Goal: Task Accomplishment & Management: Manage account settings

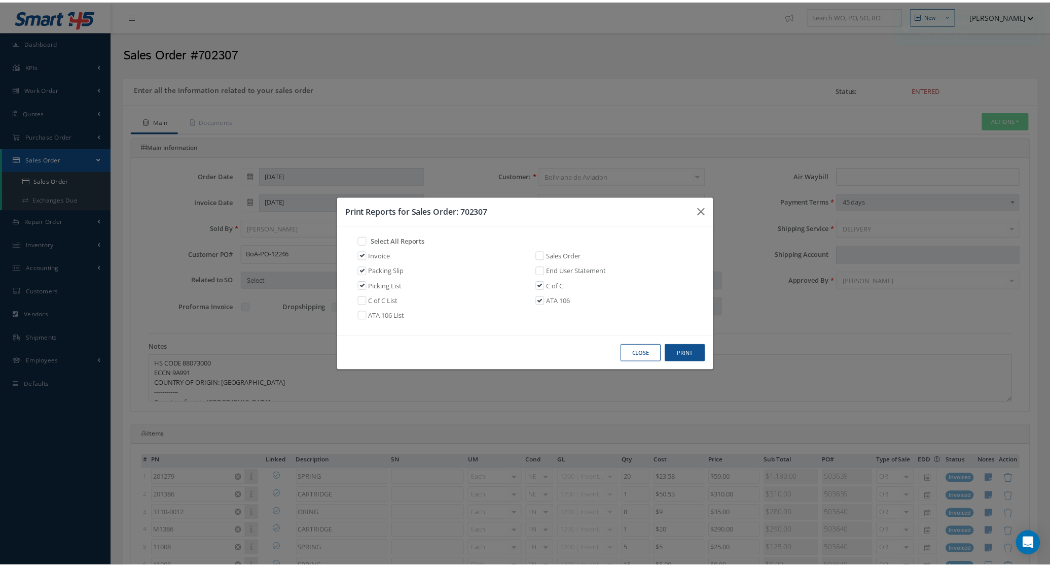
scroll to position [39, 0]
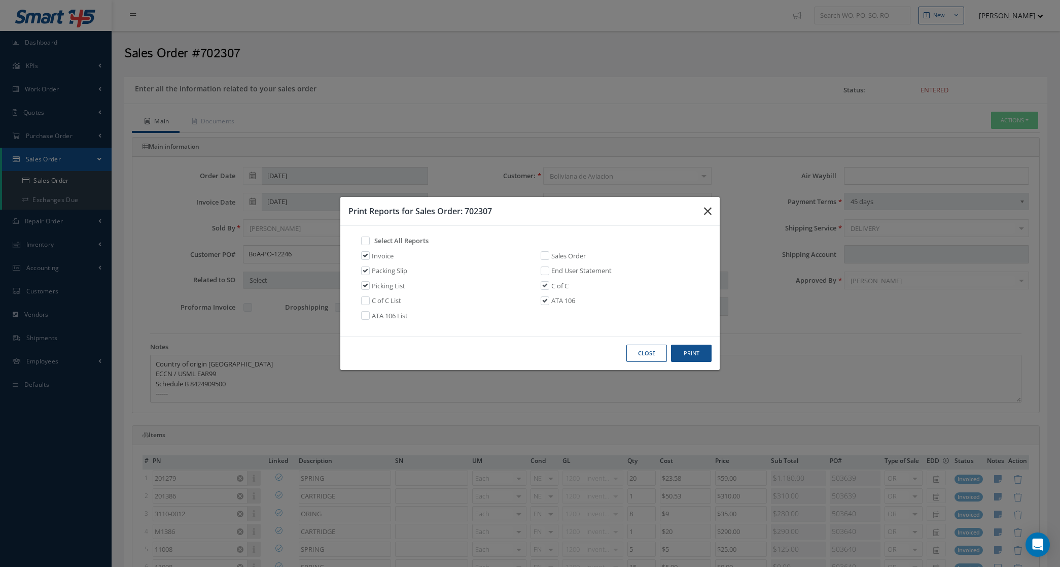
click at [707, 207] on icon "button" at bounding box center [708, 211] width 8 height 12
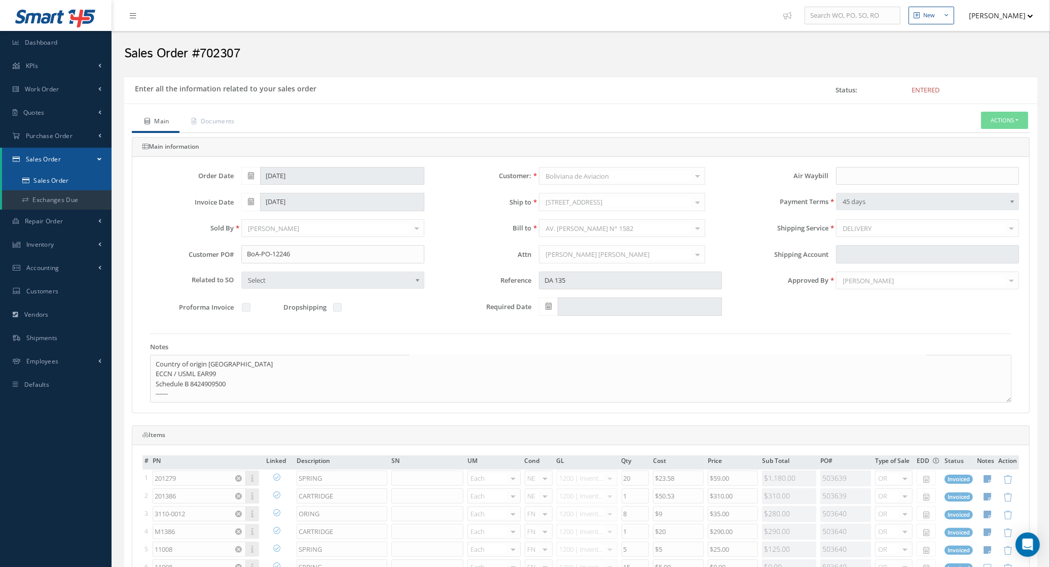
click at [51, 175] on link "Sales Order" at bounding box center [57, 180] width 110 height 19
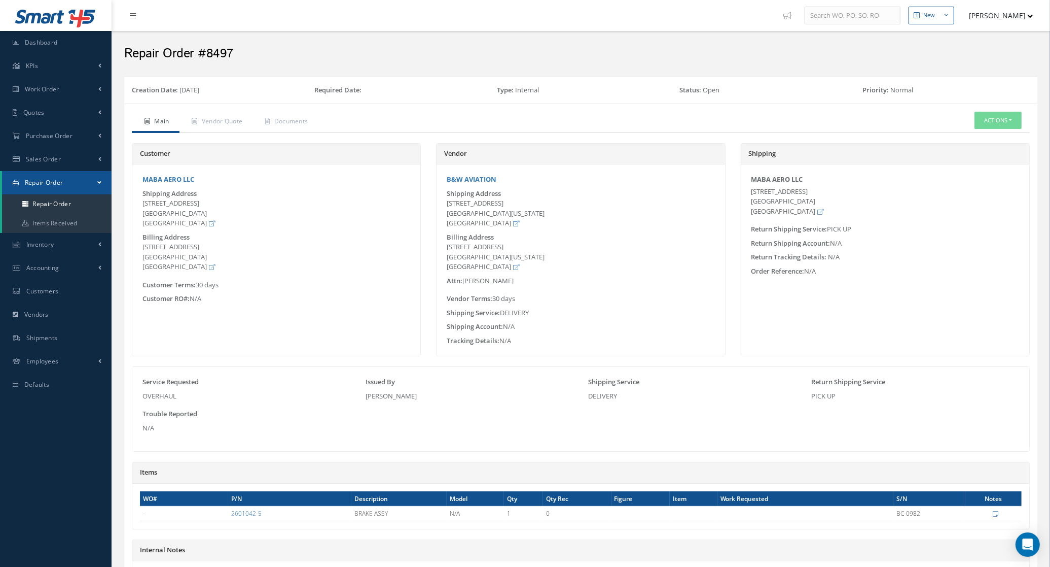
click at [62, 183] on span "Repair Order" at bounding box center [44, 182] width 39 height 9
drag, startPoint x: 62, startPoint y: 183, endPoint x: 62, endPoint y: 200, distance: 17.3
click at [62, 200] on link "Repair Order" at bounding box center [57, 203] width 110 height 19
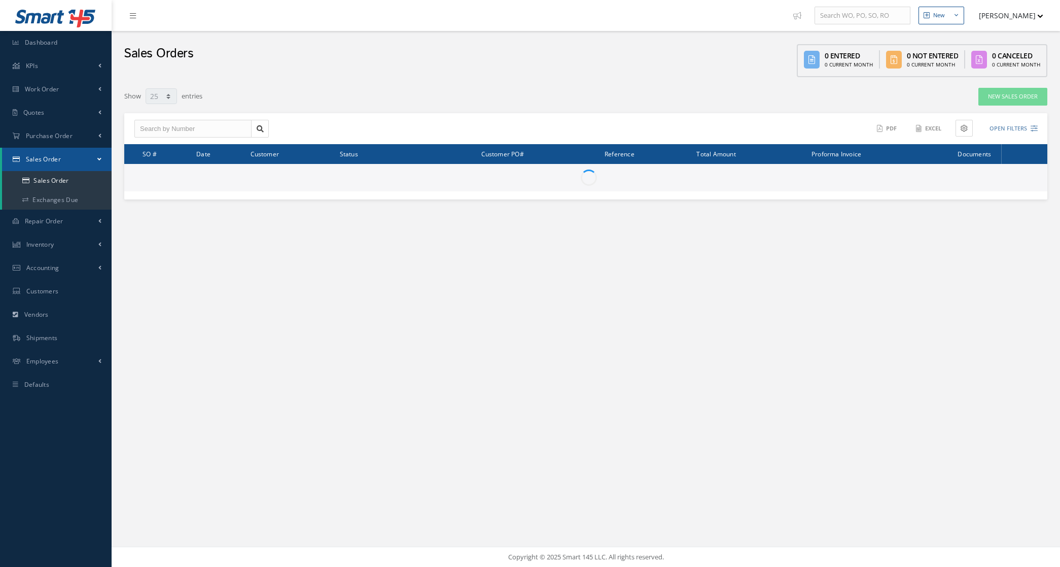
select select "25"
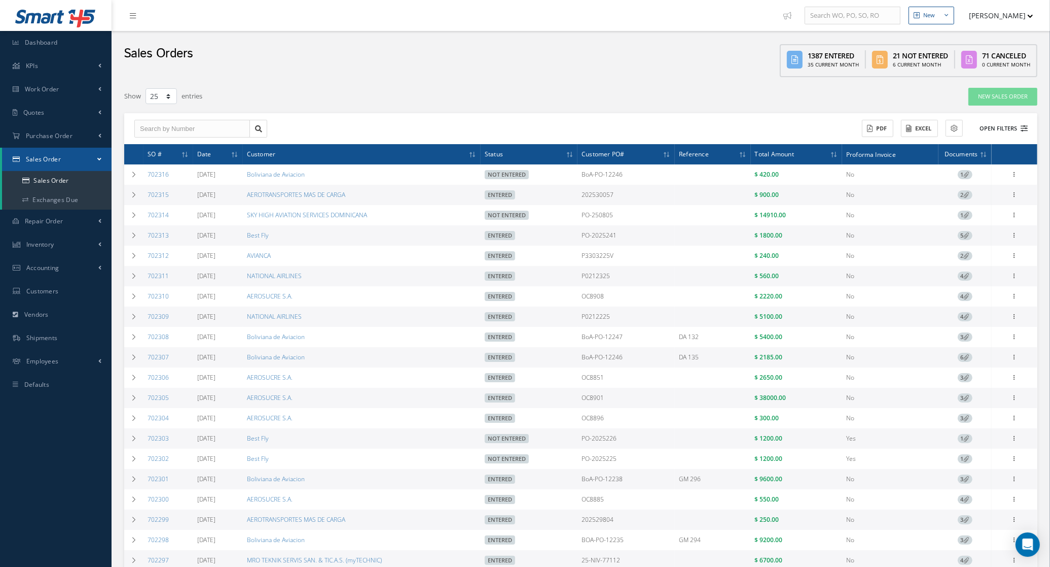
click at [1010, 130] on button "Open Filters" at bounding box center [999, 128] width 57 height 17
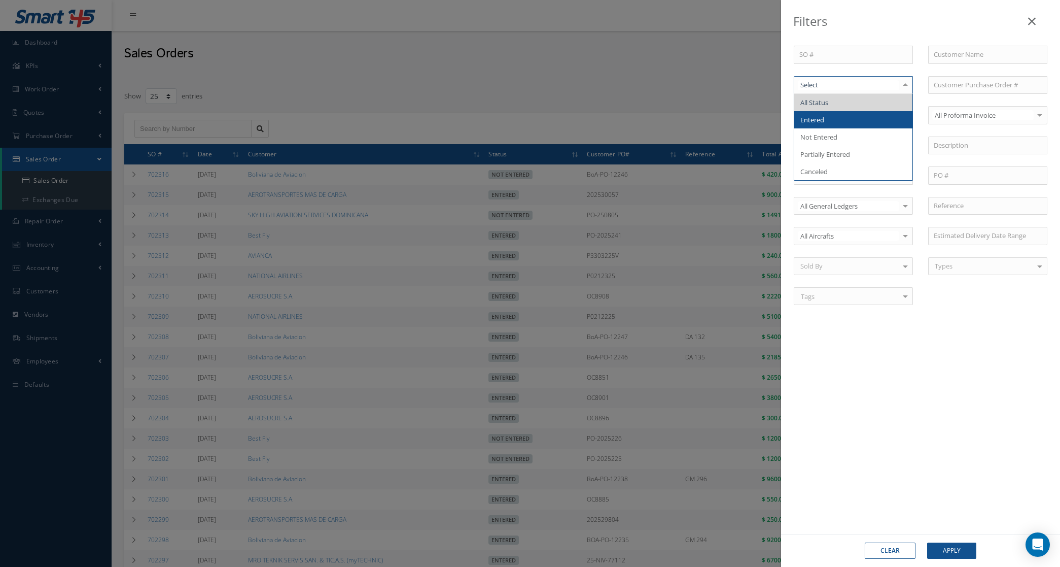
click at [843, 122] on span "Entered" at bounding box center [853, 119] width 118 height 17
click at [838, 92] on div "Entered" at bounding box center [853, 85] width 119 height 18
click at [845, 134] on span "Not Entered" at bounding box center [853, 136] width 118 height 17
click at [940, 551] on button "Apply" at bounding box center [951, 550] width 49 height 16
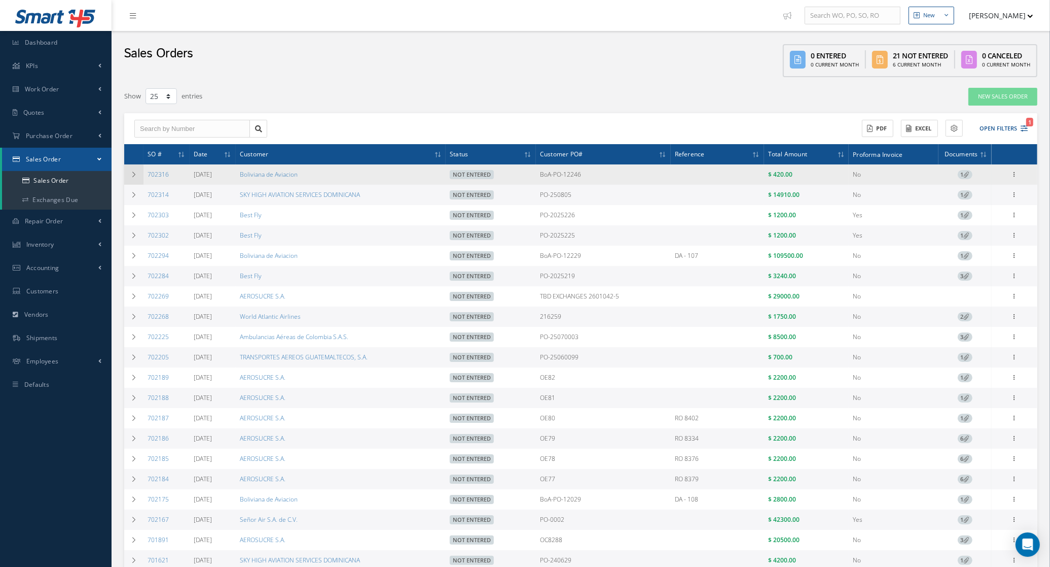
click at [133, 175] on icon at bounding box center [133, 174] width 7 height 6
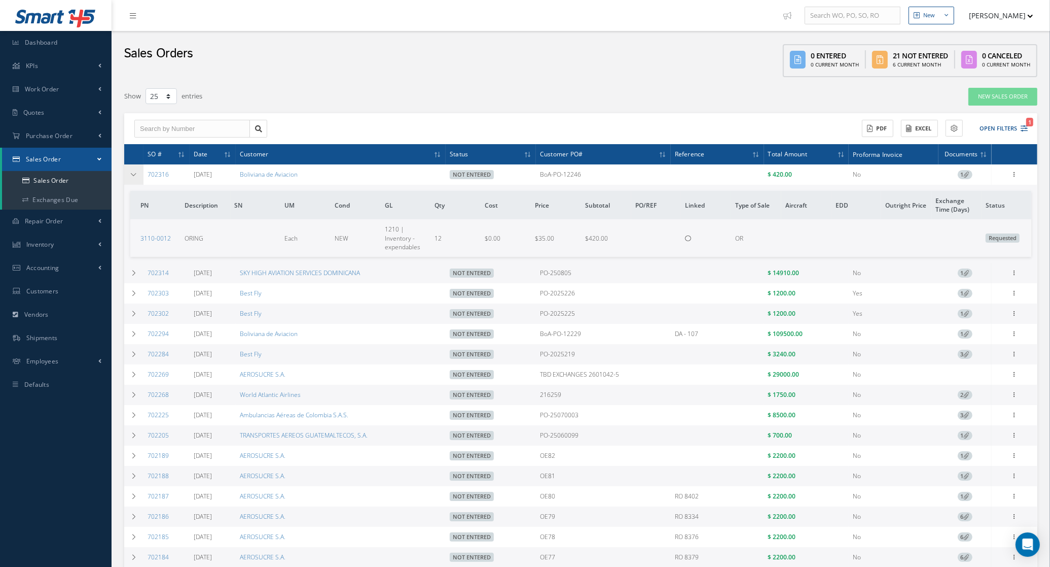
click at [133, 175] on icon at bounding box center [133, 174] width 7 height 6
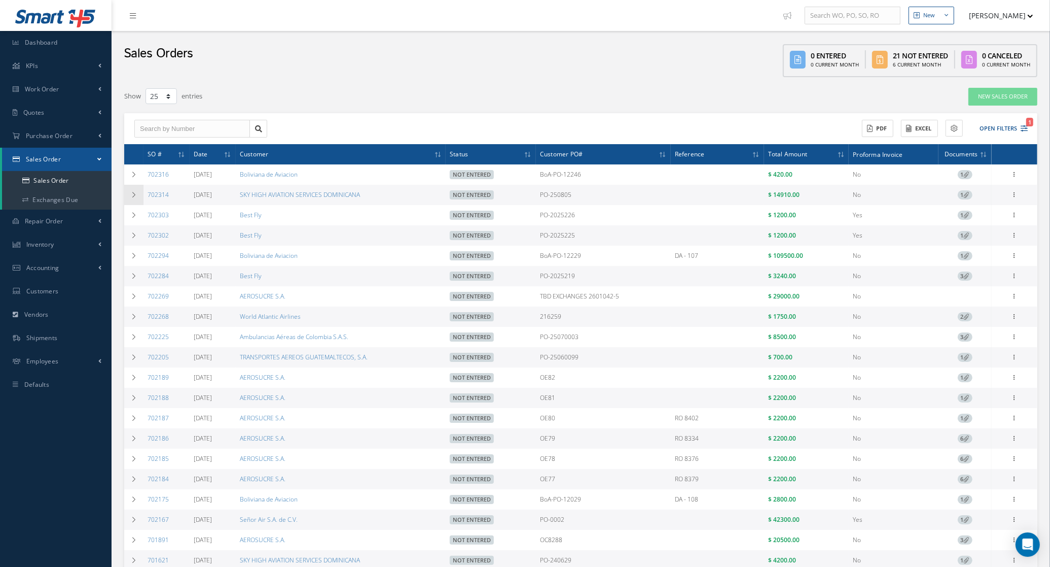
click at [133, 191] on td at bounding box center [133, 195] width 19 height 20
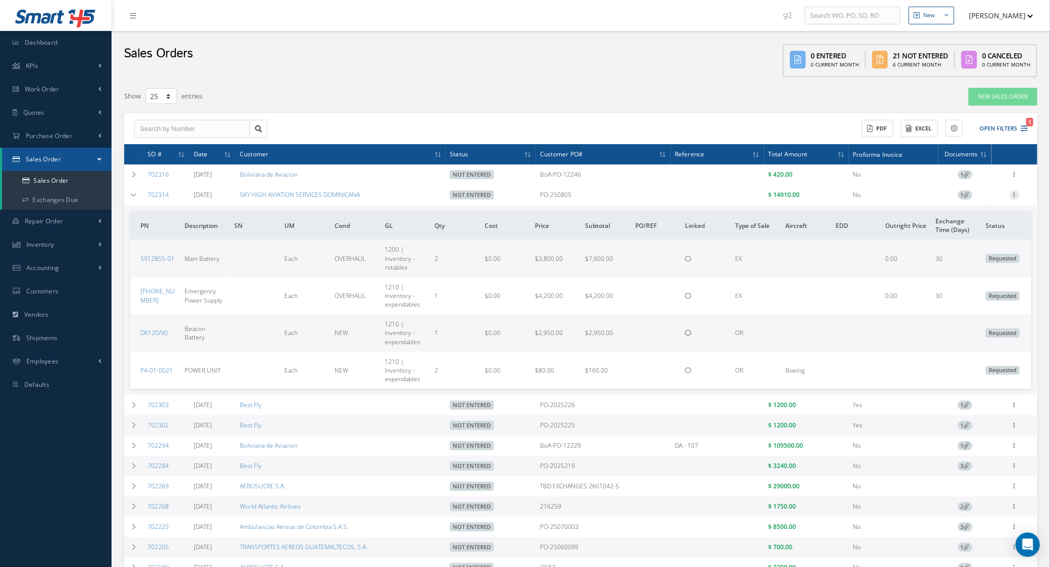
click at [1013, 195] on icon at bounding box center [1015, 194] width 10 height 8
click at [964, 216] on link "Edit" at bounding box center [968, 214] width 80 height 13
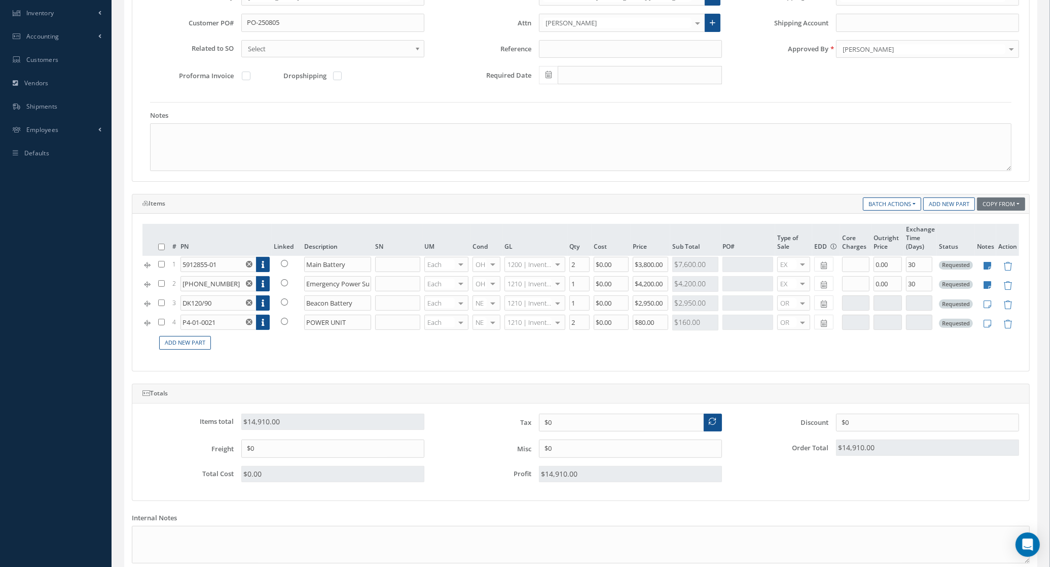
scroll to position [254, 0]
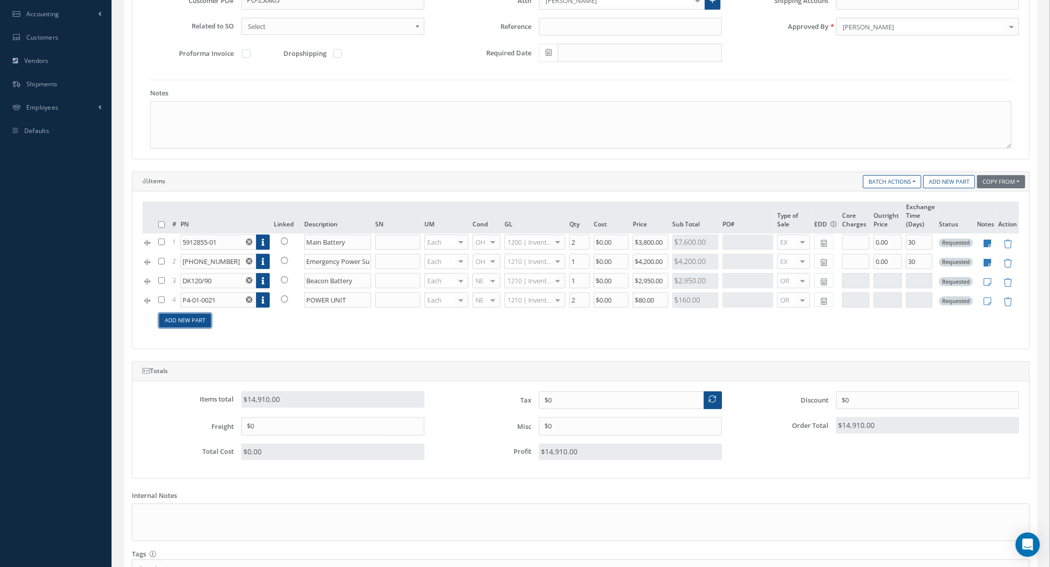
click at [182, 321] on link "Add New Part" at bounding box center [185, 320] width 52 height 14
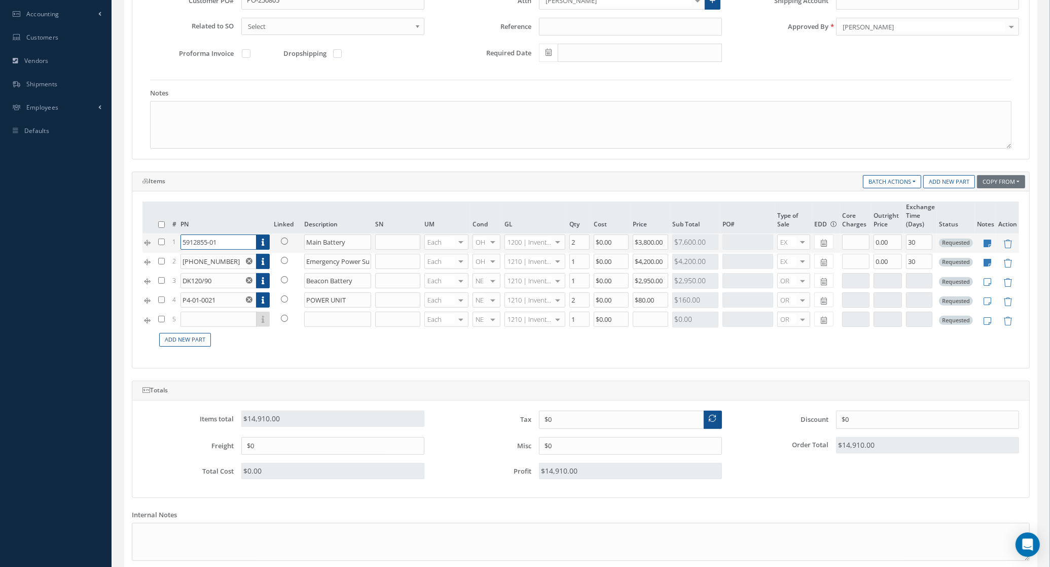
drag, startPoint x: 224, startPoint y: 243, endPoint x: 153, endPoint y: 239, distance: 71.1
click at [153, 239] on tr "1 5912855-01 Part Number Description SN Condition PO# Qty Location Warehouse Ma…" at bounding box center [581, 242] width 877 height 19
click at [211, 326] on input "text" at bounding box center [219, 318] width 76 height 15
paste input "5912855-01"
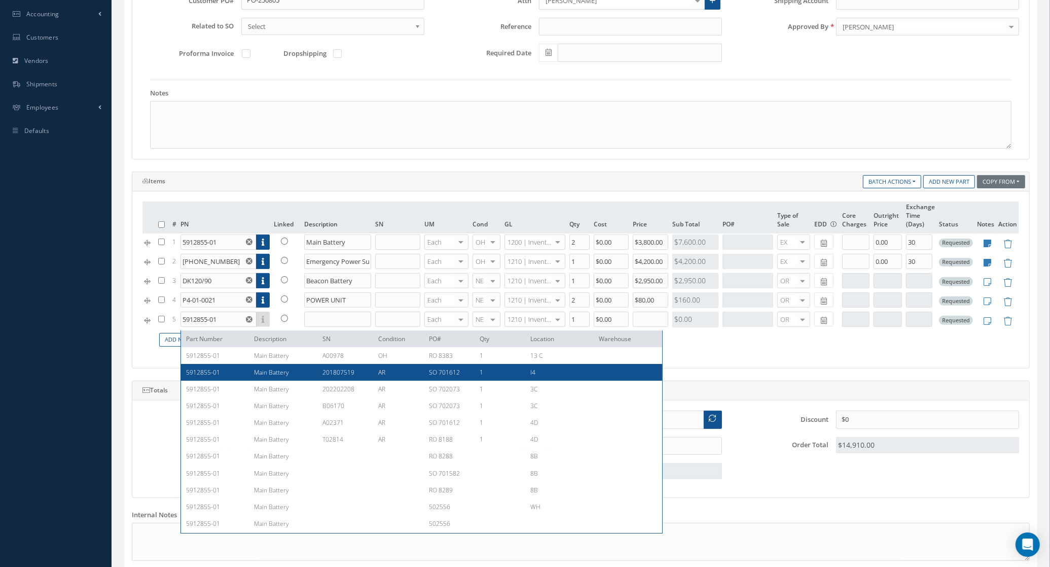
click at [724, 349] on td "Add New Part" at bounding box center [587, 340] width 863 height 20
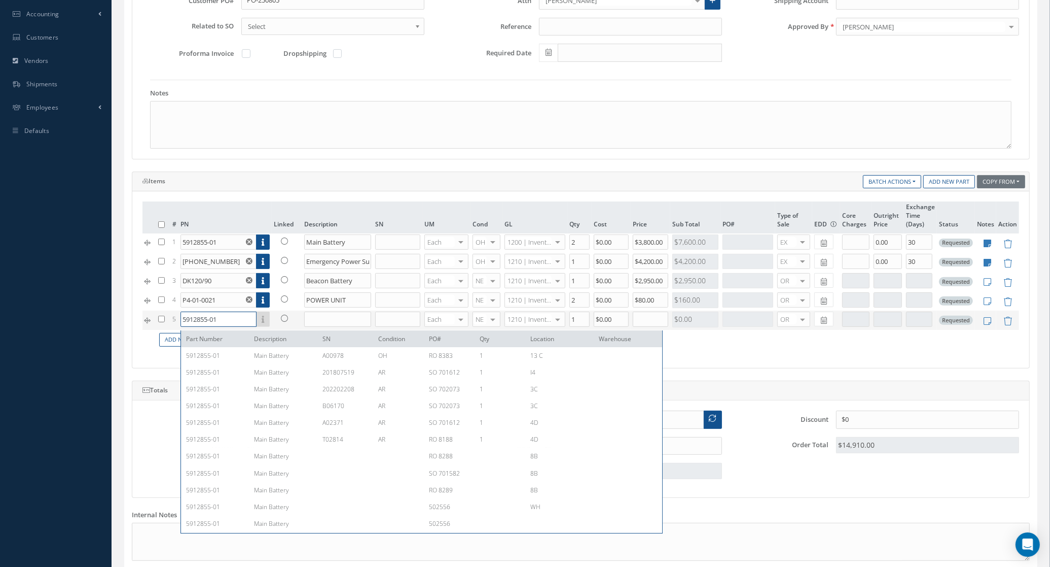
click at [227, 320] on input "5912855-01" at bounding box center [219, 318] width 76 height 15
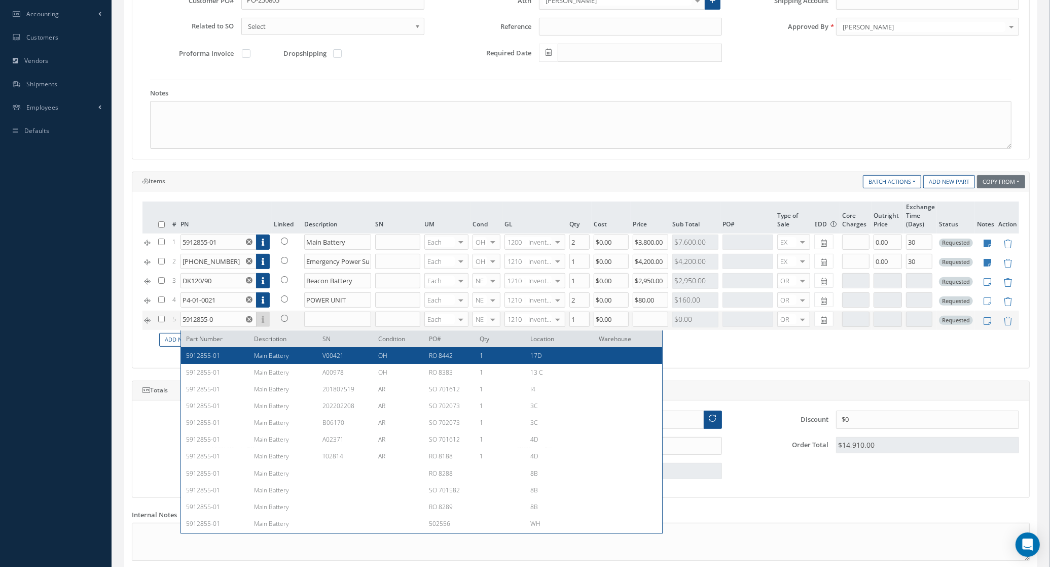
click at [234, 359] on div "5912855-01" at bounding box center [216, 355] width 61 height 9
type input "5912855-01"
type input "Main Battery"
type input "V00421"
type input "$1,157.22"
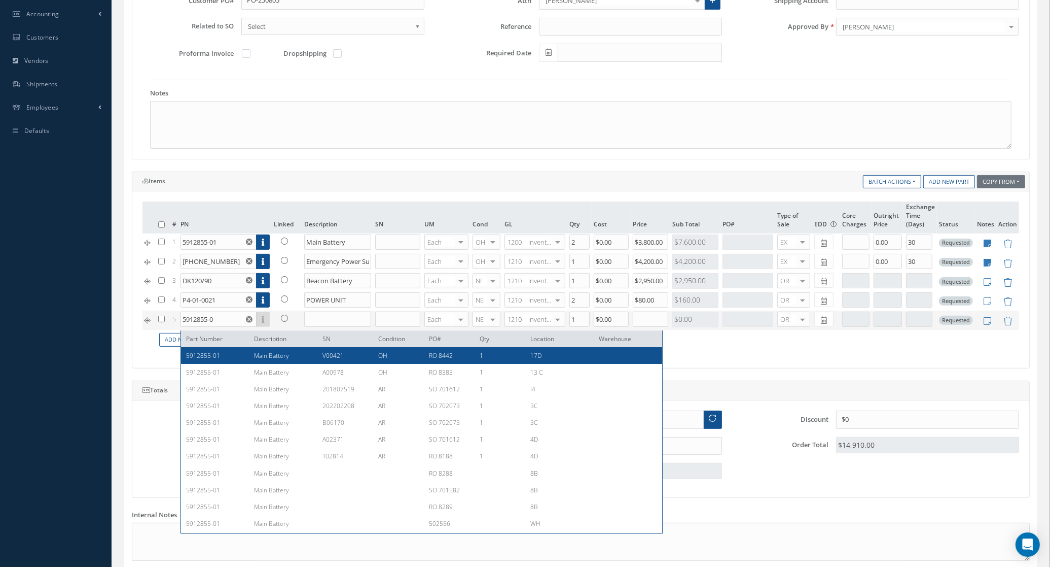
type input "$0"
type input "0.00"
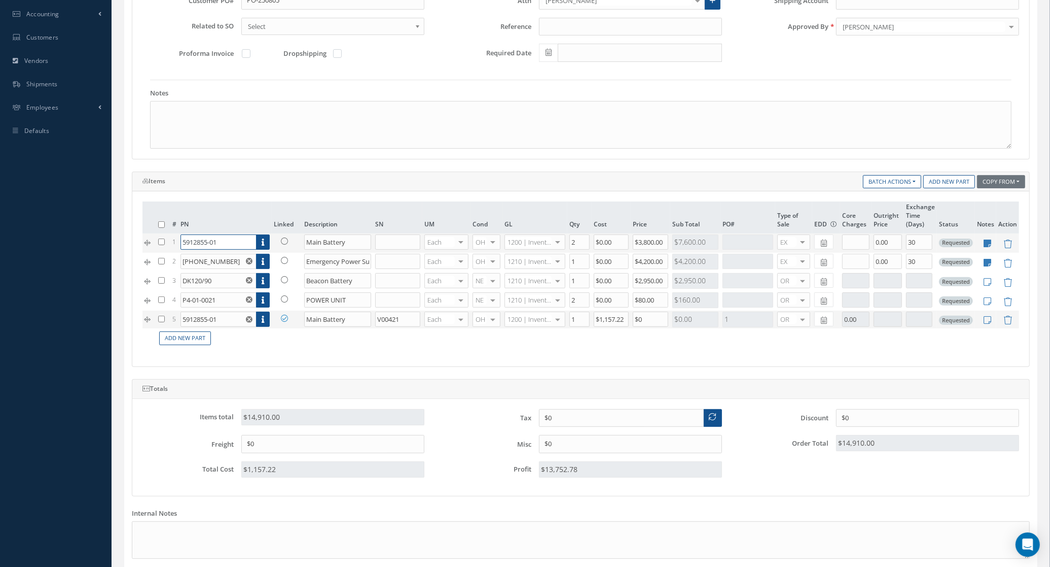
click at [229, 243] on input "5912855-01" at bounding box center [219, 241] width 76 height 15
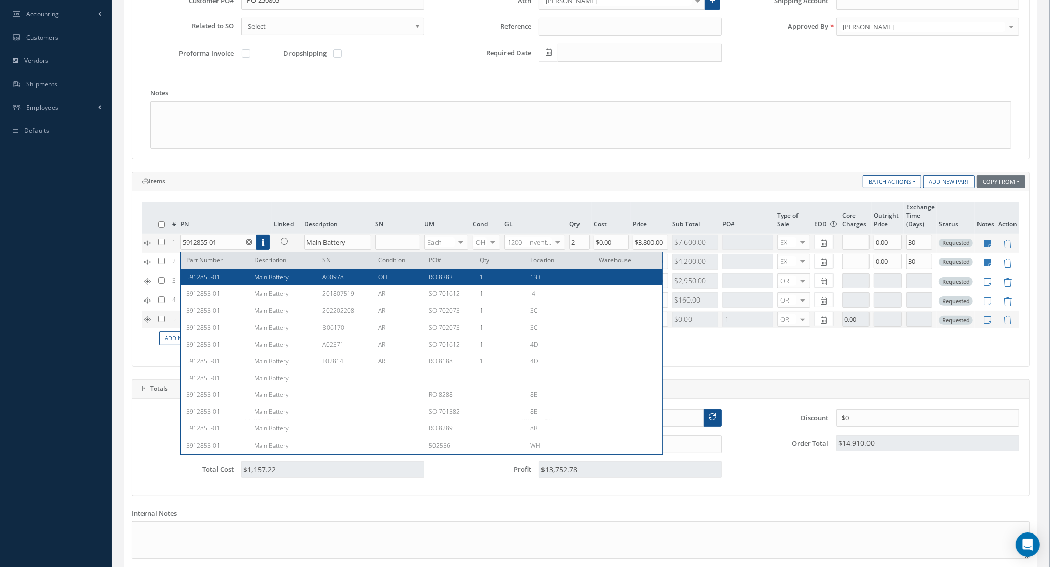
click at [237, 276] on div "5912855-01" at bounding box center [216, 276] width 61 height 9
type input "A00978"
type input "$463.5"
type input "0.00"
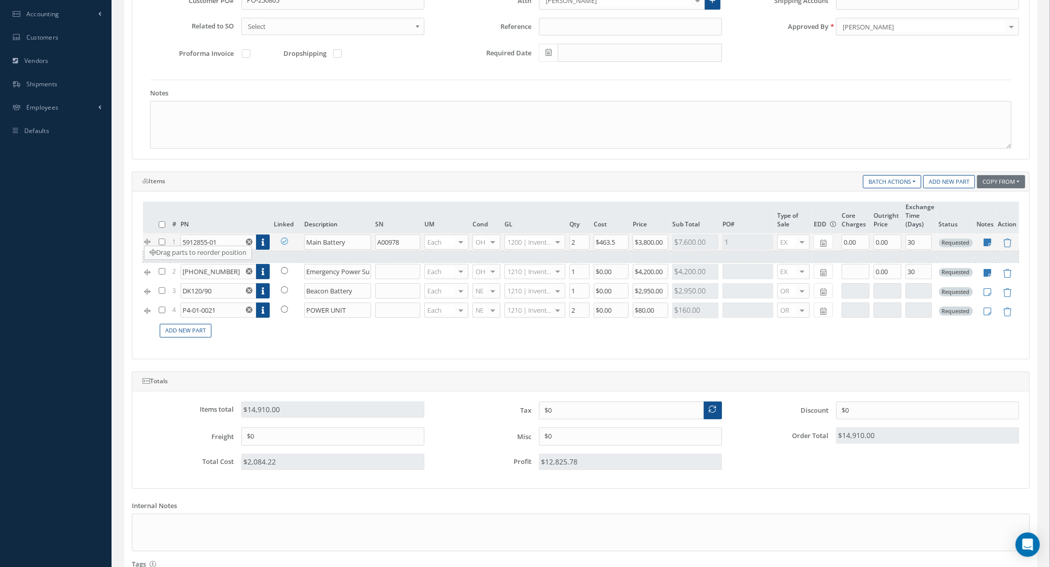
drag, startPoint x: 150, startPoint y: 318, endPoint x: 151, endPoint y: 254, distance: 64.4
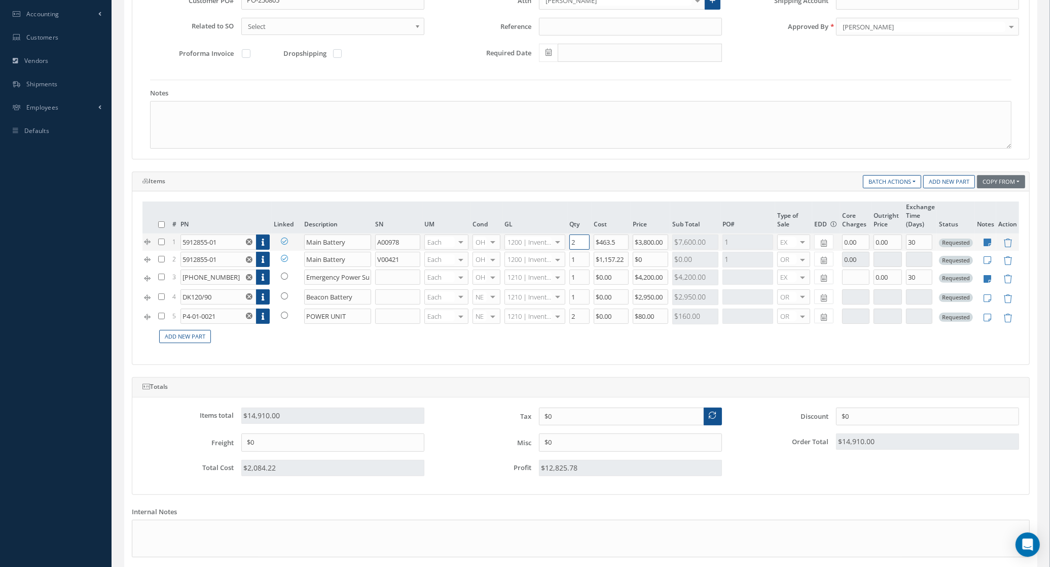
drag, startPoint x: 585, startPoint y: 243, endPoint x: 543, endPoint y: 243, distance: 41.6
click at [543, 243] on tr "1 5912855-01 Part Number Description SN Condition PO# Qty Location Warehouse Ma…" at bounding box center [581, 242] width 877 height 18
type input "1"
drag, startPoint x: 635, startPoint y: 244, endPoint x: 828, endPoint y: 272, distance: 195.3
click at [828, 272] on tbody "1 5912855-01 Part Number Description SN Condition PO# Qty Location Warehouse Ma…" at bounding box center [581, 279] width 877 height 93
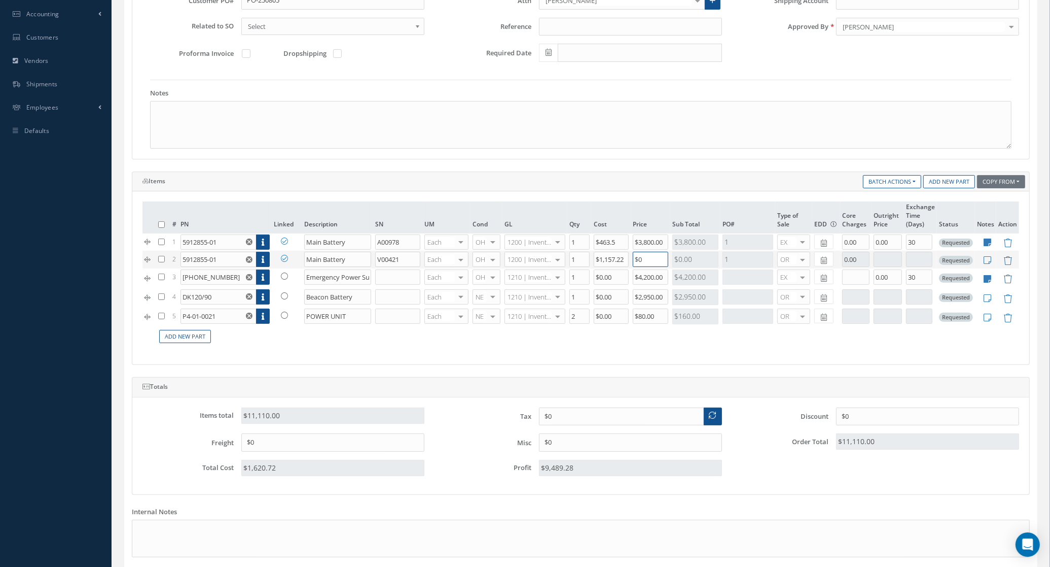
drag, startPoint x: 650, startPoint y: 259, endPoint x: 588, endPoint y: 259, distance: 61.9
click at [588, 259] on tr "2 5912855-01 Part Number Description SN Condition PO# Qty Location Warehouse Ma…" at bounding box center [581, 260] width 877 height 18
paste input "3,80"
type input "$3,800"
click at [417, 350] on div "# PN Linked Description SN UM Cond GL Qty Cost Price Sub Total PO# Type of Sale…" at bounding box center [581, 277] width 877 height 153
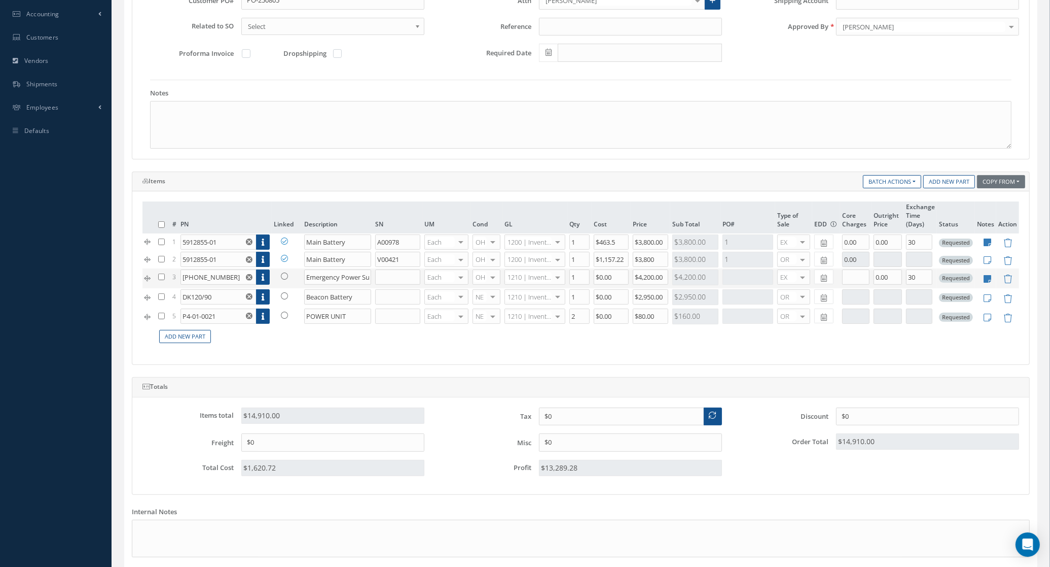
click at [283, 277] on icon at bounding box center [284, 275] width 7 height 7
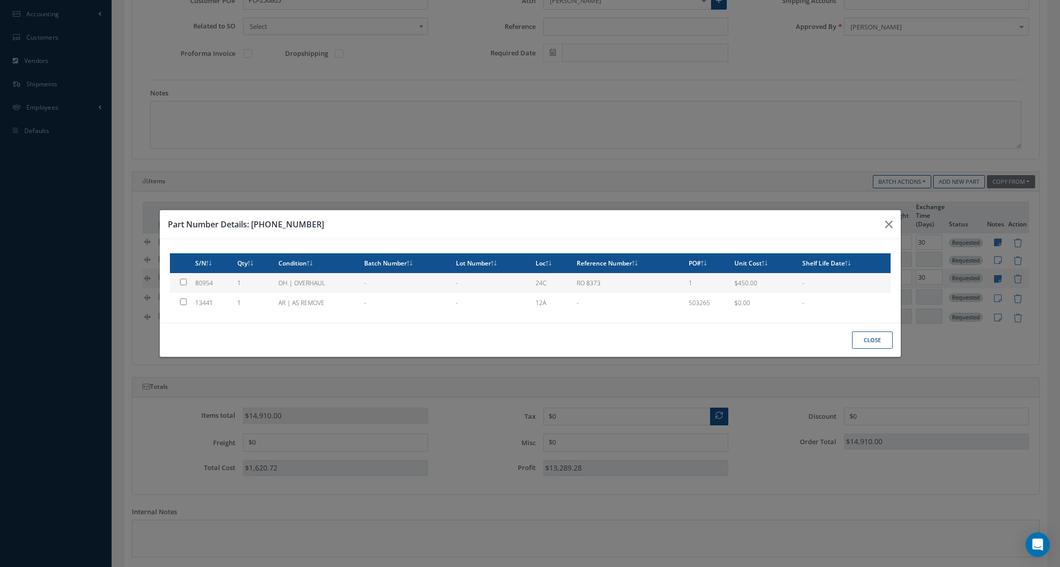
click at [283, 277] on td "OH | OVERHAUL" at bounding box center [317, 283] width 86 height 20
type input "80954"
type input "$450"
click at [871, 335] on button "Close" at bounding box center [872, 340] width 41 height 18
checkbox input "false"
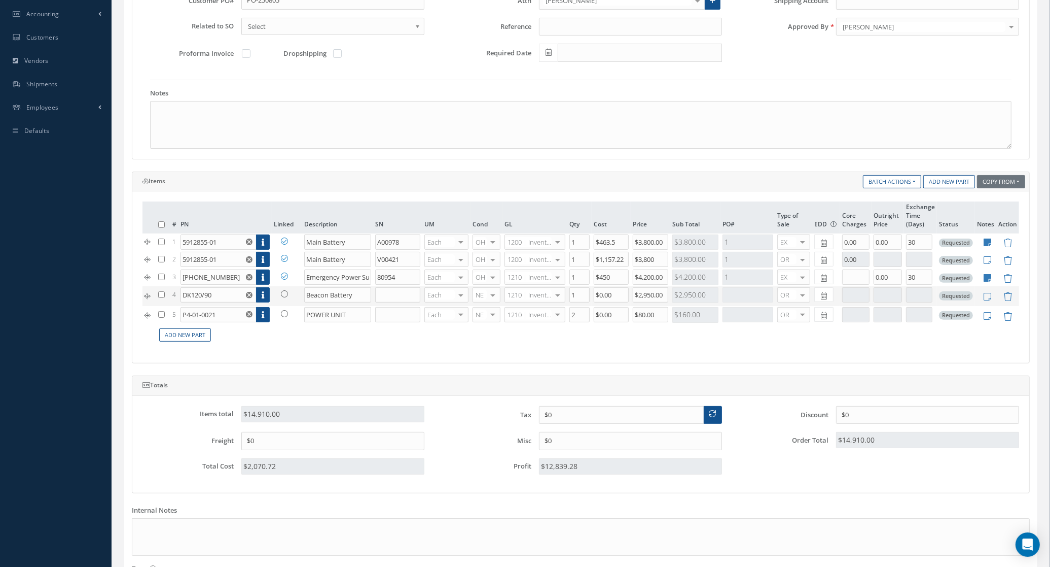
click at [282, 300] on link at bounding box center [287, 293] width 26 height 13
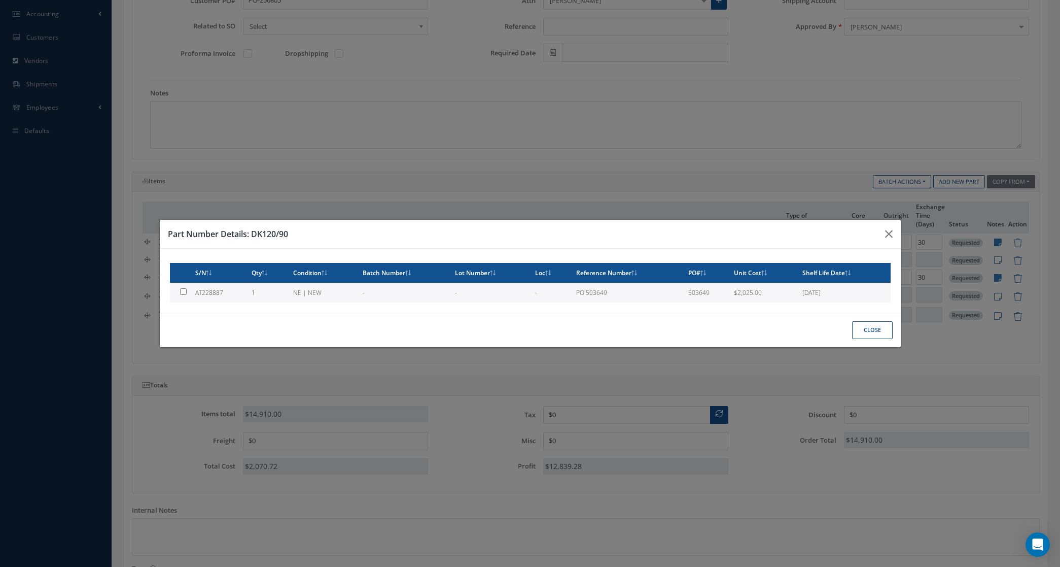
click at [318, 287] on td "NE | NEW" at bounding box center [324, 293] width 70 height 20
type input "AT228887"
type input "$2,025"
checkbox input "true"
click at [891, 332] on button "Close" at bounding box center [872, 330] width 41 height 18
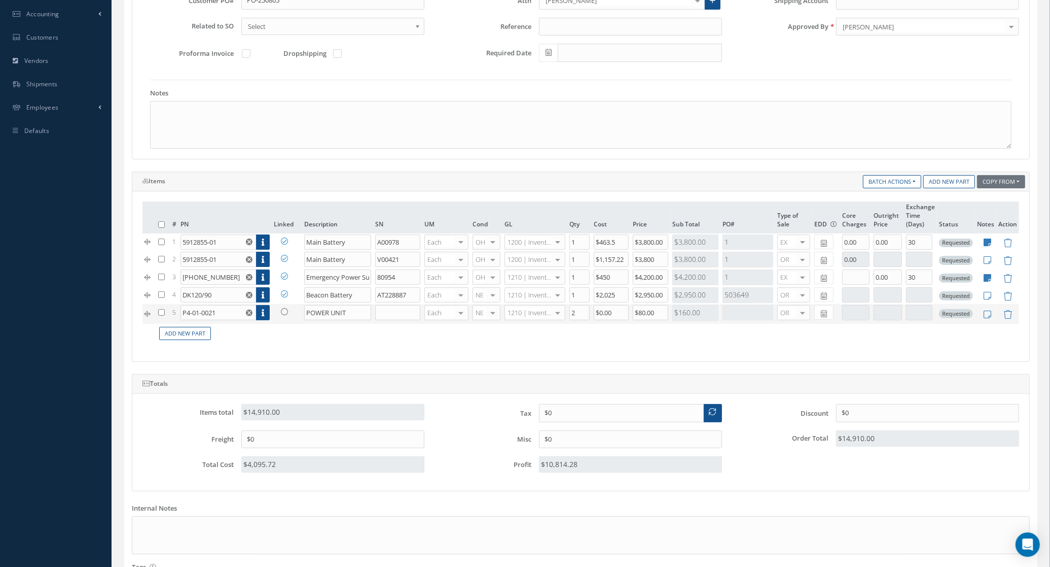
click at [286, 318] on link at bounding box center [287, 311] width 26 height 13
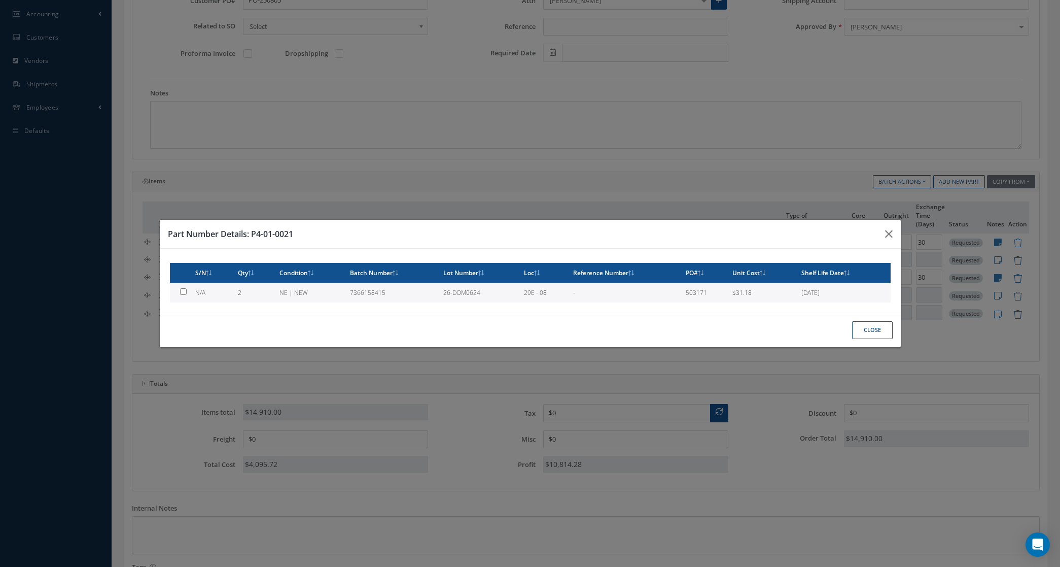
click at [332, 292] on td "NE | NEW" at bounding box center [310, 293] width 71 height 20
type input "$31.18"
checkbox input "true"
click at [861, 328] on button "Close" at bounding box center [872, 330] width 41 height 18
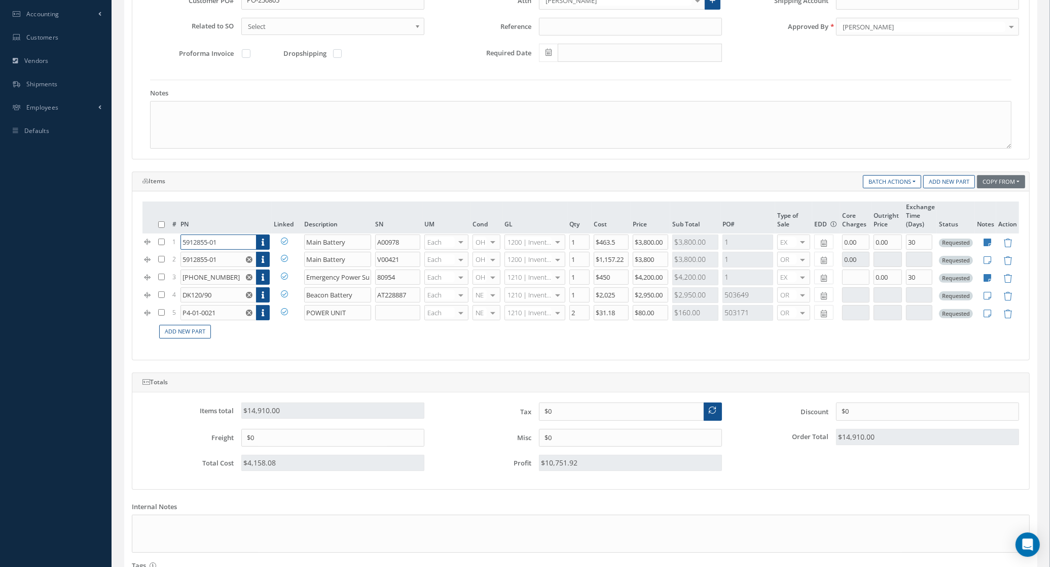
drag, startPoint x: 234, startPoint y: 239, endPoint x: 160, endPoint y: 243, distance: 73.7
click at [160, 243] on tr "1 5912855-01 Part Number Description SN Condition PO# Qty Location Warehouse Ma…" at bounding box center [581, 242] width 877 height 18
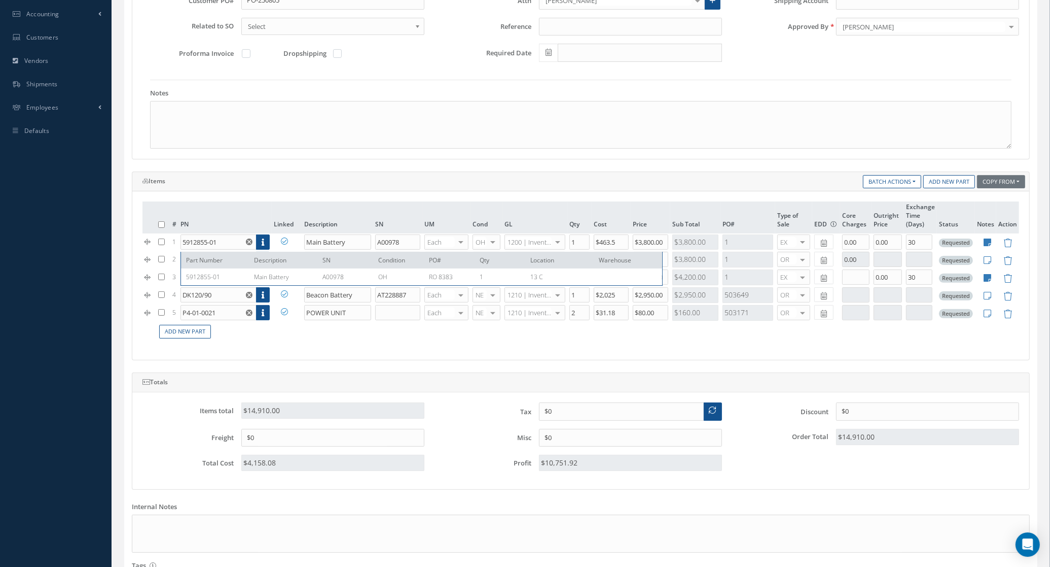
click at [254, 190] on div "Items" at bounding box center [284, 183] width 299 height 16
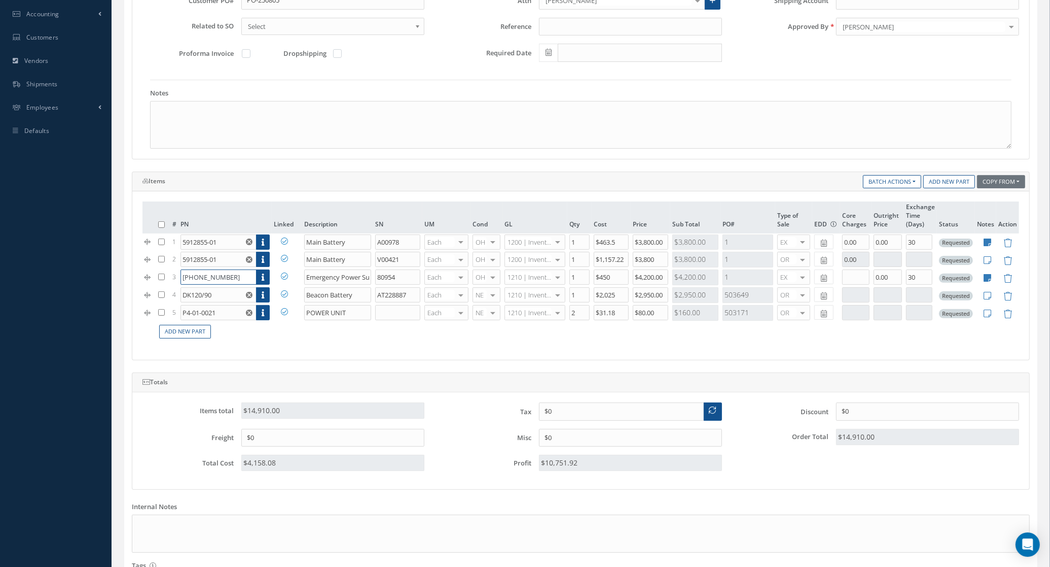
drag, startPoint x: 231, startPoint y: 282, endPoint x: 139, endPoint y: 288, distance: 92.0
click at [139, 288] on div "# PN Linked Description SN UM Cond GL Qty Cost Price Sub Total PO# Type of Sale…" at bounding box center [580, 275] width 897 height 168
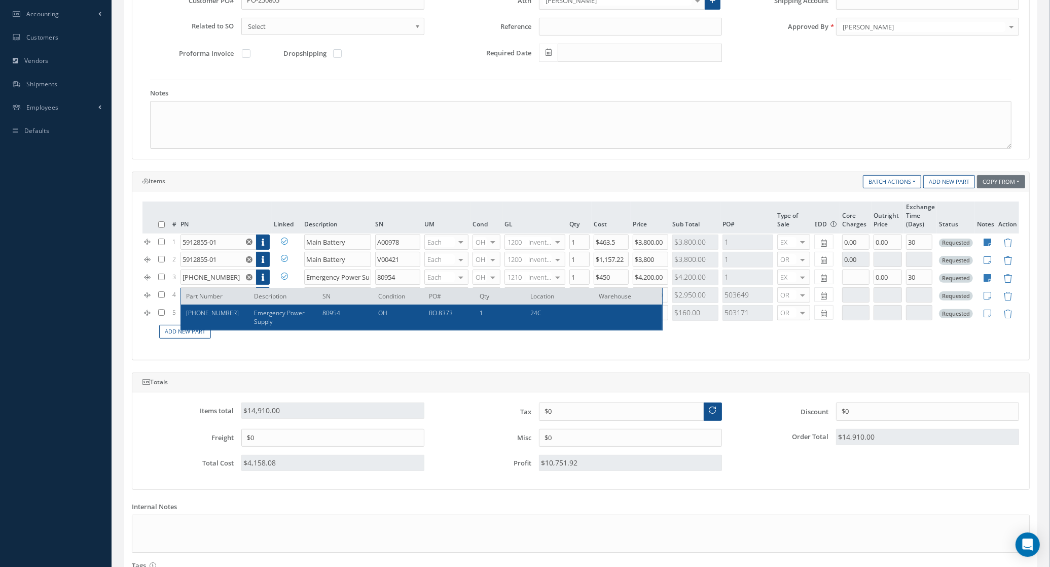
click at [153, 426] on div "Items total $14,910.00" at bounding box center [283, 415] width 297 height 26
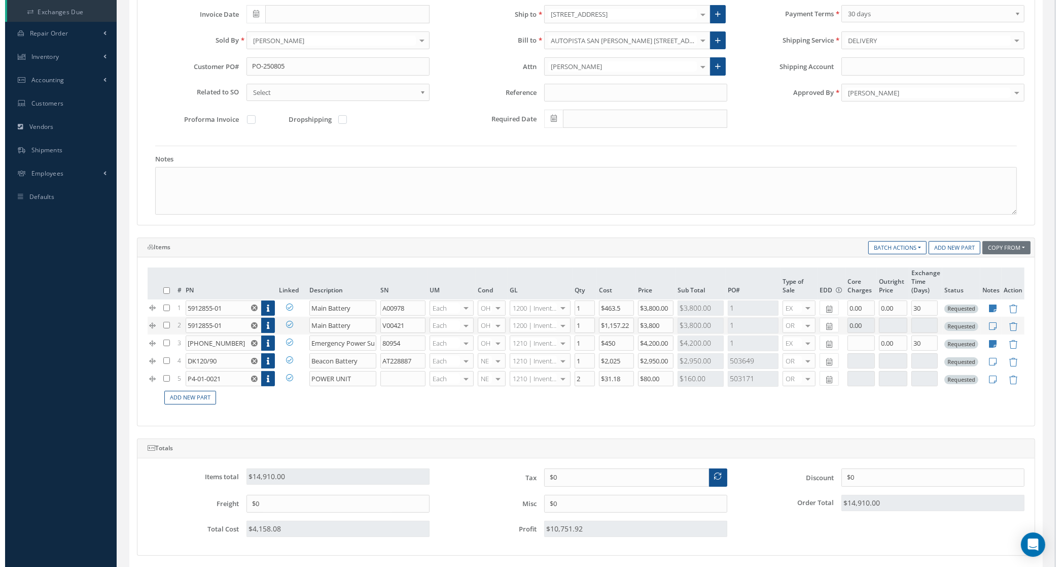
scroll to position [63, 0]
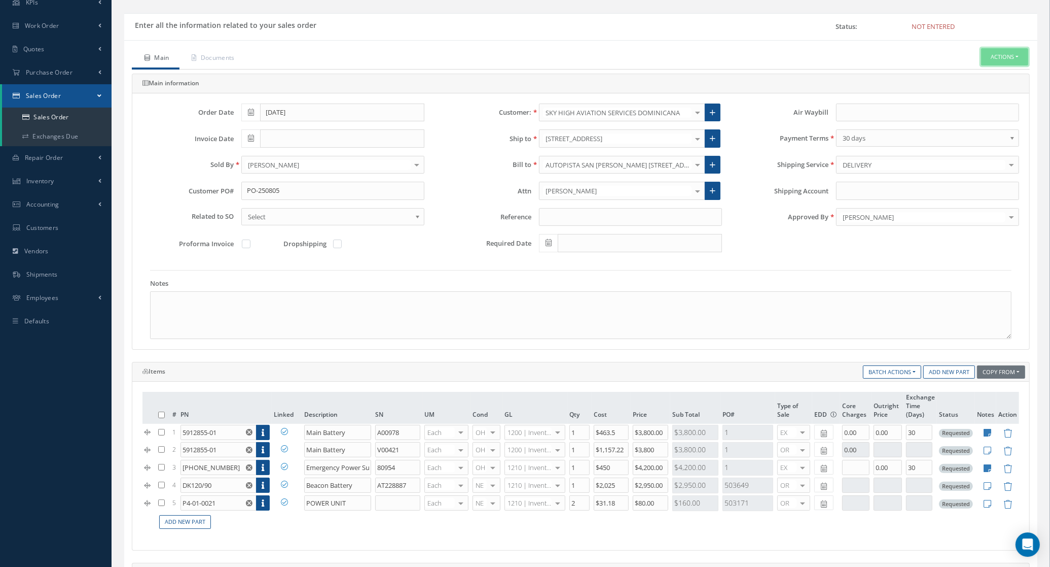
click at [998, 51] on button "Actions" at bounding box center [1004, 57] width 47 height 18
click at [985, 77] on link "Enter/Update" at bounding box center [989, 74] width 81 height 14
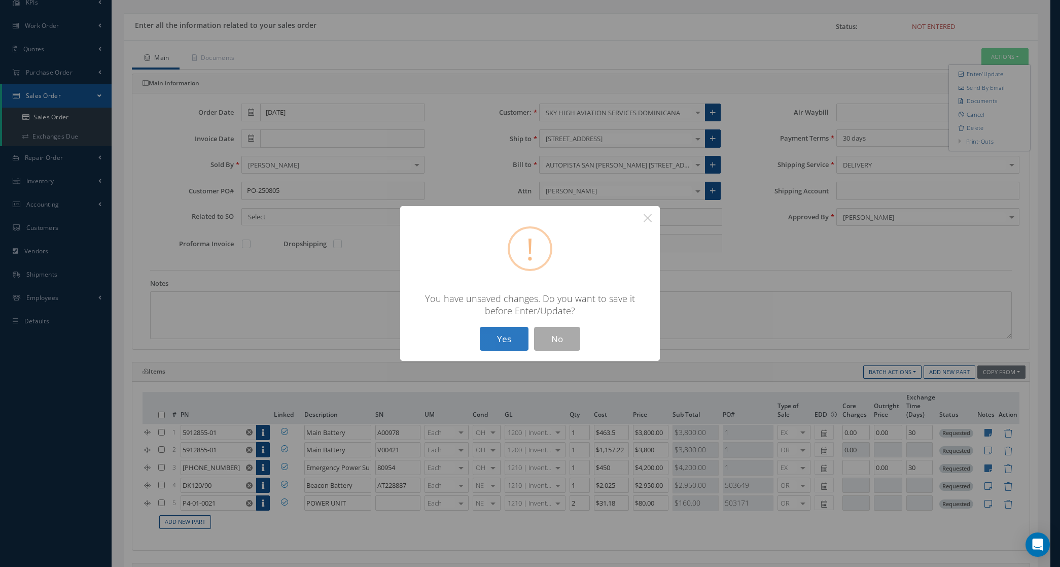
click at [508, 331] on button "Yes" at bounding box center [504, 339] width 49 height 24
click at [496, 338] on button "Yes" at bounding box center [504, 339] width 49 height 24
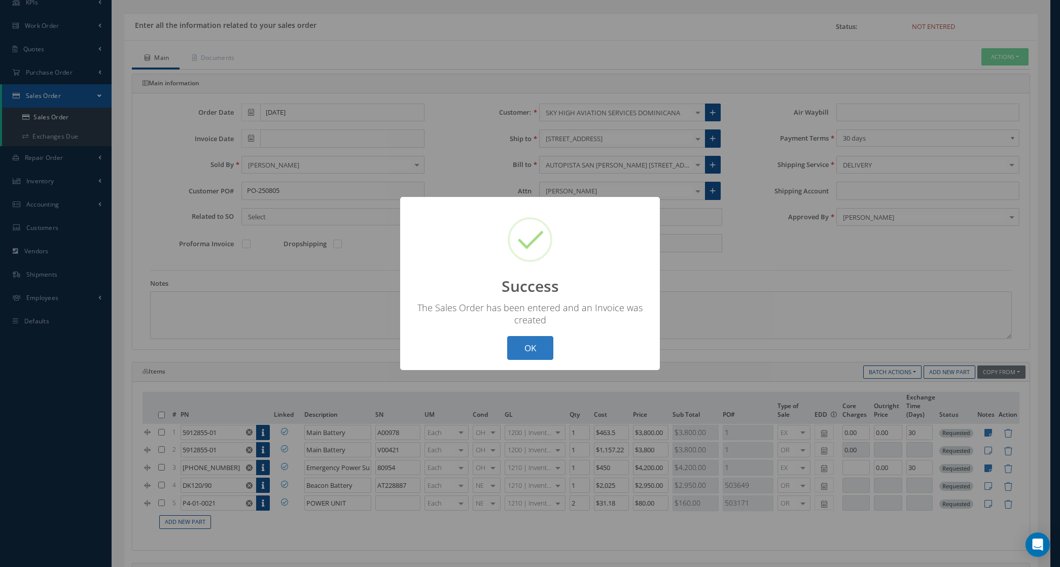
click at [538, 354] on button "OK" at bounding box center [530, 348] width 46 height 24
type input "[DATE]"
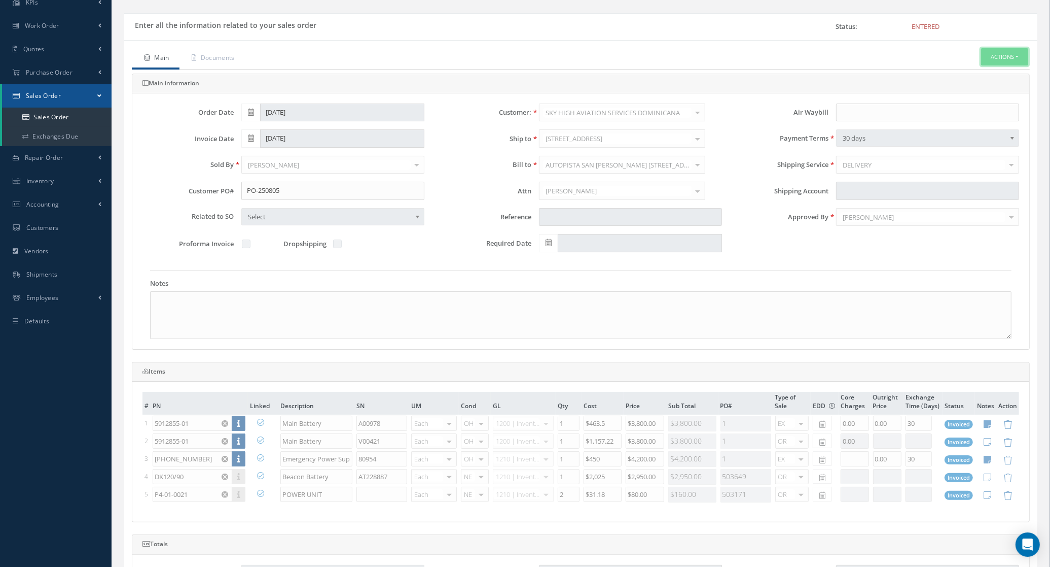
click at [1001, 56] on button "Actions" at bounding box center [1004, 57] width 47 height 18
click at [0, 0] on link "Multiple Reports" at bounding box center [0, 0] width 0 height 0
checkbox input "true"
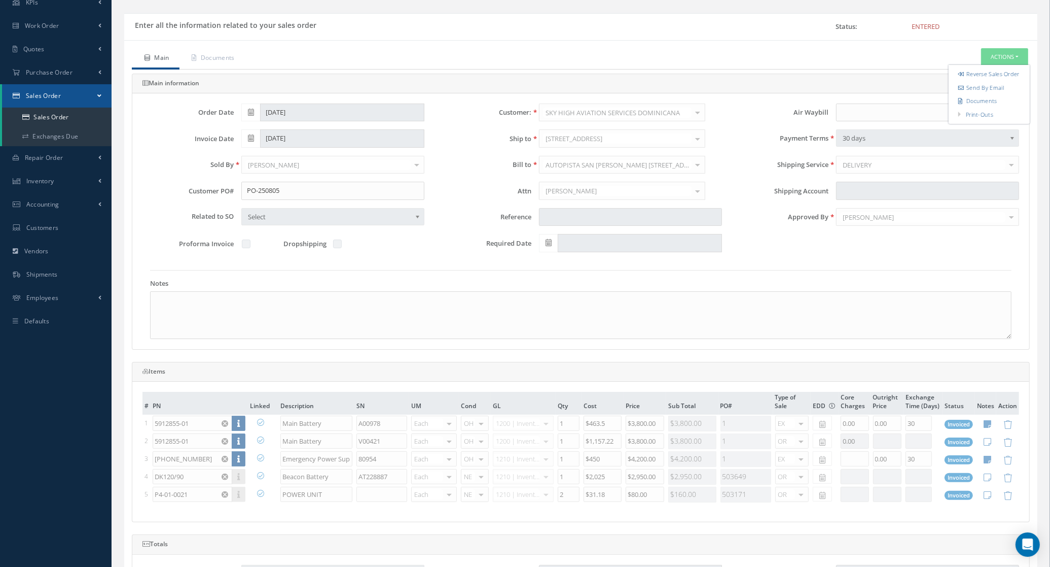
checkbox input "true"
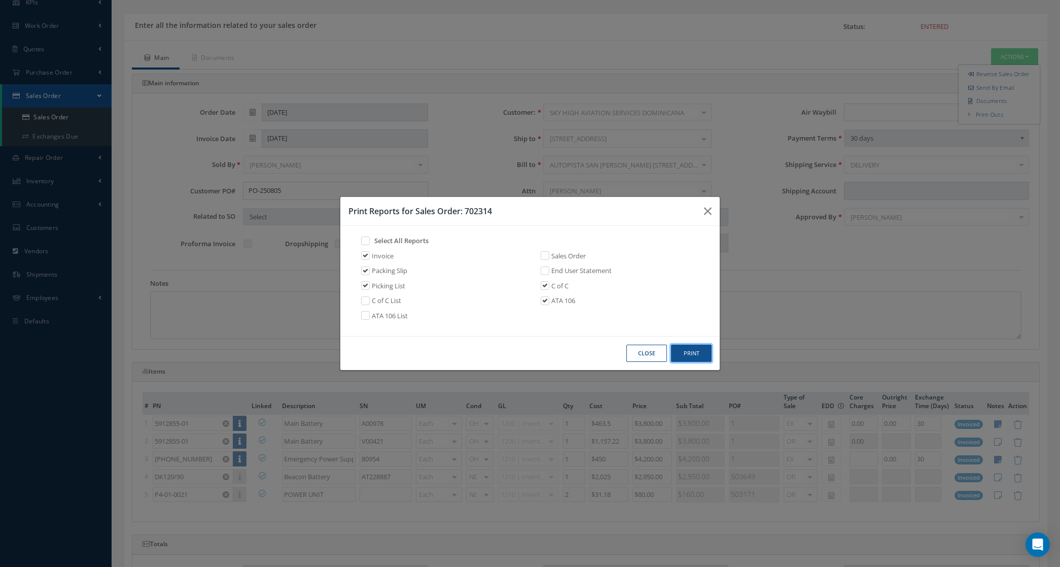
click at [687, 359] on button "Print" at bounding box center [691, 353] width 41 height 18
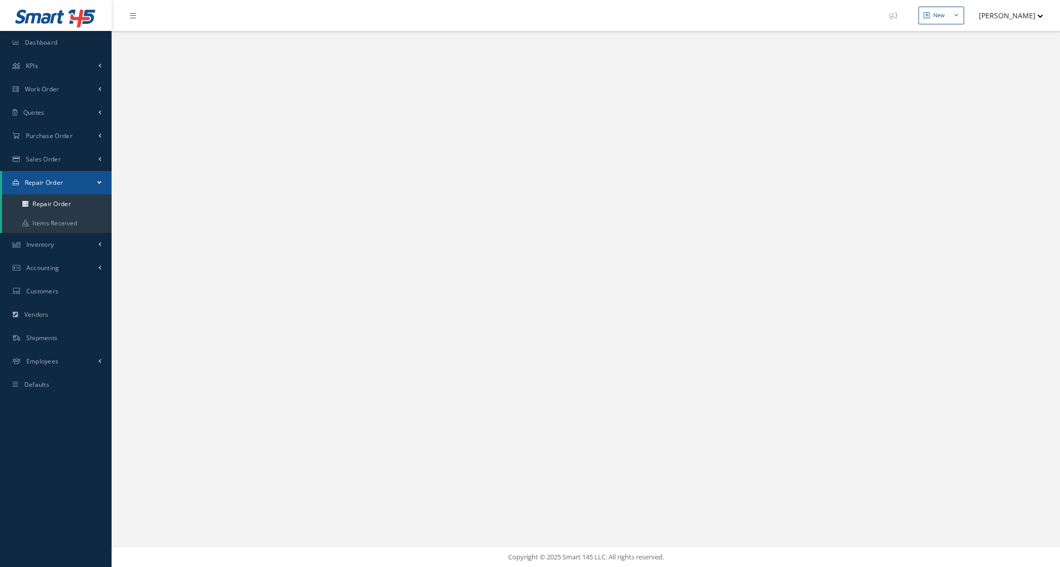
select select "25"
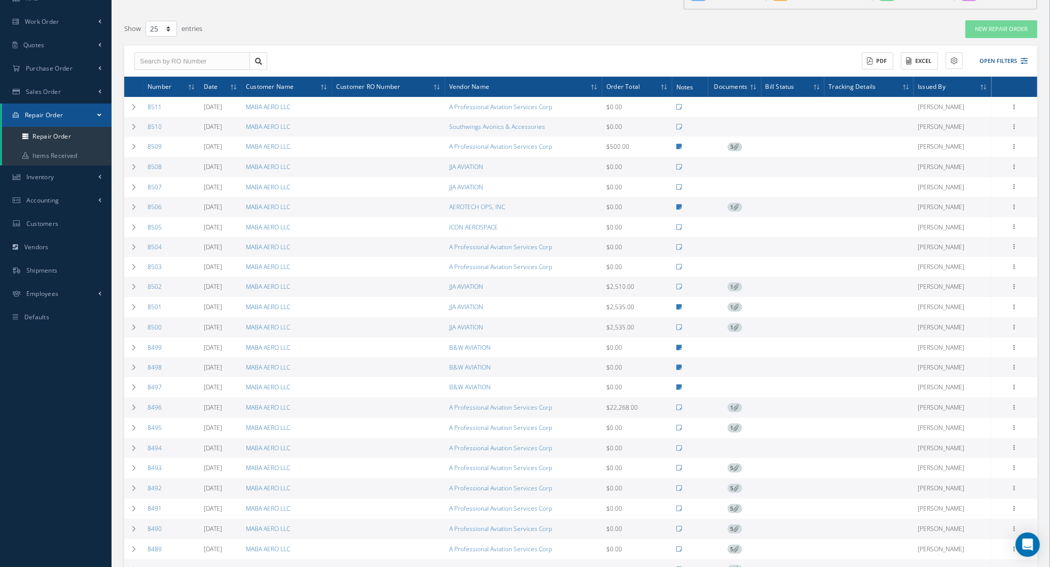
scroll to position [183, 0]
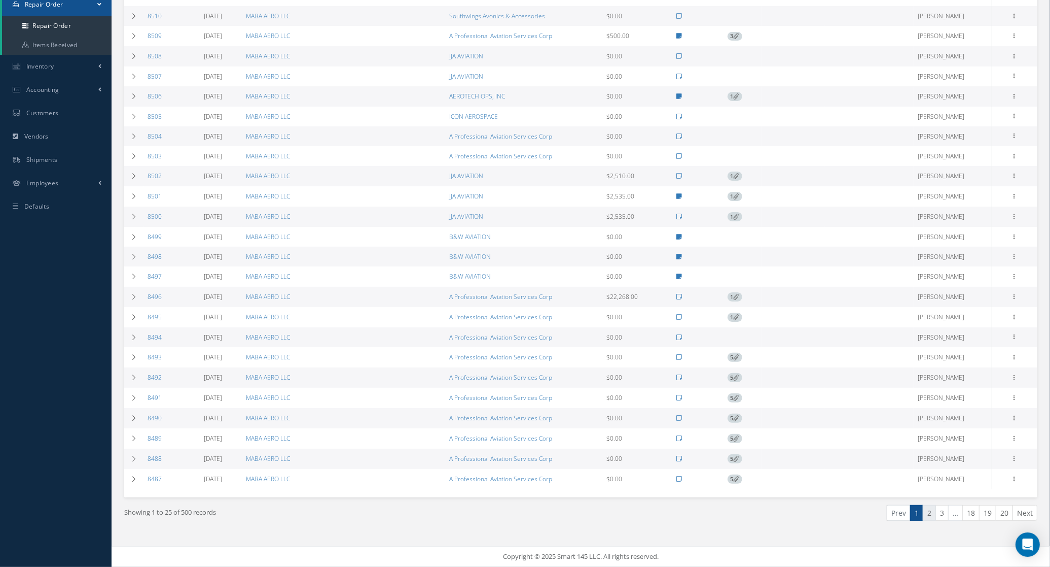
click at [929, 511] on link "2" at bounding box center [929, 513] width 13 height 16
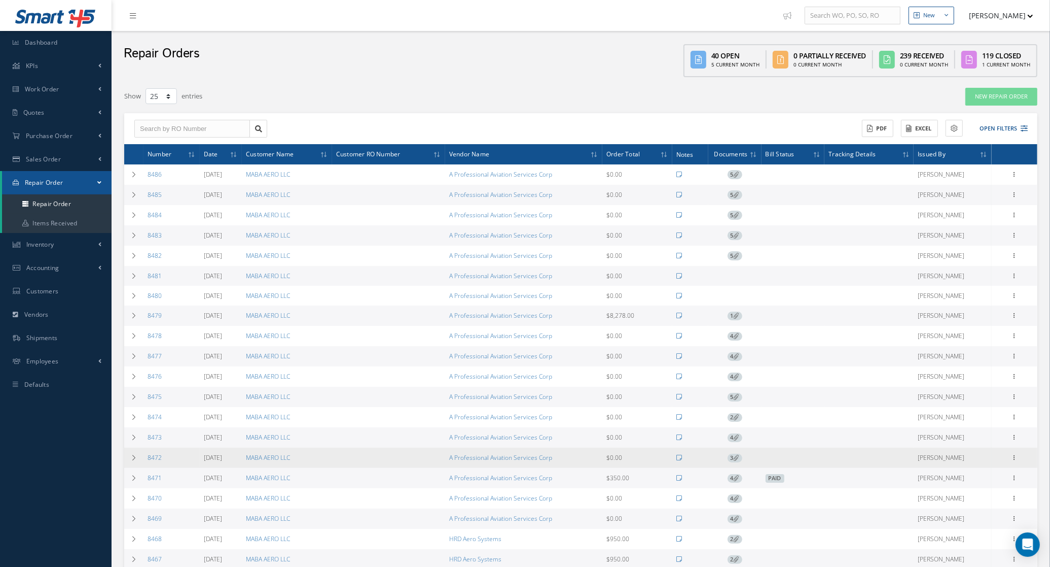
scroll to position [190, 0]
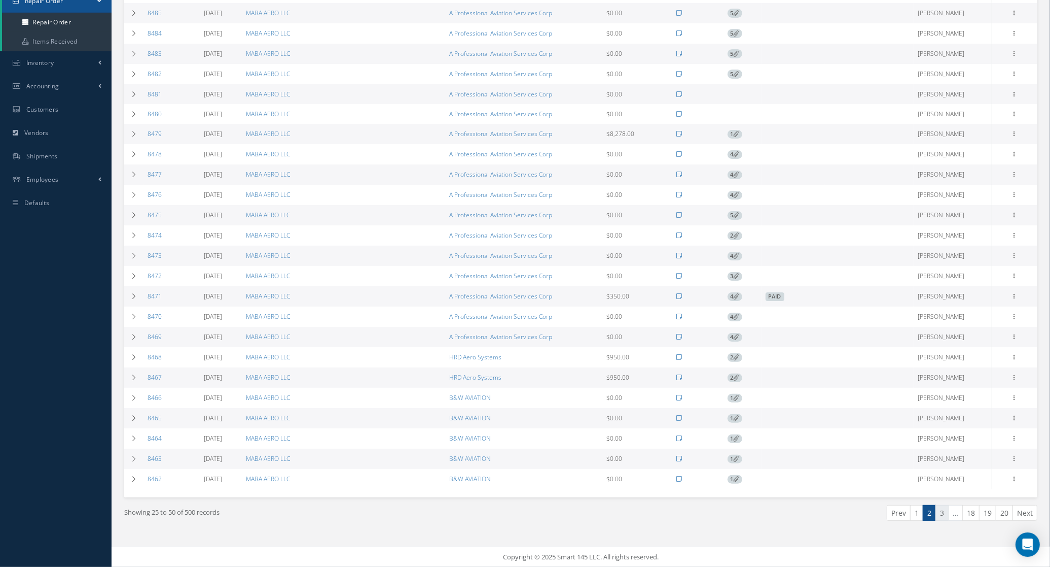
click at [942, 511] on link "3" at bounding box center [942, 513] width 13 height 16
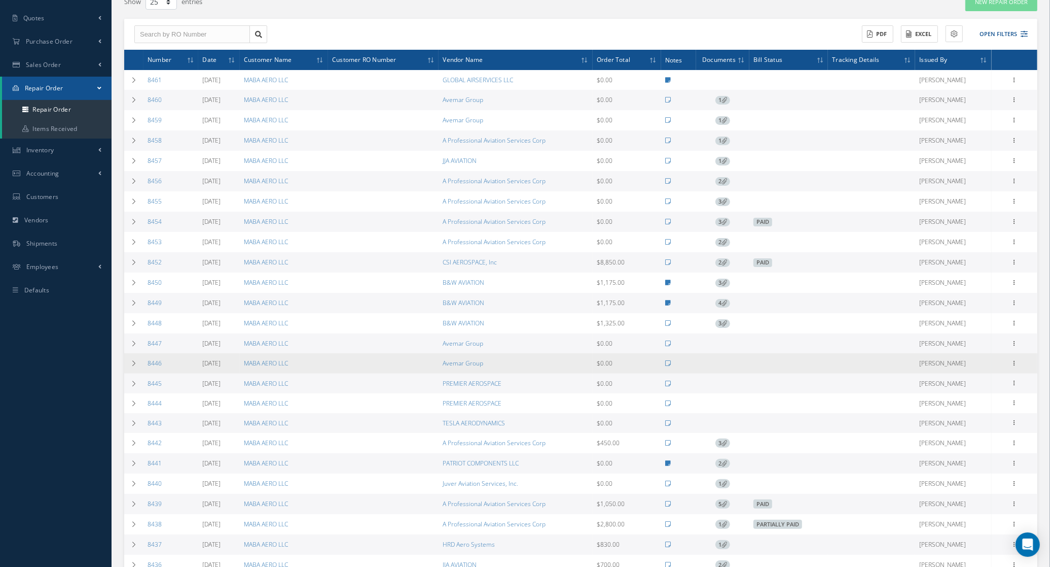
scroll to position [187, 0]
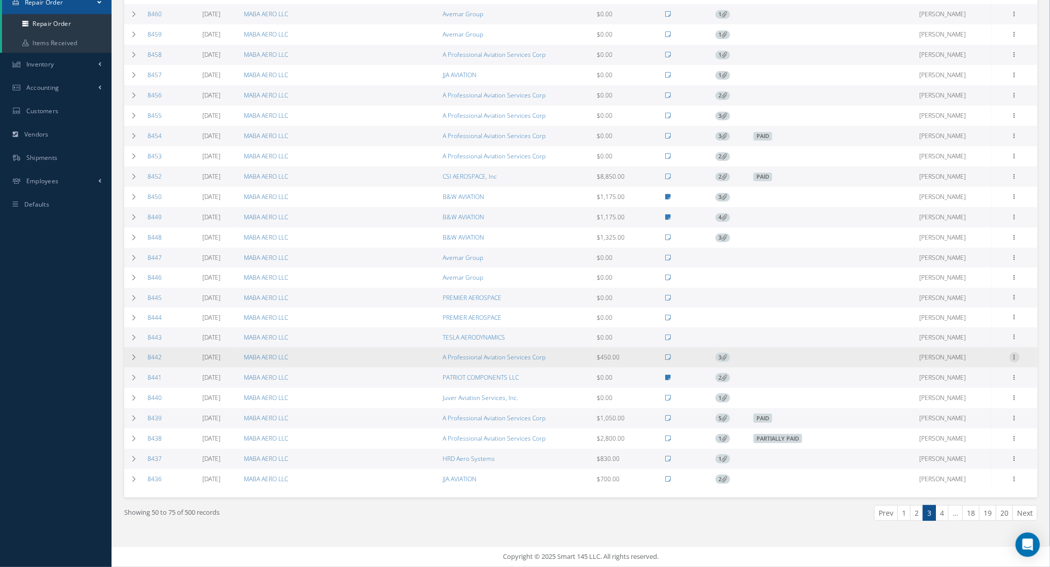
click at [1013, 355] on icon at bounding box center [1015, 356] width 10 height 8
click at [971, 416] on link "Receive" at bounding box center [968, 415] width 80 height 13
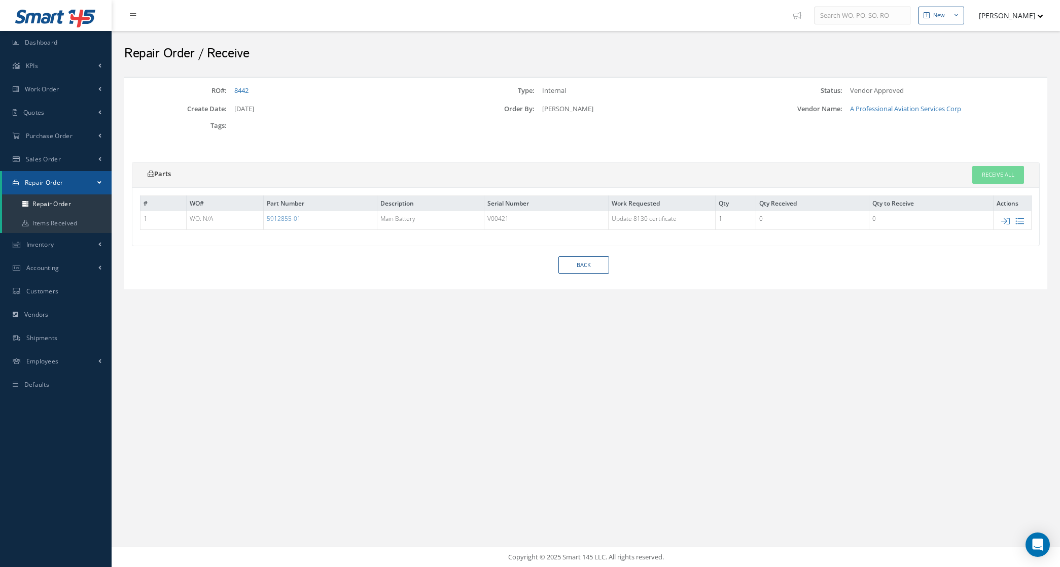
click at [1000, 222] on td at bounding box center [1013, 219] width 38 height 19
click at [1003, 222] on icon at bounding box center [1005, 221] width 9 height 9
type input "V00421"
type input "$450"
checkbox input "true"
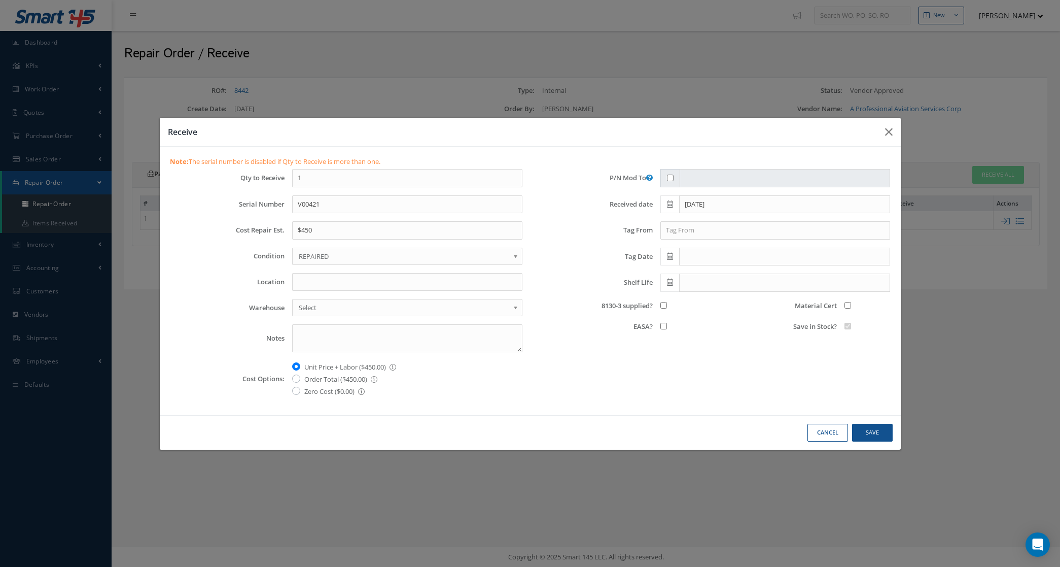
click at [350, 258] on span "REPAIRED" at bounding box center [404, 256] width 210 height 12
click at [664, 234] on input "text" at bounding box center [775, 230] width 230 height 18
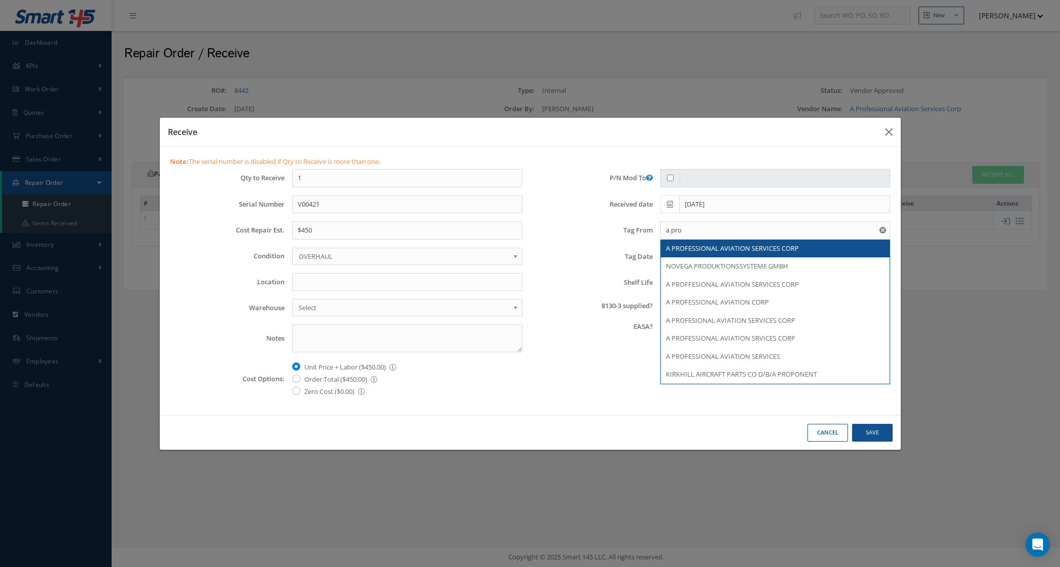
click at [687, 247] on span "A PROFESSIONAL AVIATION SERVICES CORP" at bounding box center [732, 247] width 133 height 9
type input "A PROFESSIONAL AVIATION SERVICES CORP"
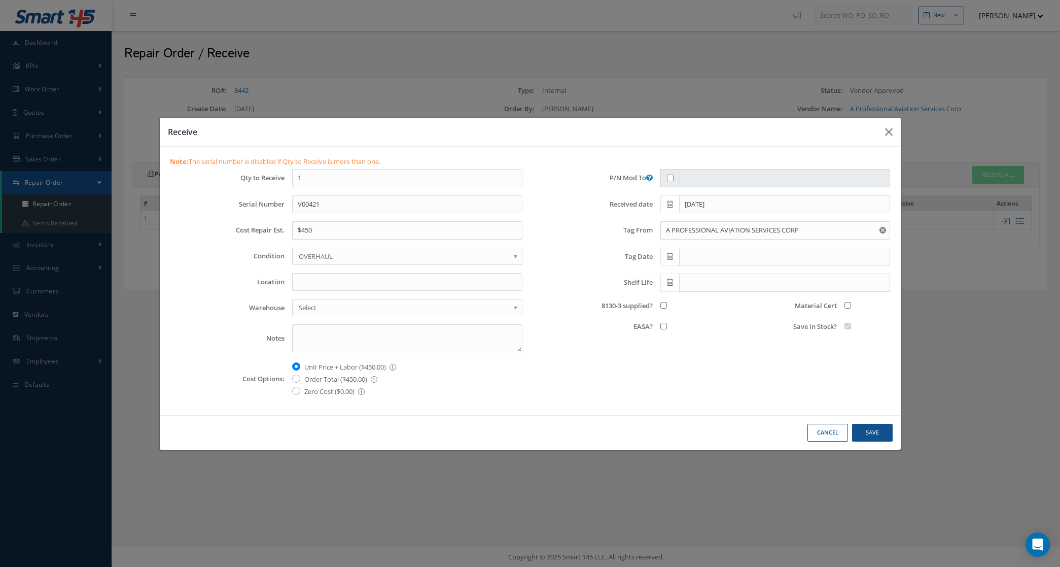
click at [667, 254] on icon at bounding box center [670, 256] width 6 height 7
click at [696, 353] on td "19" at bounding box center [698, 350] width 15 height 15
type input "[DATE]"
click at [665, 305] on input "8130-3 supplied?" at bounding box center [663, 305] width 7 height 7
checkbox input "true"
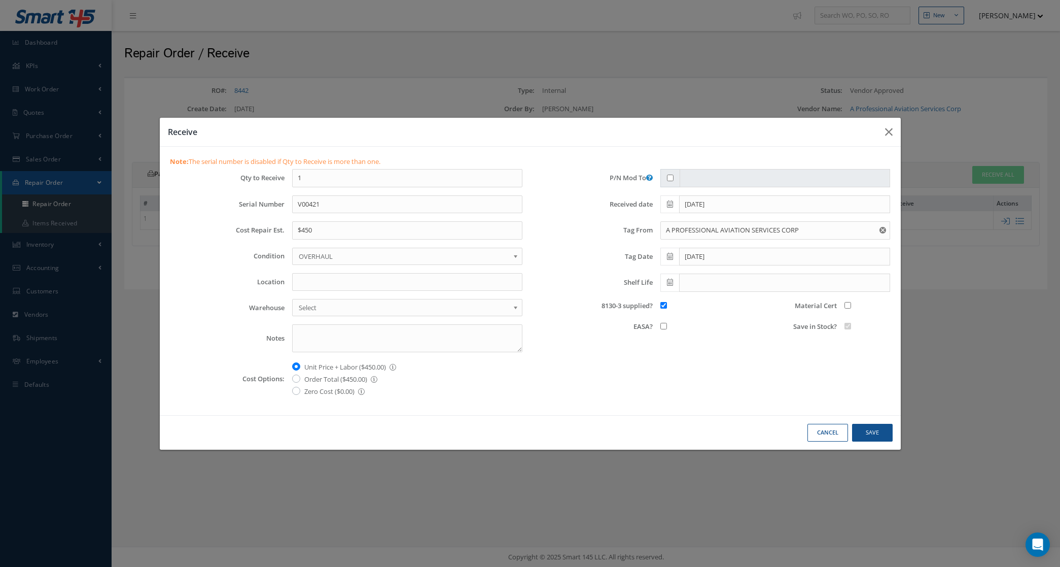
click at [848, 310] on div at bounding box center [868, 305] width 46 height 10
click at [883, 432] on button "Save" at bounding box center [872, 433] width 41 height 18
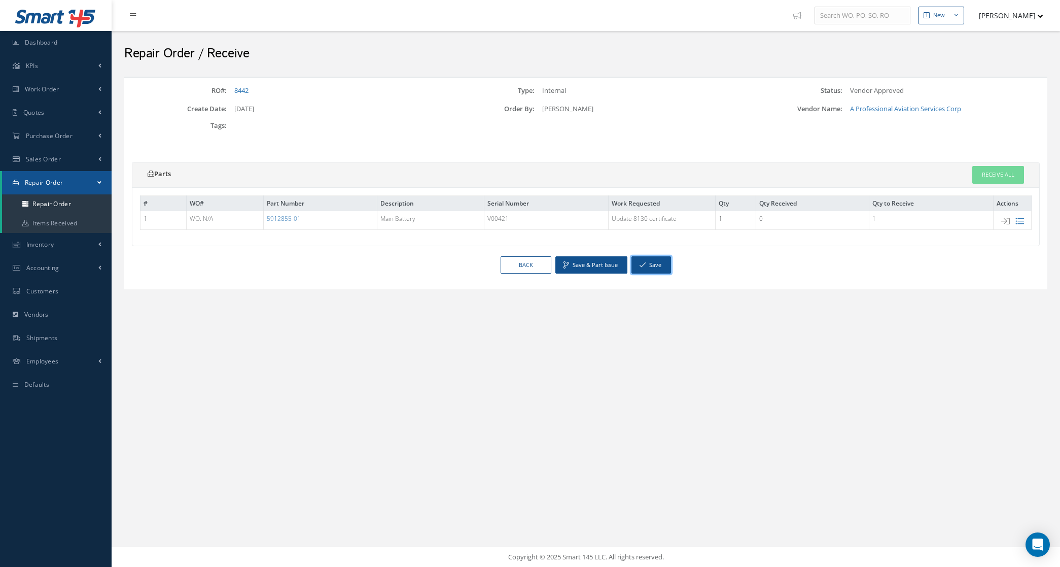
click at [640, 266] on icon "button" at bounding box center [643, 264] width 6 height 7
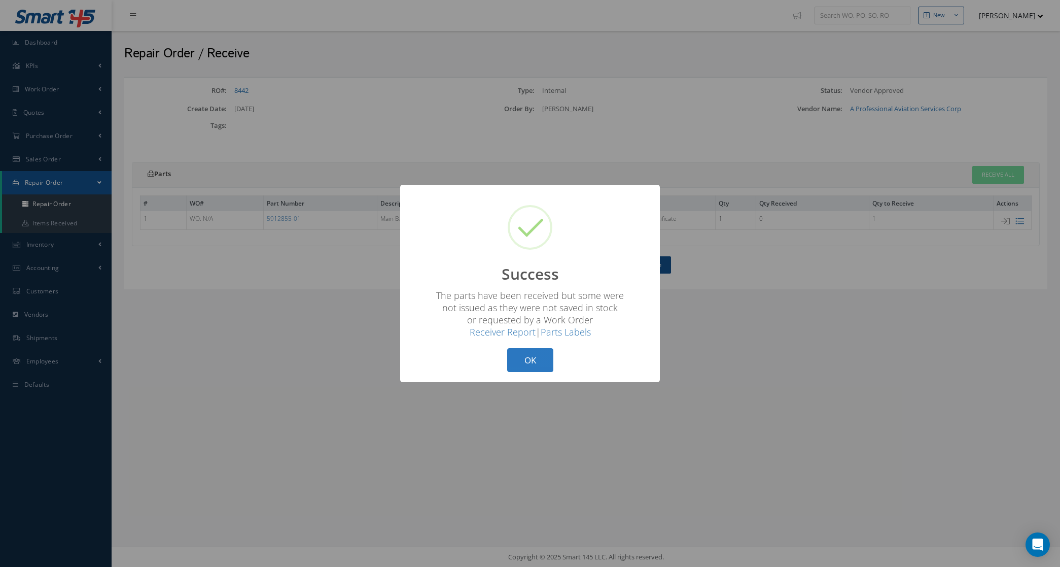
click at [538, 359] on button "OK" at bounding box center [530, 360] width 46 height 24
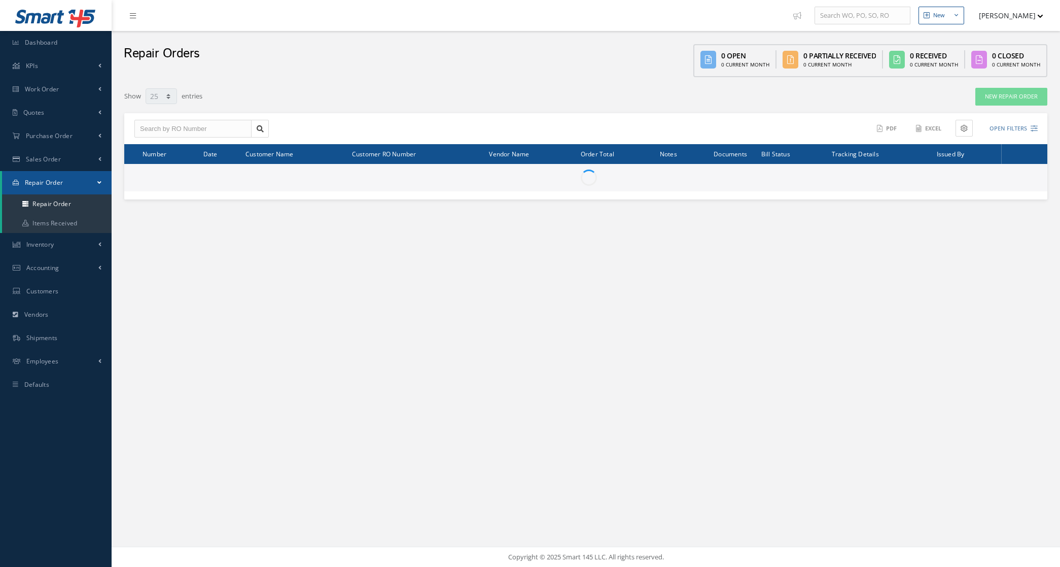
select select "25"
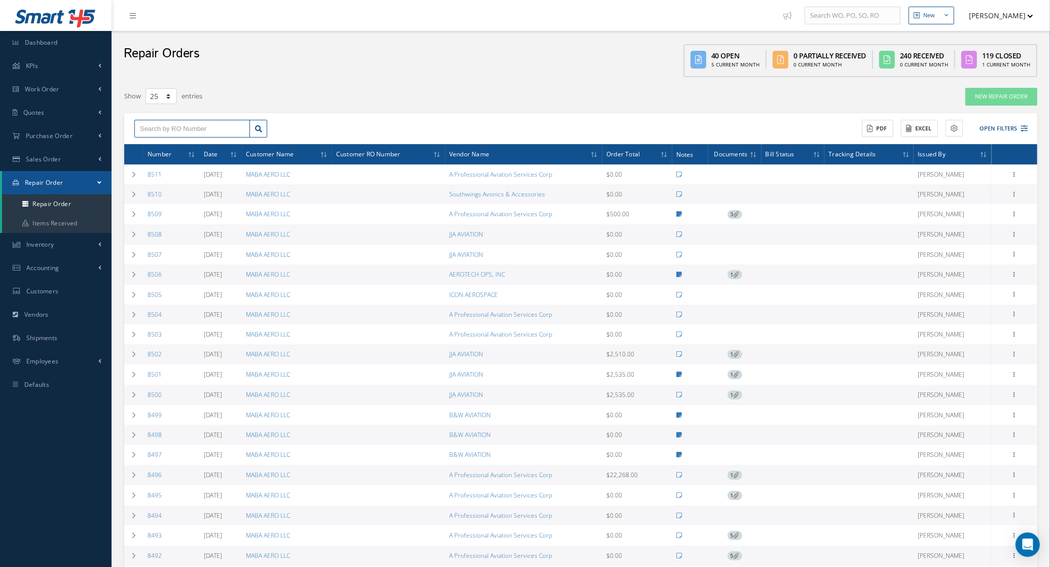
click at [201, 125] on input "text" at bounding box center [192, 129] width 116 height 18
type input "8442"
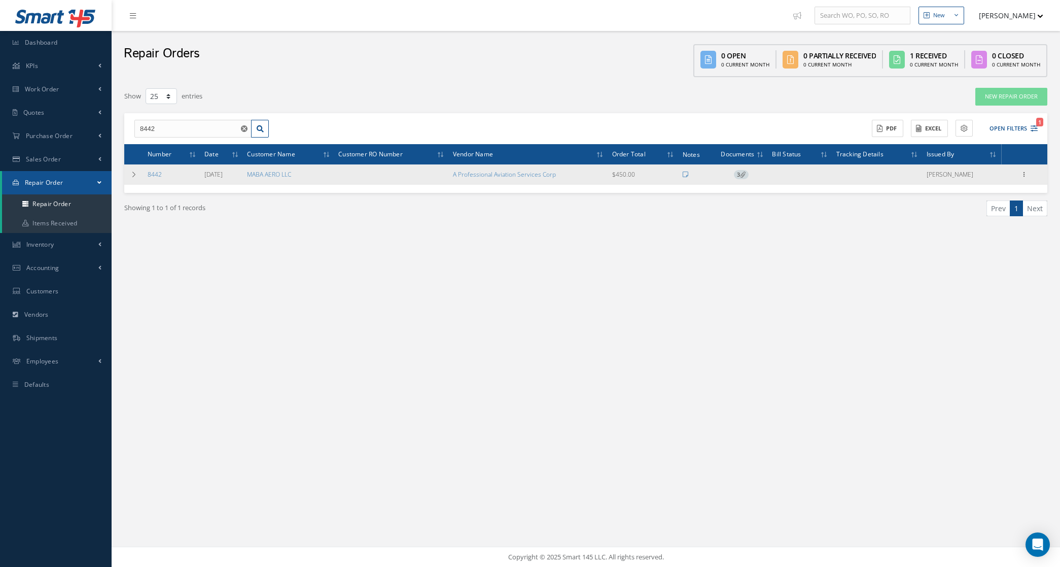
click at [1028, 181] on div "Show Edit Send By Email Documents Received Details Ship Create Bill Close Print…" at bounding box center [1024, 174] width 12 height 12
click at [1026, 176] on icon at bounding box center [1025, 173] width 10 height 8
click at [982, 221] on link "Documents" at bounding box center [978, 220] width 80 height 13
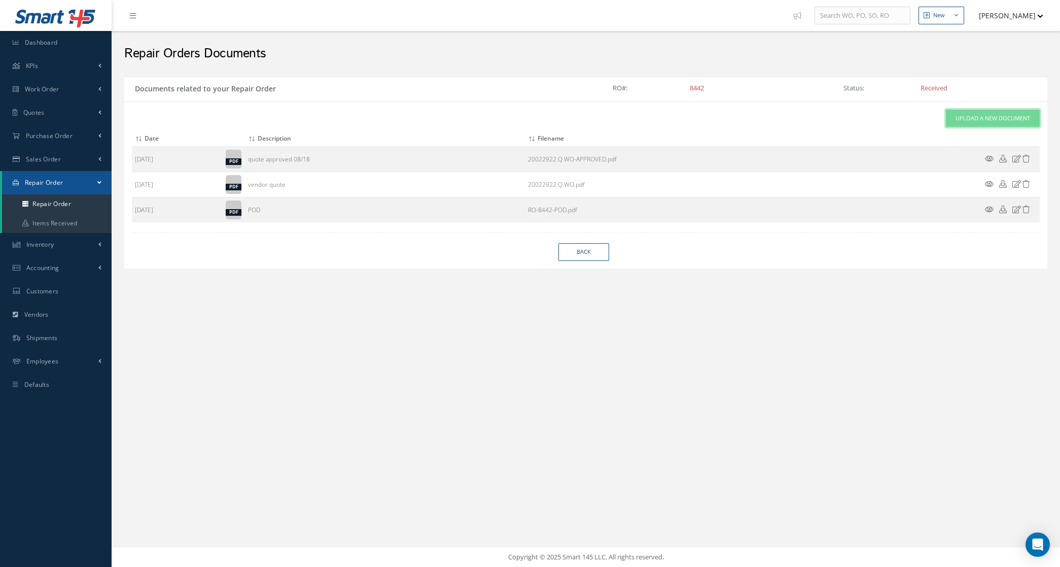
click at [970, 125] on link "Upload a New Document" at bounding box center [993, 119] width 94 height 18
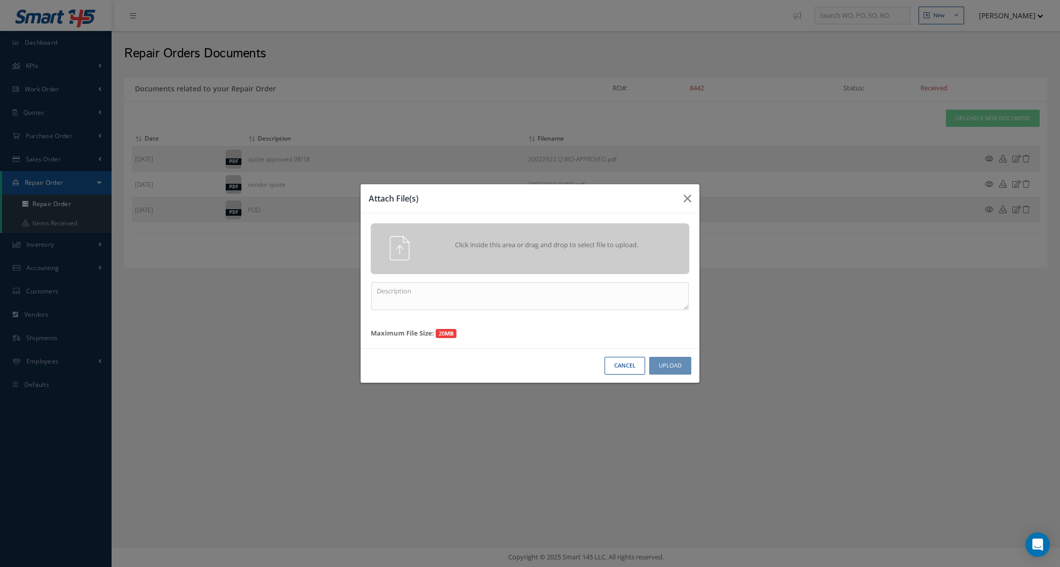
click at [184, 351] on div "Attach File(s) Click inside this area or drag and drop to select file to upload…" at bounding box center [530, 283] width 1060 height 567
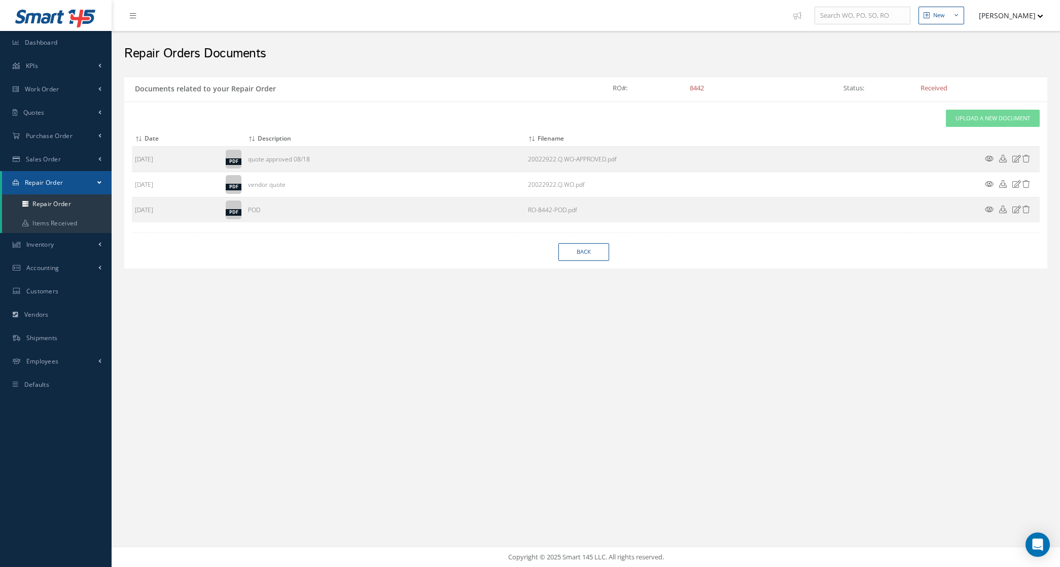
click at [942, 120] on div "Attach File(s) Click inside this area or drag and drop to select file to upload…" at bounding box center [586, 166] width 908 height 113
click at [968, 110] on link "Upload a New Document" at bounding box center [993, 119] width 94 height 18
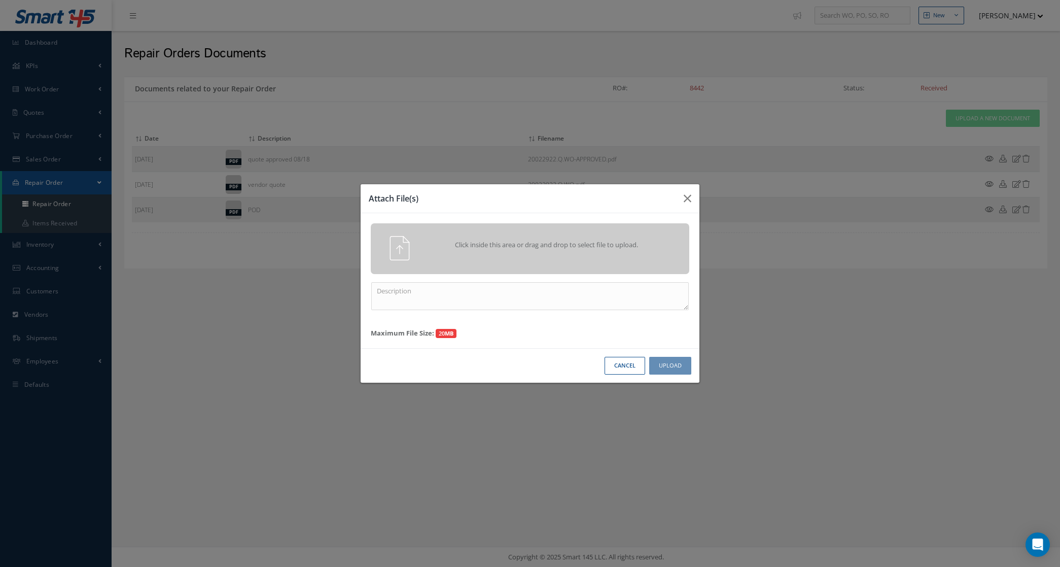
click at [601, 252] on div "Click inside this area or drag and drop to select file to upload." at bounding box center [544, 246] width 251 height 20
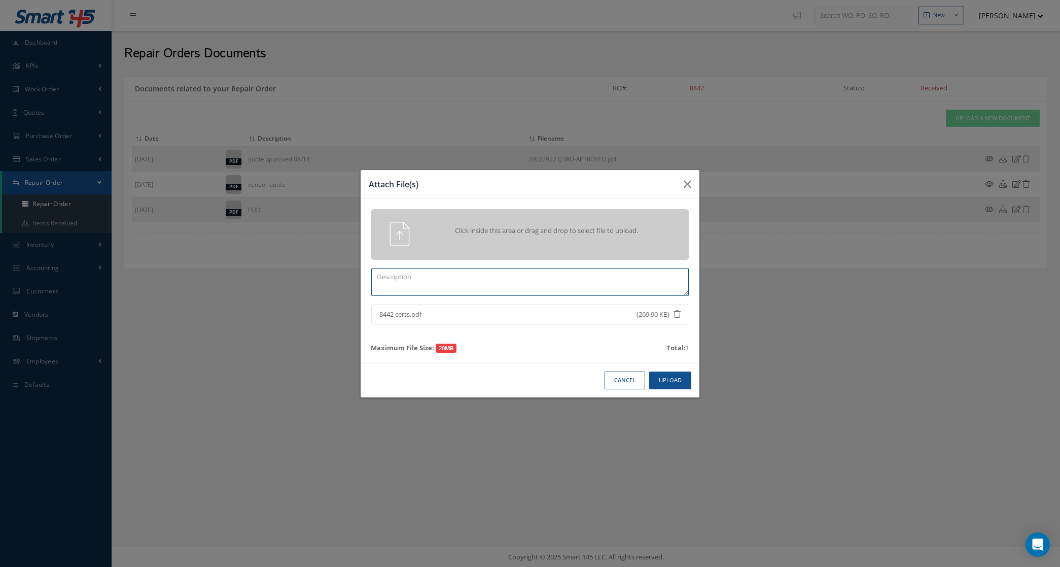
click at [584, 285] on textarea at bounding box center [530, 282] width 318 height 28
type textarea "certs"
click at [675, 391] on div "Cancel Upload" at bounding box center [530, 380] width 339 height 34
click at [671, 383] on button "Upload" at bounding box center [670, 380] width 42 height 18
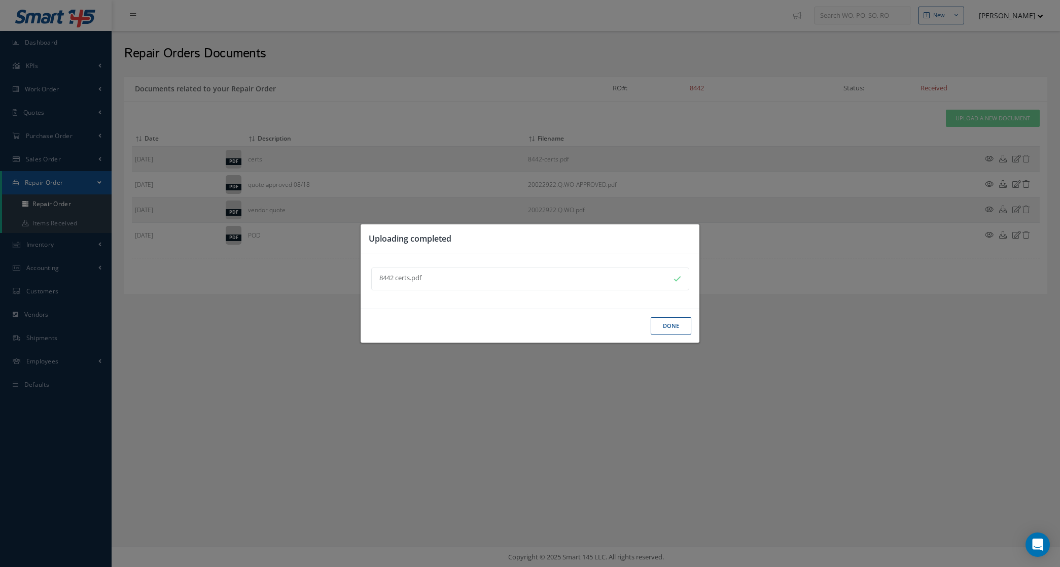
click at [664, 324] on button "Done" at bounding box center [671, 326] width 41 height 18
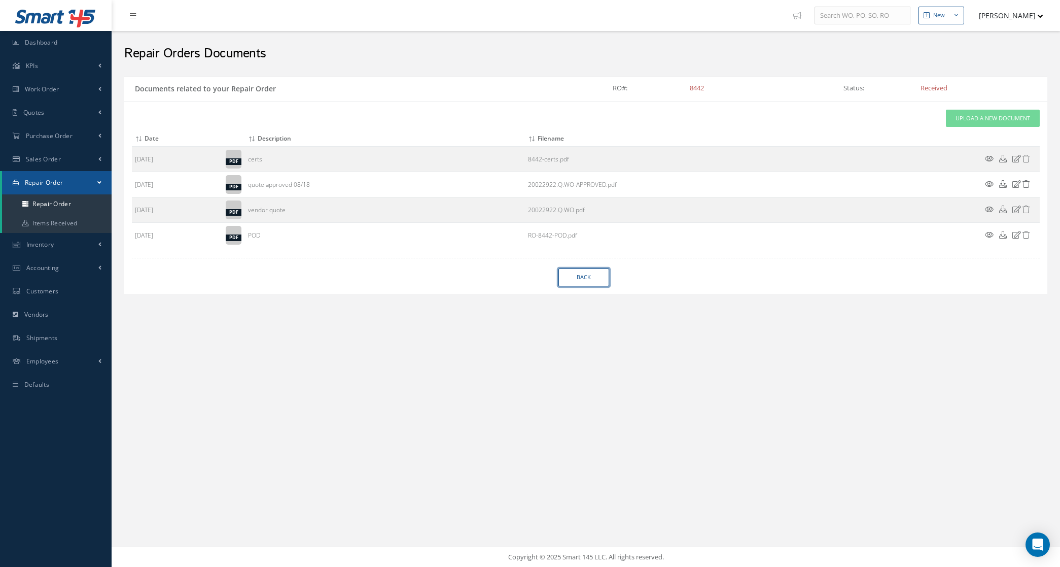
drag, startPoint x: 592, startPoint y: 273, endPoint x: 570, endPoint y: 267, distance: 23.5
click at [593, 273] on link "Back" at bounding box center [583, 277] width 51 height 18
select select "25"
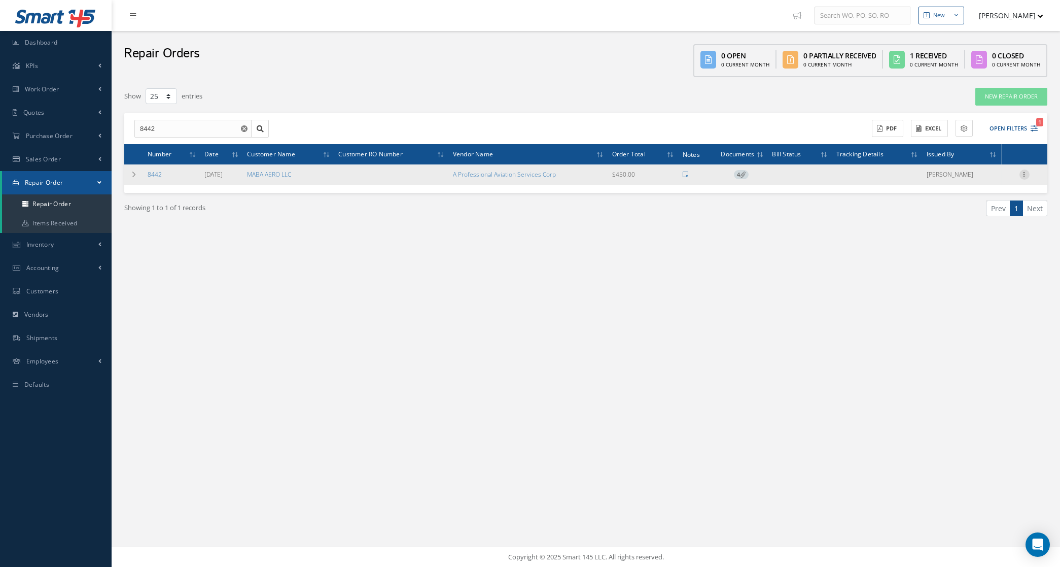
click at [1025, 177] on icon at bounding box center [1025, 173] width 10 height 8
click at [979, 274] on link "Close" at bounding box center [978, 272] width 80 height 13
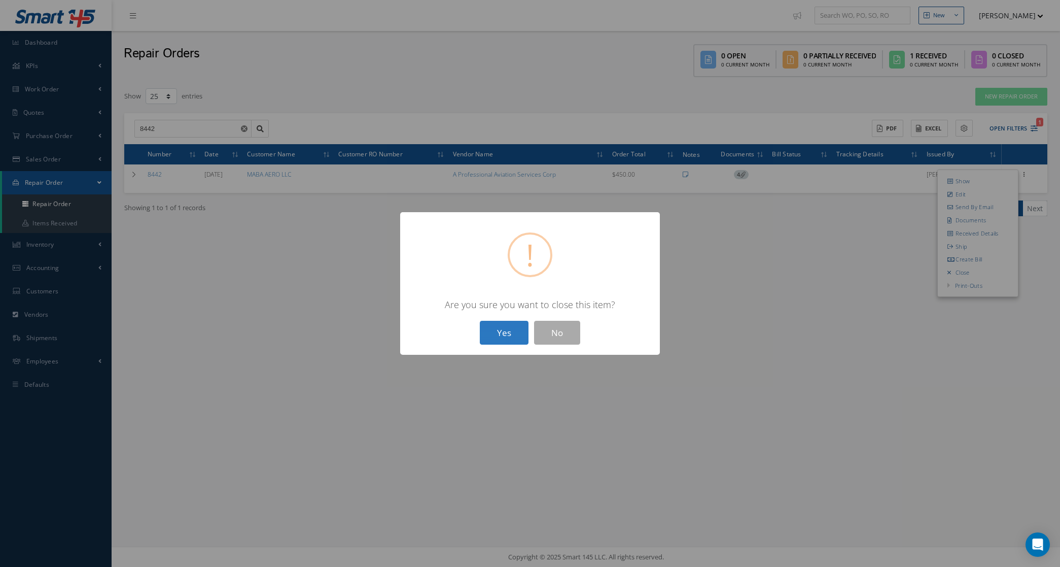
click at [519, 333] on button "Yes" at bounding box center [504, 333] width 49 height 24
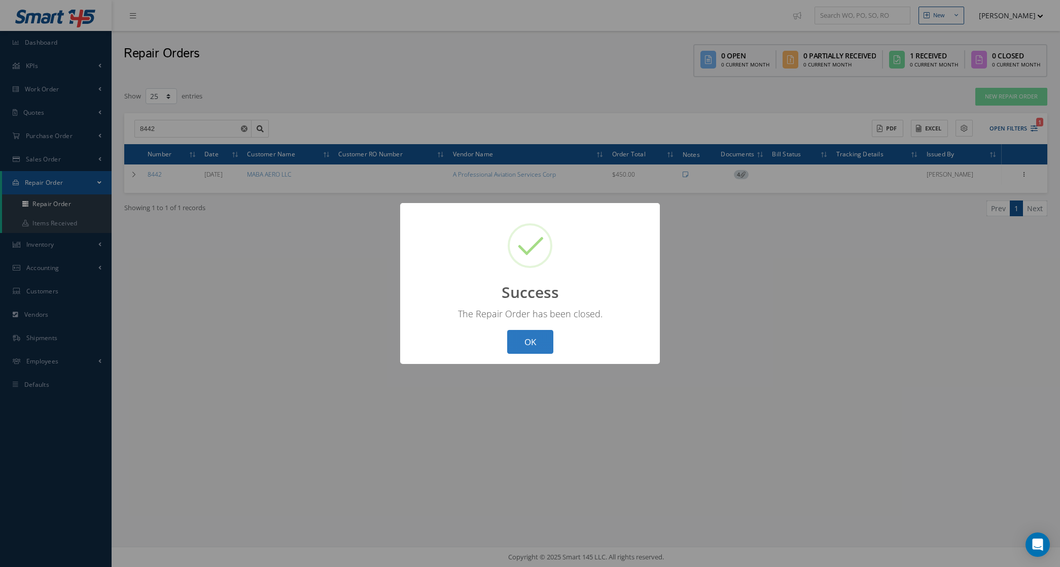
click at [546, 338] on button "OK" at bounding box center [530, 342] width 46 height 24
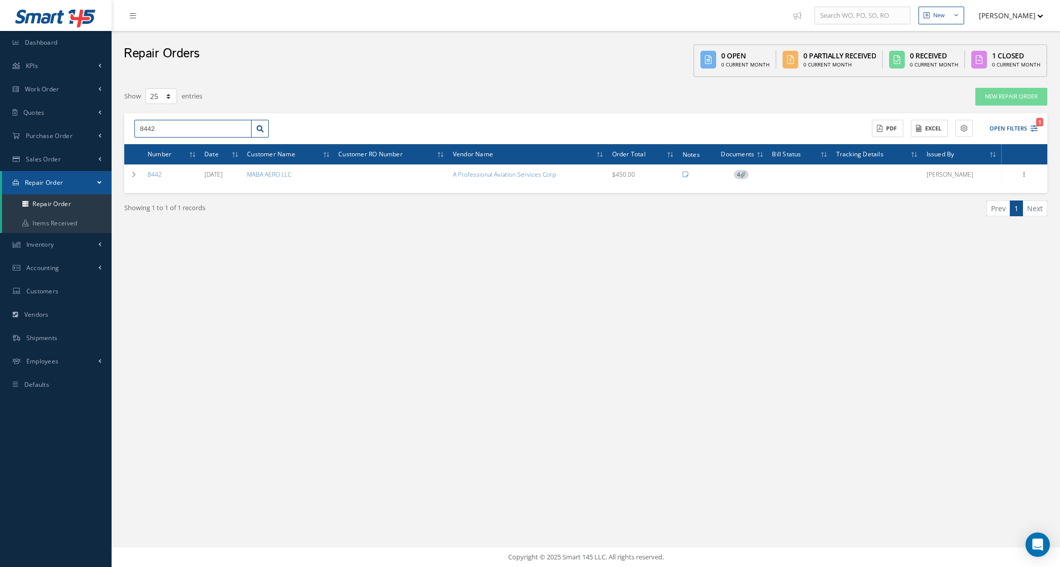
click at [190, 120] on input "8442" at bounding box center [192, 129] width 117 height 18
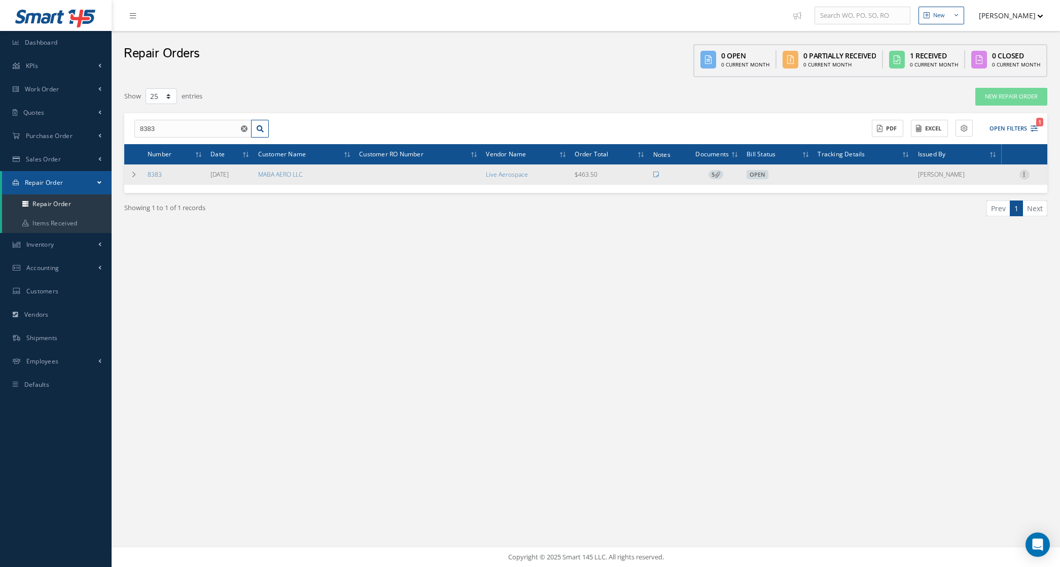
click at [1027, 175] on icon at bounding box center [1025, 173] width 10 height 8
click at [984, 254] on link "Close" at bounding box center [978, 259] width 80 height 13
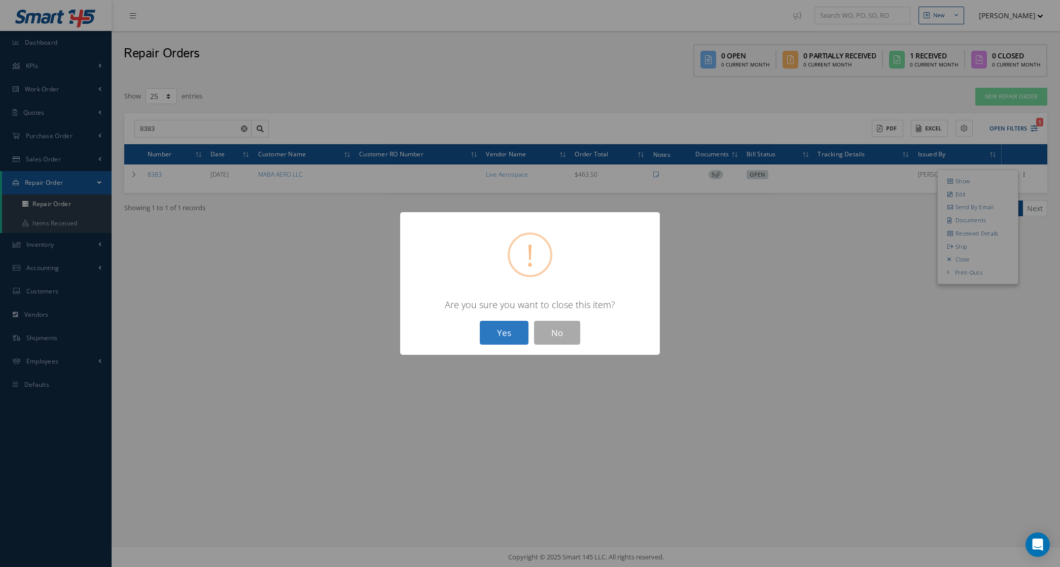
click at [507, 335] on button "Yes" at bounding box center [504, 333] width 49 height 24
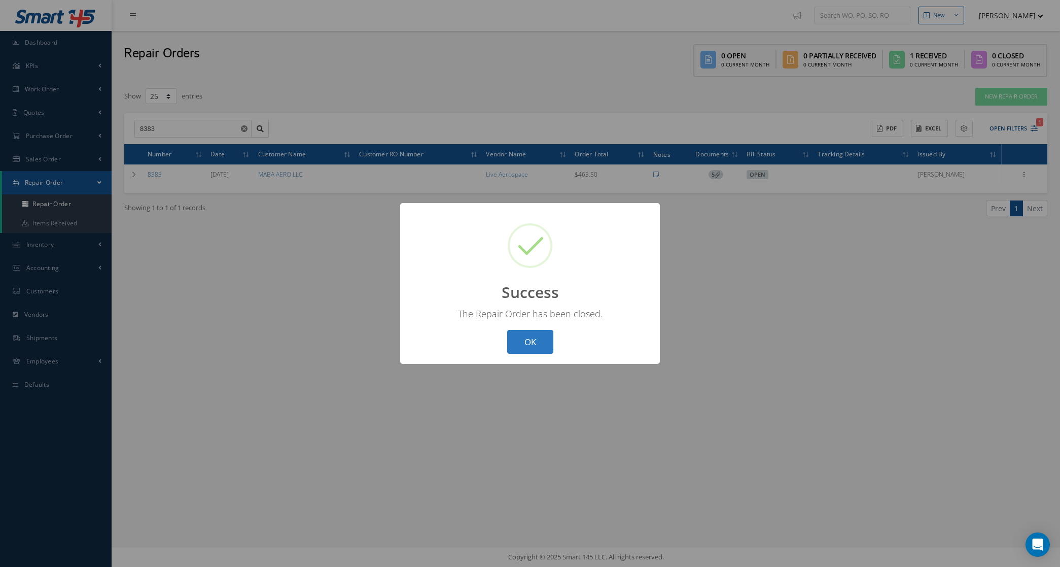
click at [514, 331] on button "OK" at bounding box center [530, 342] width 46 height 24
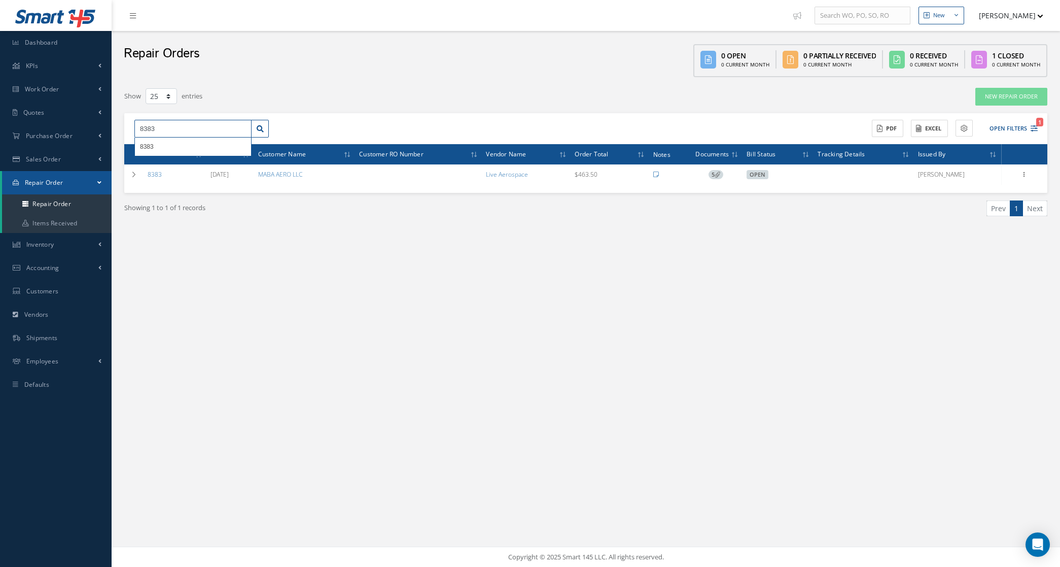
click at [174, 128] on input "8383" at bounding box center [192, 129] width 117 height 18
type input "8382"
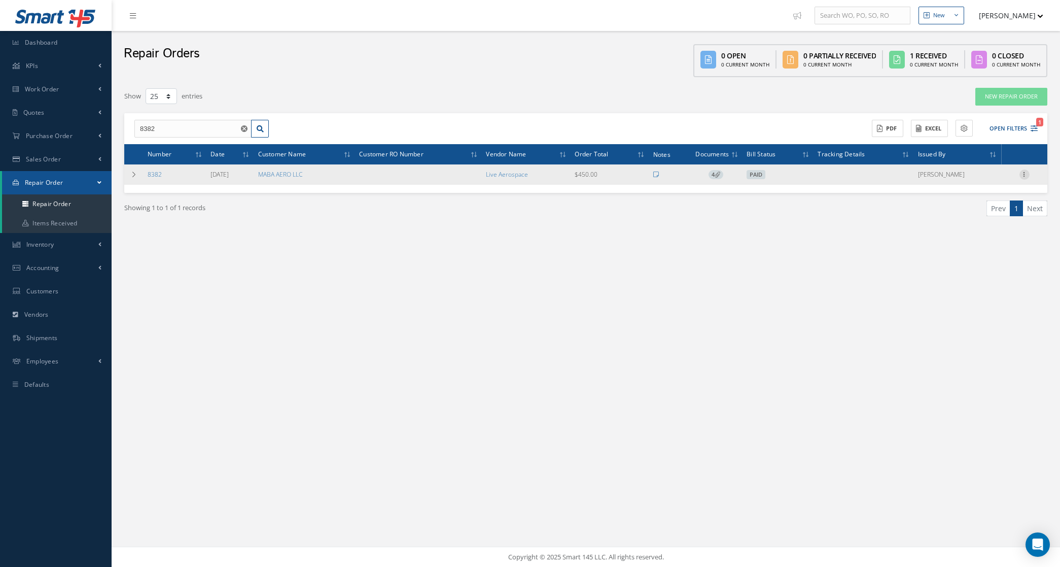
click at [1027, 177] on icon at bounding box center [1025, 173] width 10 height 8
click at [985, 256] on link "Close" at bounding box center [978, 259] width 80 height 13
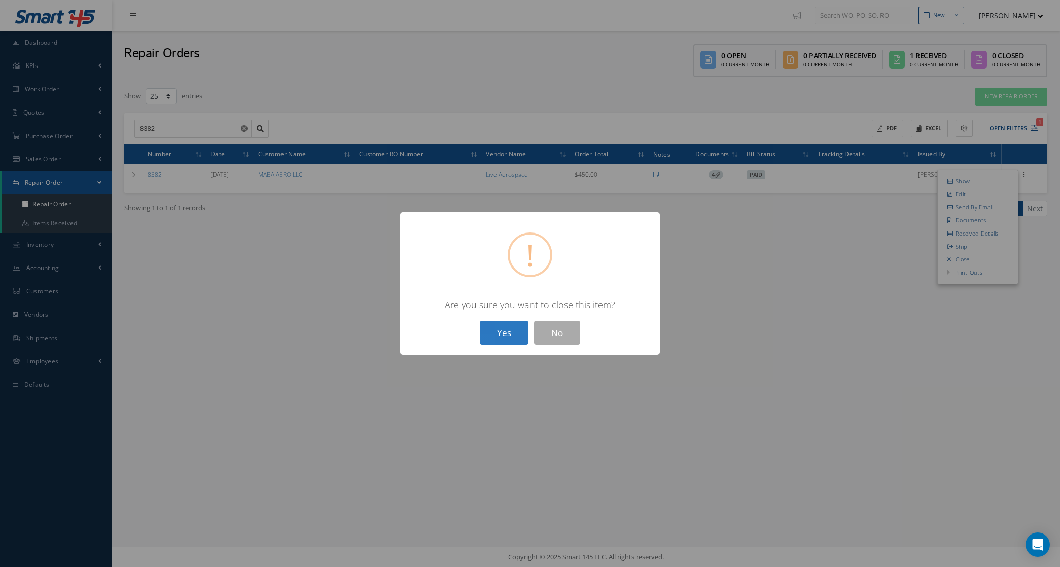
click at [498, 330] on button "Yes" at bounding box center [504, 333] width 49 height 24
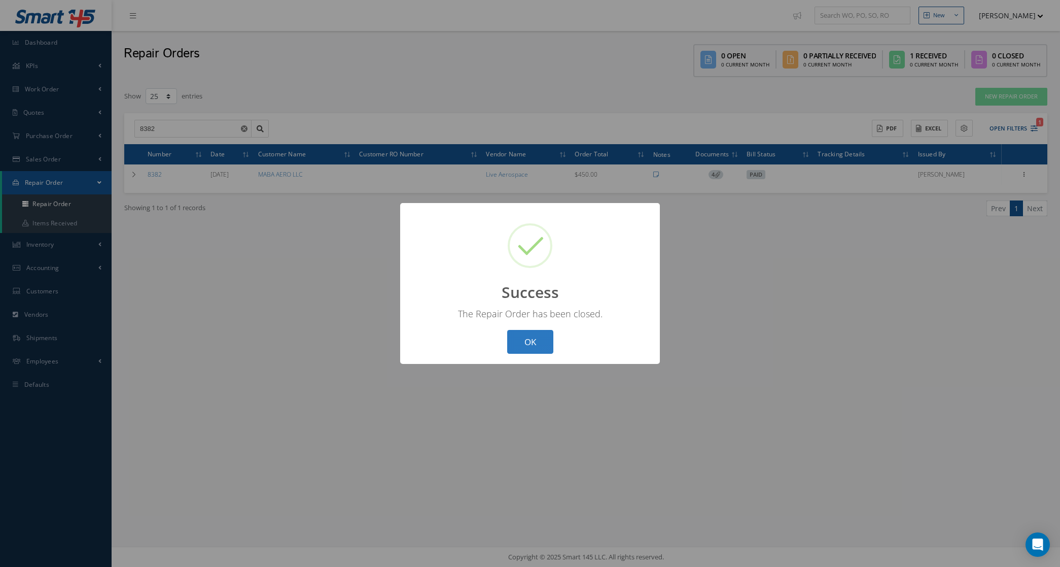
click at [543, 338] on button "OK" at bounding box center [530, 342] width 46 height 24
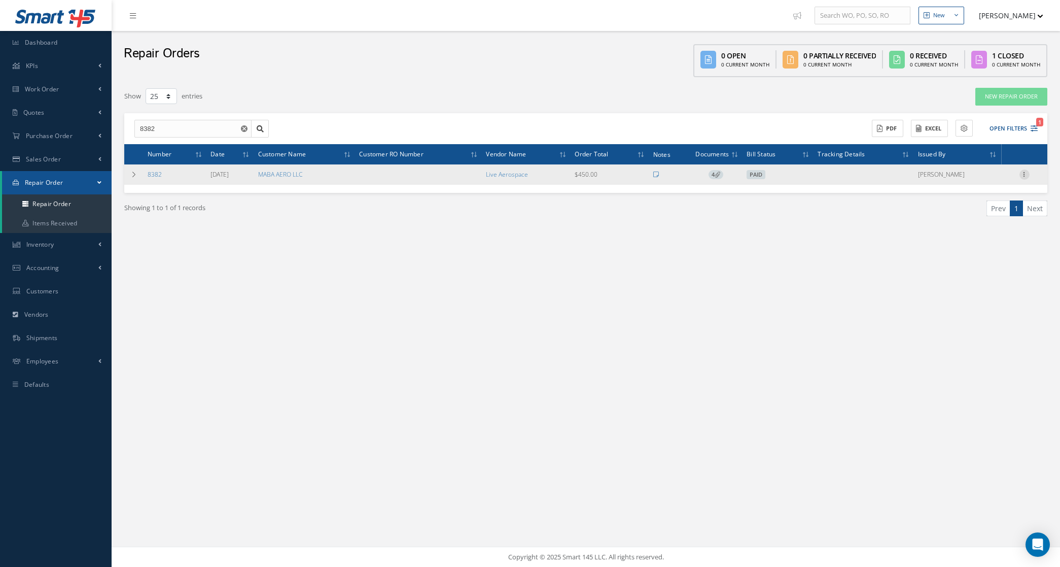
drag, startPoint x: 1030, startPoint y: 186, endPoint x: 1026, endPoint y: 177, distance: 10.0
click at [1030, 185] on div "Number Date Customer Name Customer RO Number Vendor Name Order Total Notes Docu…" at bounding box center [585, 168] width 923 height 49
click at [1025, 175] on icon at bounding box center [1025, 173] width 10 height 8
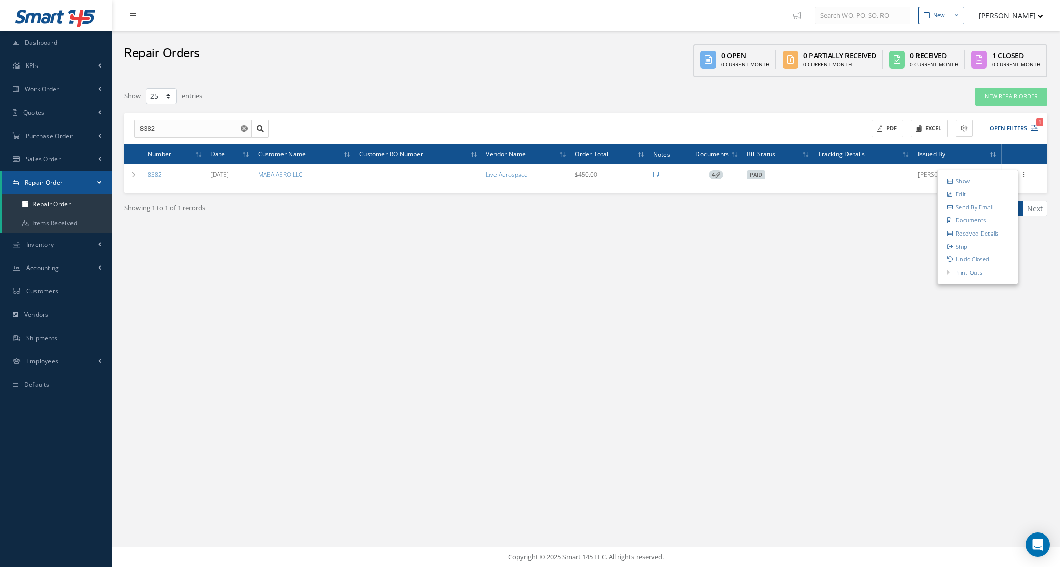
click at [557, 292] on div "New New Work Order New Purchase Order New Customer Quote New Sales Order New Re…" at bounding box center [586, 283] width 949 height 567
click at [62, 245] on link "Inventory" at bounding box center [56, 244] width 112 height 23
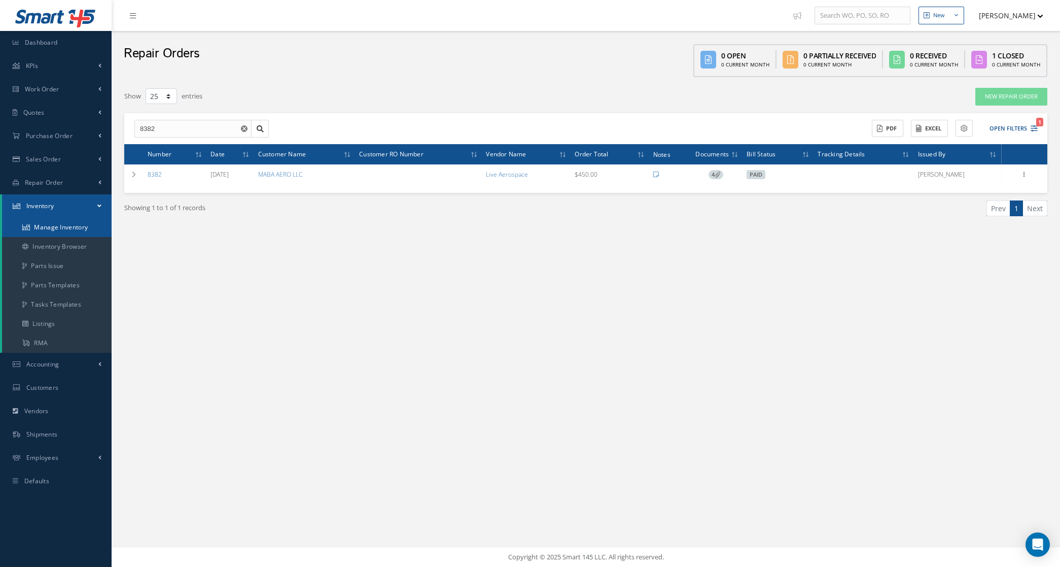
click at [58, 226] on link "Manage Inventory" at bounding box center [57, 227] width 110 height 19
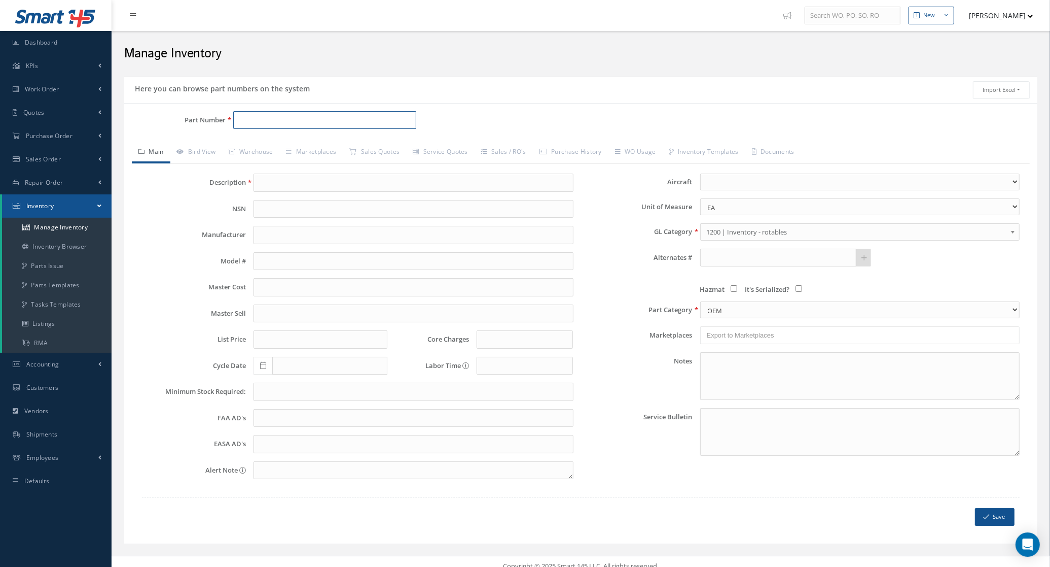
click at [250, 113] on input "Part Number" at bounding box center [324, 120] width 183 height 18
paste input "5912855-01"
type input "5912855-01"
click at [65, 159] on link "Sales Order" at bounding box center [56, 159] width 112 height 23
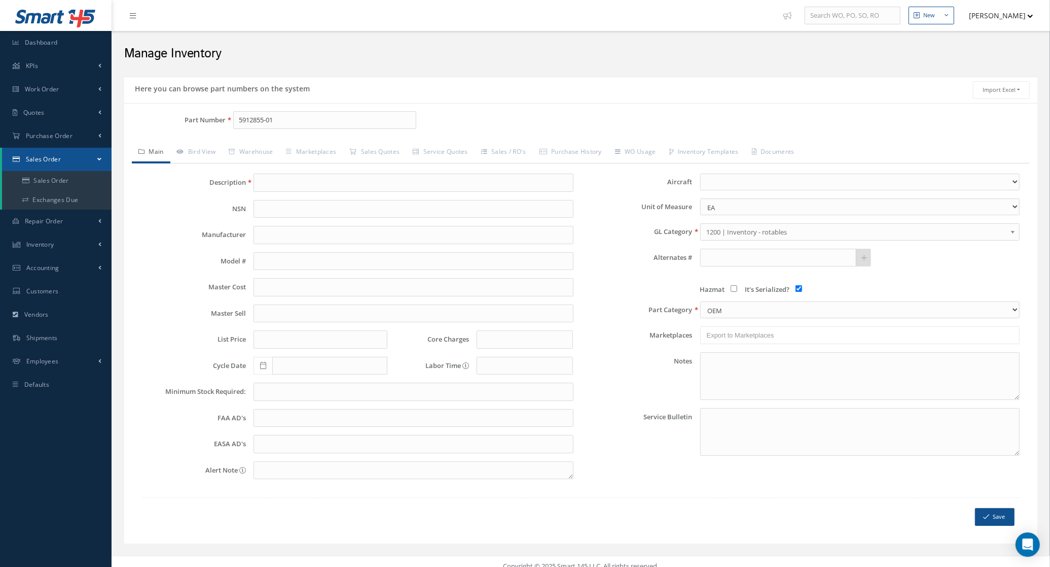
type input "Main Battery"
type input "0.00"
checkbox input "true"
click at [75, 194] on link "Exchanges Due" at bounding box center [57, 199] width 110 height 19
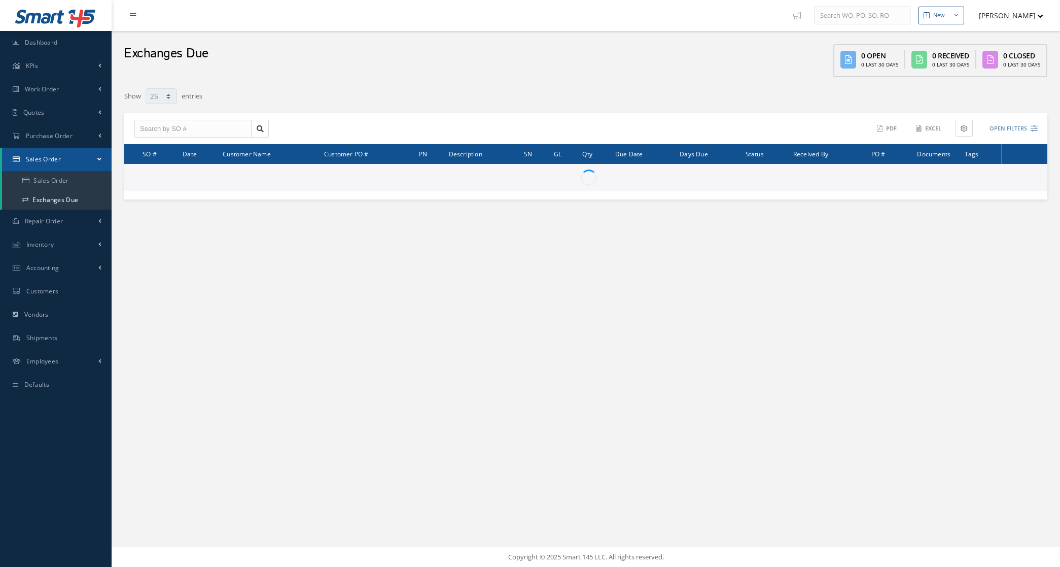
select select "25"
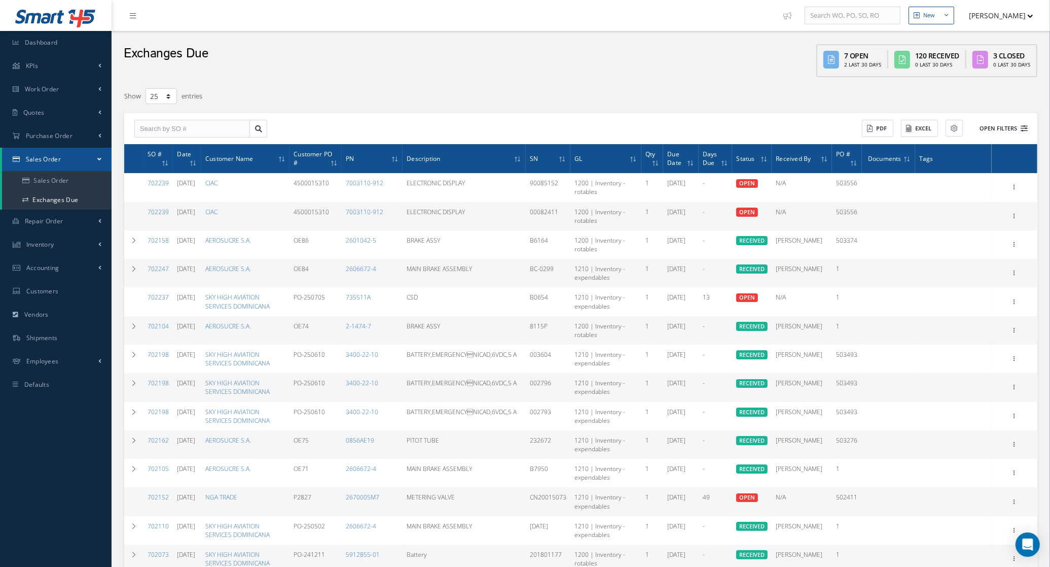
click at [1012, 125] on button "Open Filters" at bounding box center [999, 128] width 57 height 17
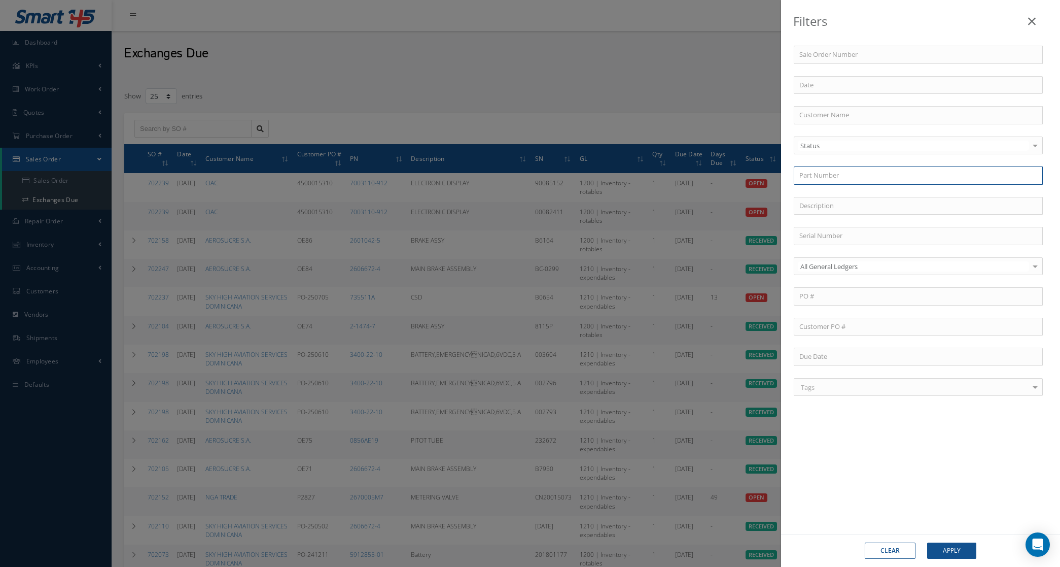
click at [833, 177] on input "text" at bounding box center [918, 175] width 249 height 18
paste input "5912855-01"
click at [933, 548] on button "Apply" at bounding box center [951, 550] width 49 height 16
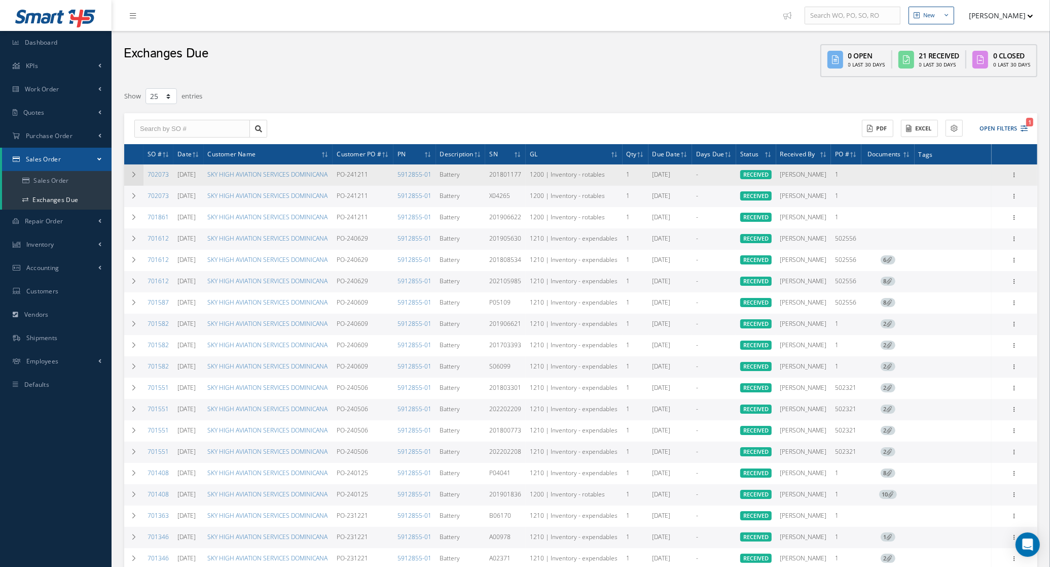
click at [127, 186] on td at bounding box center [133, 174] width 19 height 21
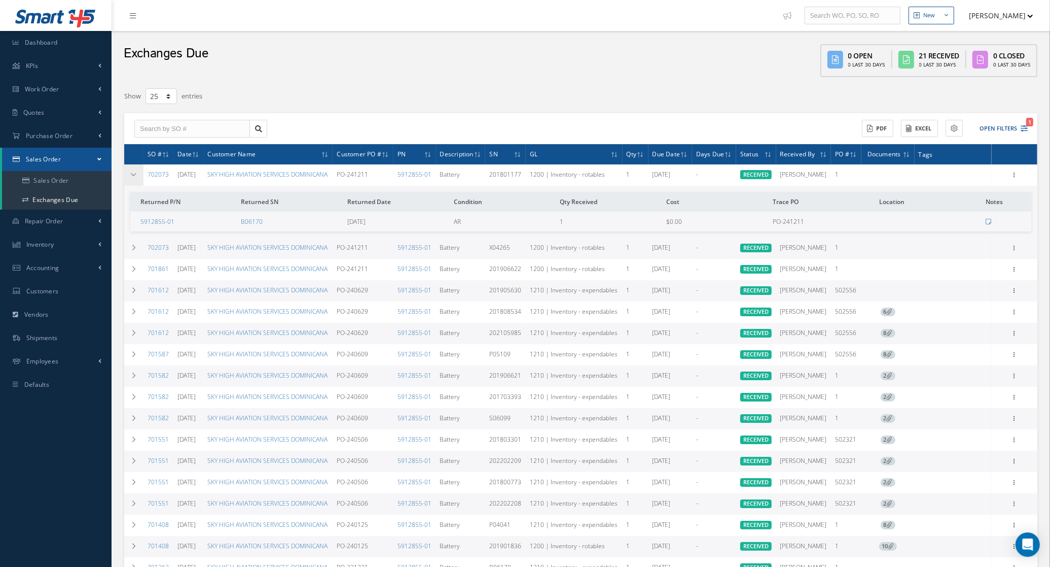
click at [127, 186] on td at bounding box center [133, 174] width 19 height 21
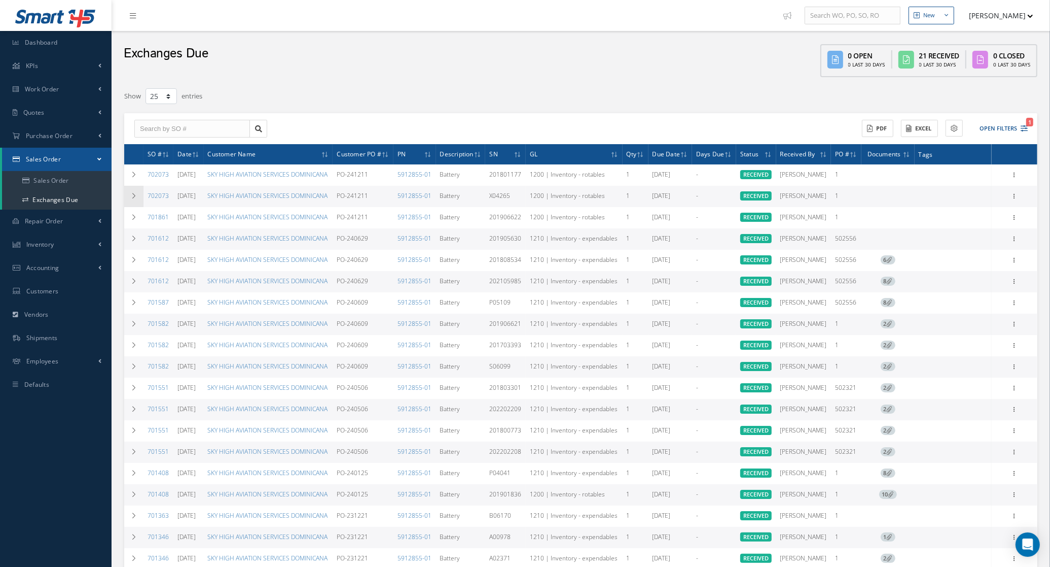
click at [127, 206] on td at bounding box center [133, 196] width 19 height 21
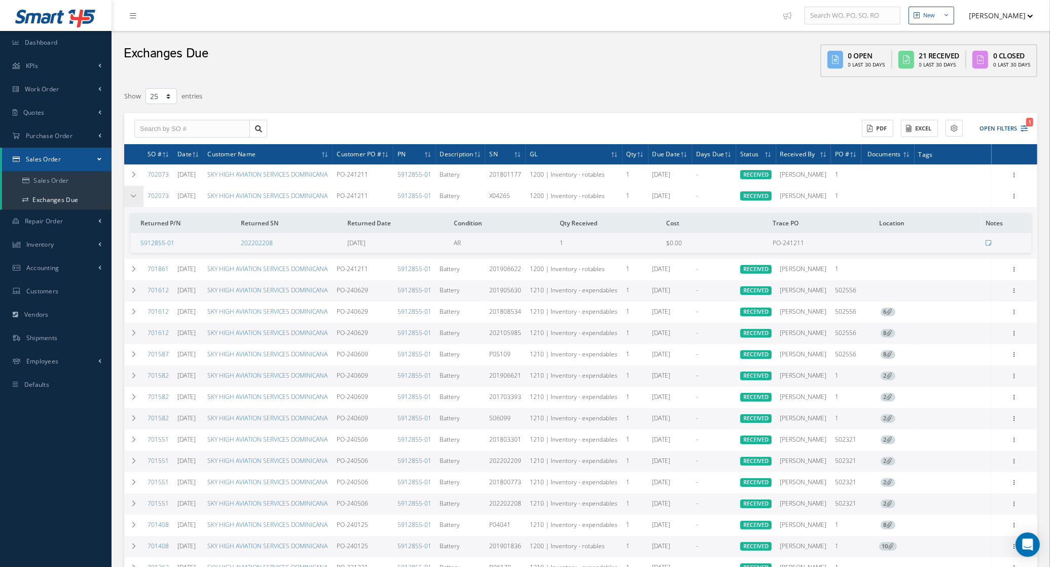
click at [127, 206] on td at bounding box center [133, 196] width 19 height 21
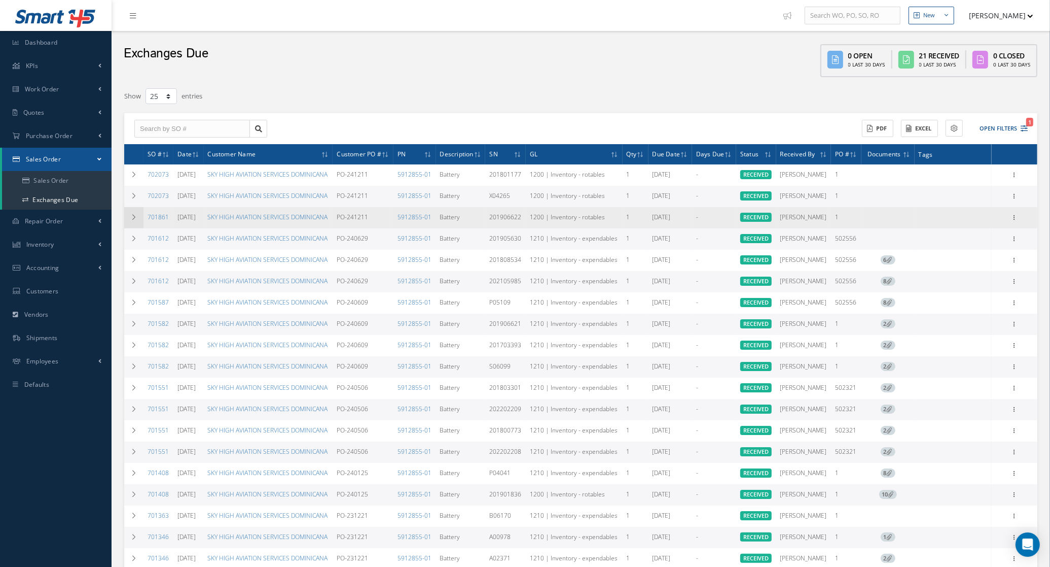
click at [127, 228] on td at bounding box center [133, 217] width 19 height 21
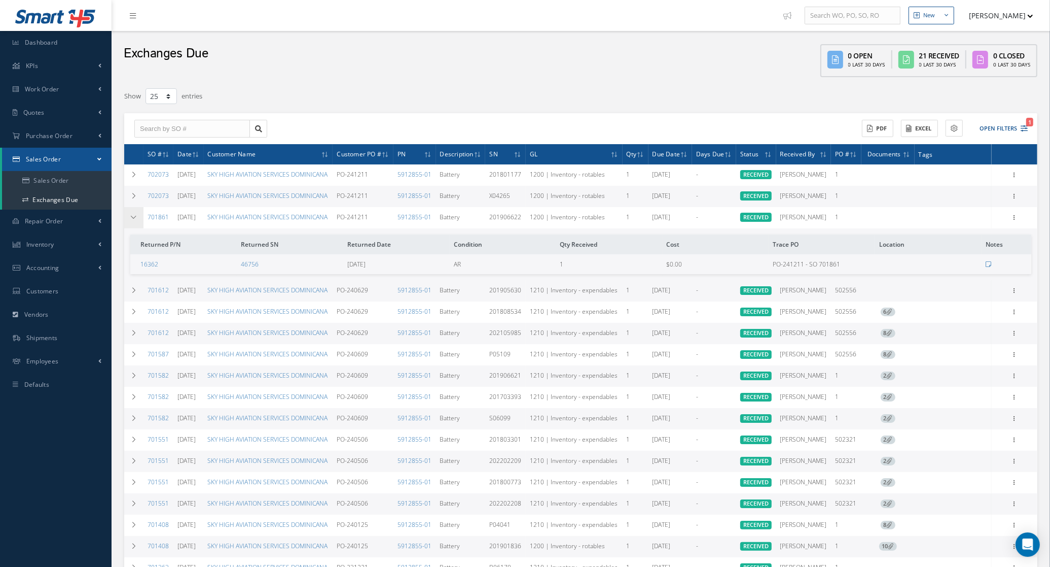
click at [127, 228] on td at bounding box center [133, 217] width 19 height 21
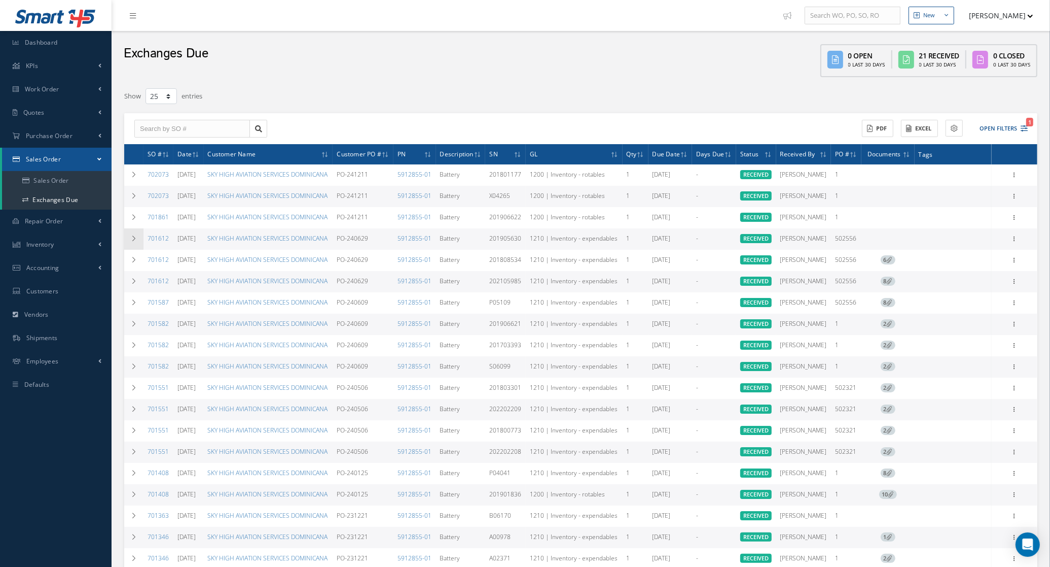
click at [127, 250] on td at bounding box center [133, 238] width 19 height 21
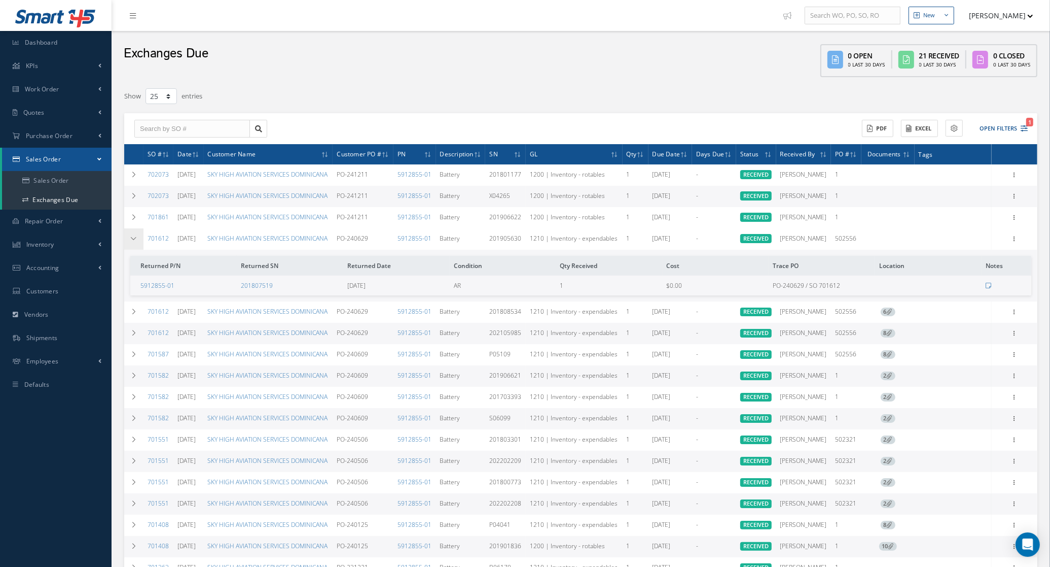
click at [128, 250] on td at bounding box center [133, 238] width 19 height 21
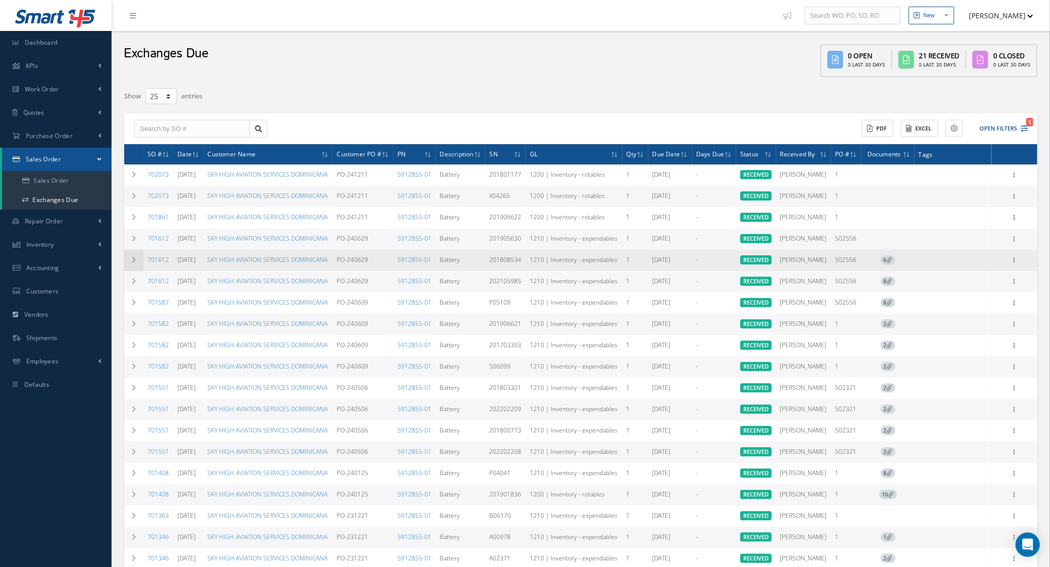
click at [131, 263] on icon at bounding box center [133, 260] width 7 height 6
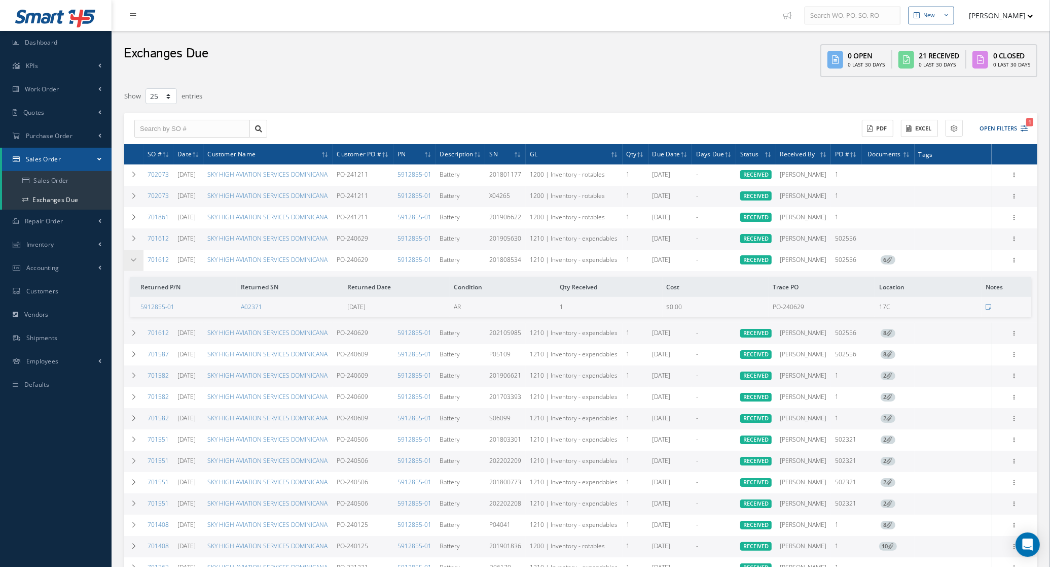
click at [131, 263] on icon at bounding box center [133, 260] width 7 height 6
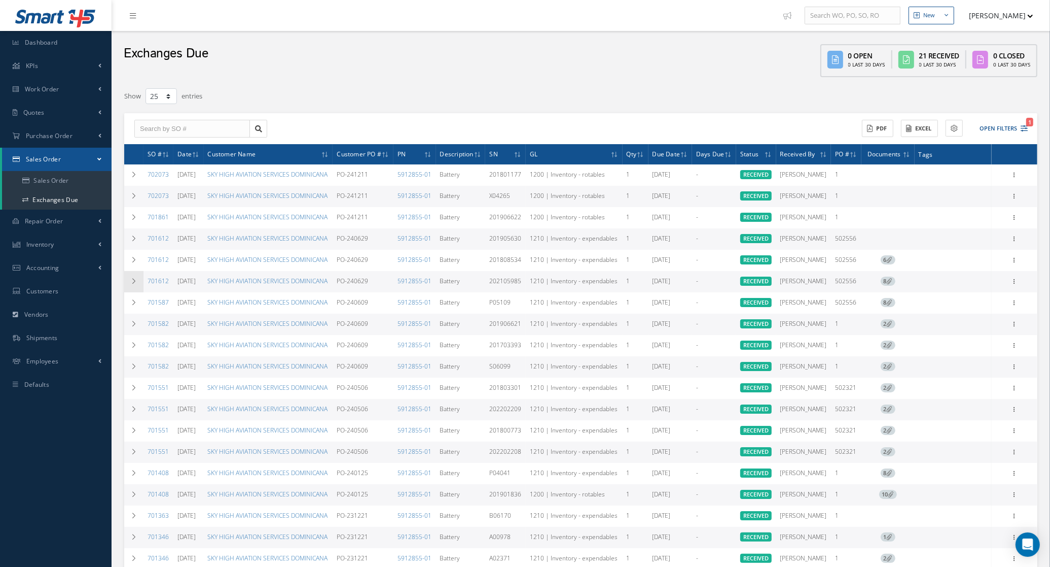
click at [131, 284] on icon at bounding box center [133, 281] width 7 height 6
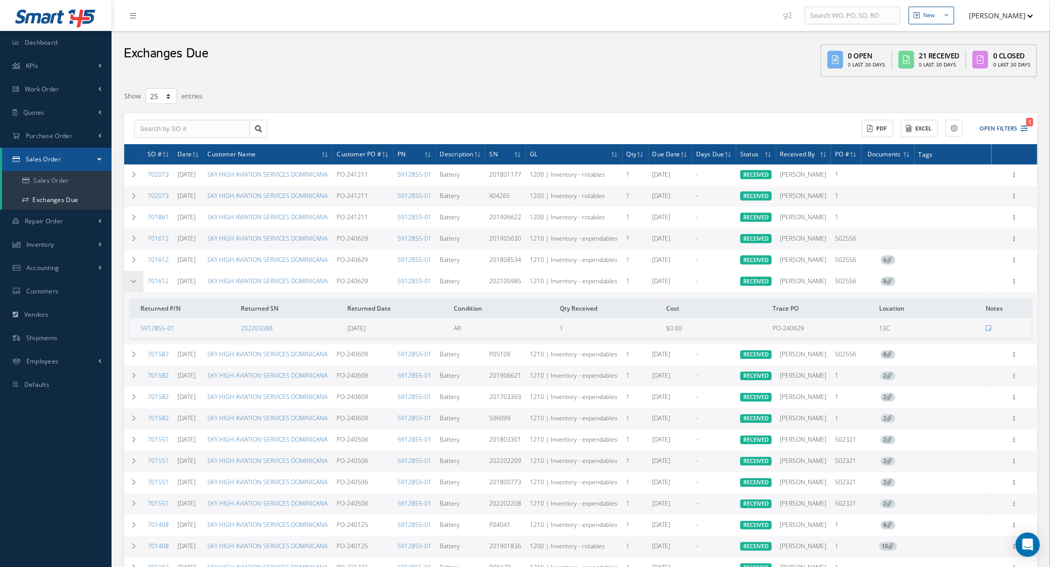
click at [131, 284] on icon at bounding box center [133, 281] width 7 height 6
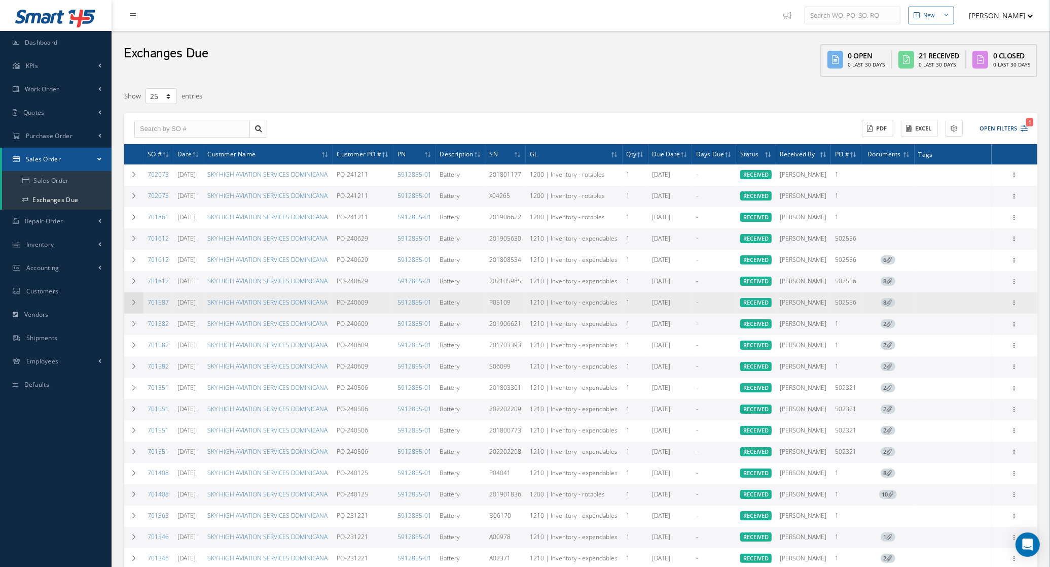
click at [130, 305] on icon at bounding box center [133, 302] width 7 height 6
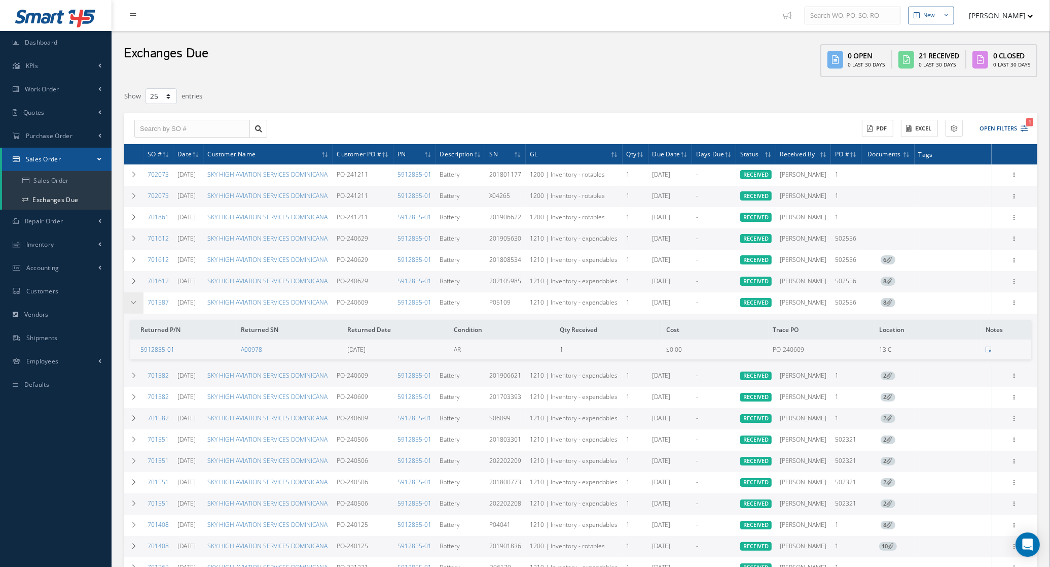
click at [131, 313] on td at bounding box center [133, 302] width 19 height 21
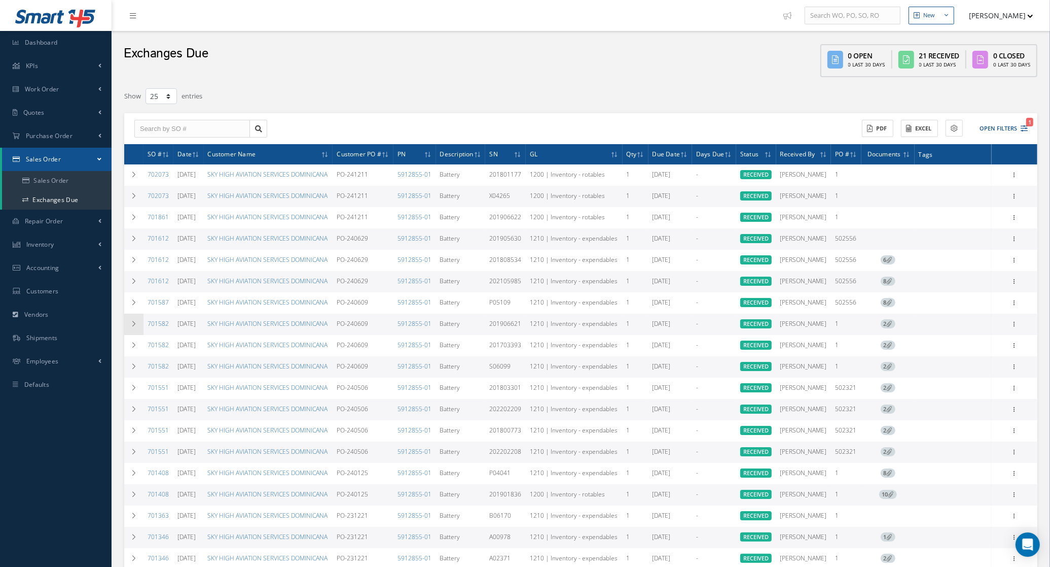
click at [130, 327] on icon at bounding box center [133, 324] width 7 height 6
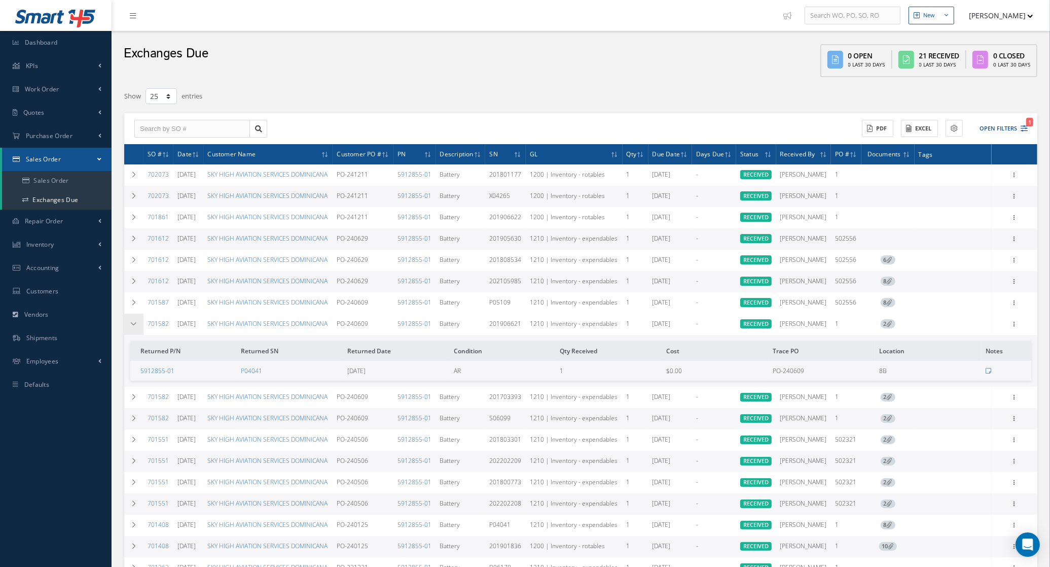
click at [130, 327] on icon at bounding box center [133, 324] width 7 height 6
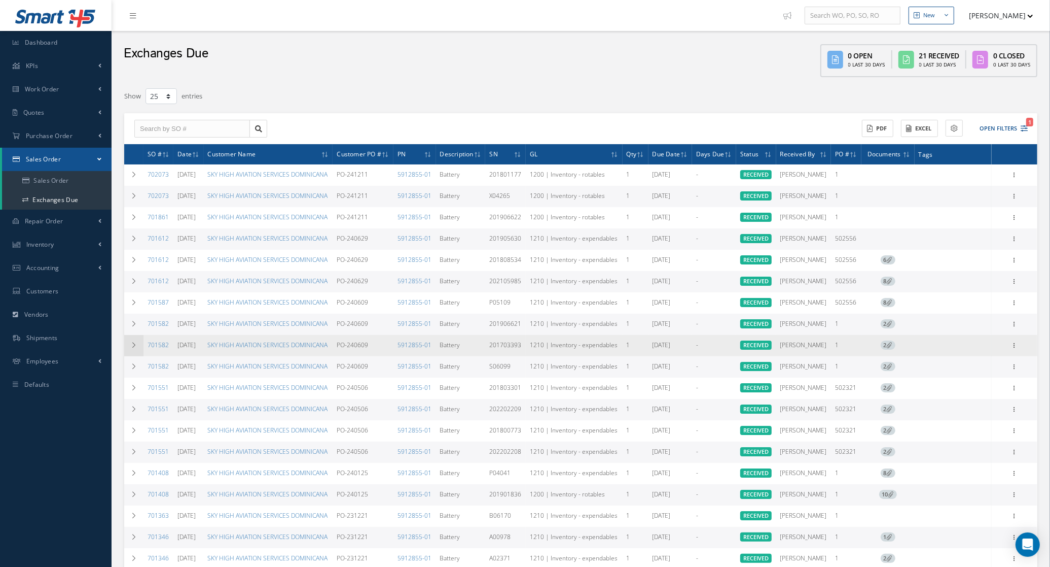
click at [126, 356] on td at bounding box center [133, 345] width 19 height 21
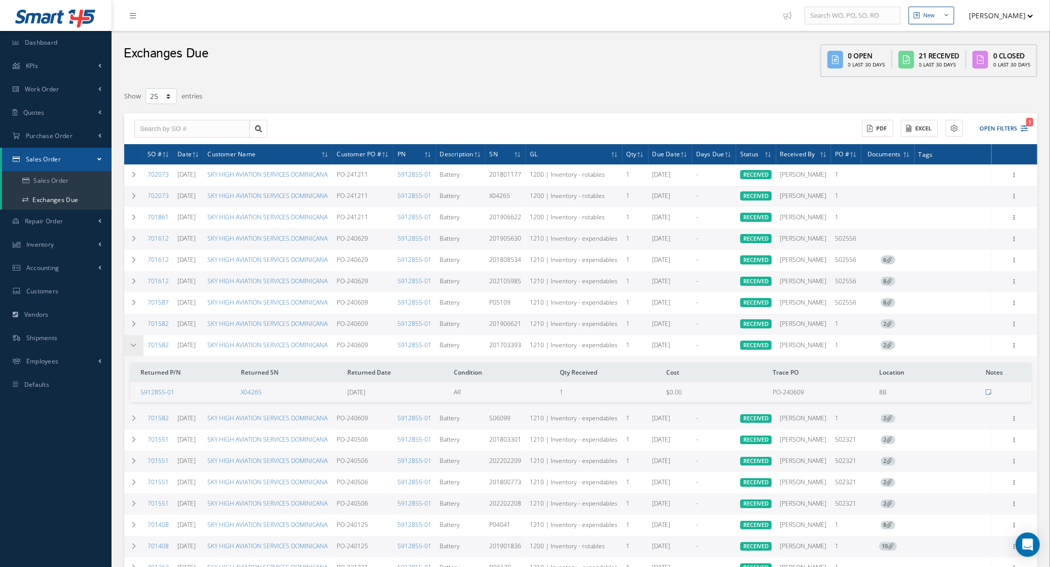
click at [126, 356] on td at bounding box center [133, 345] width 19 height 21
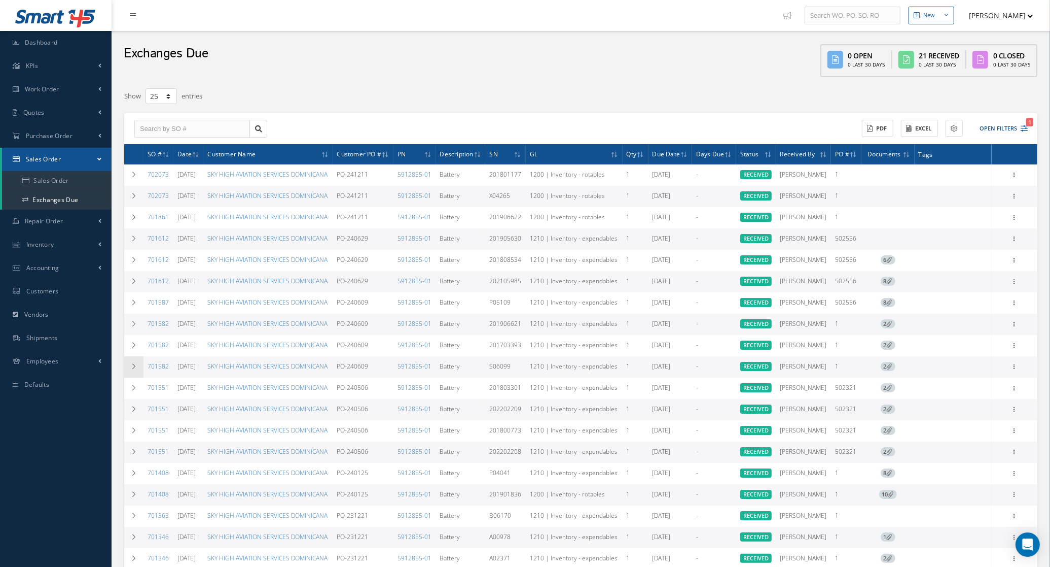
click at [130, 369] on icon at bounding box center [133, 366] width 7 height 6
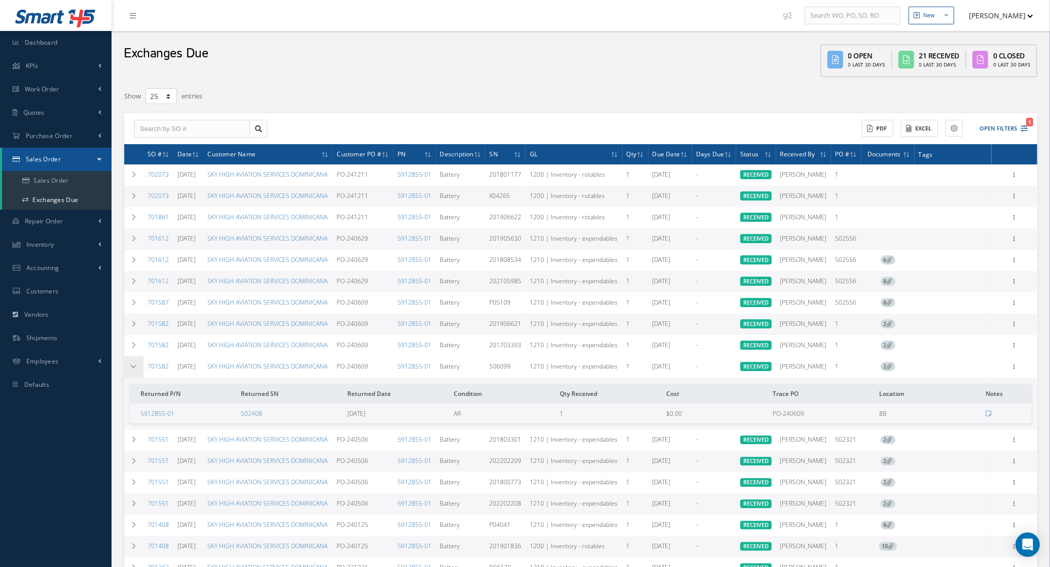
click at [130, 369] on icon at bounding box center [133, 366] width 7 height 6
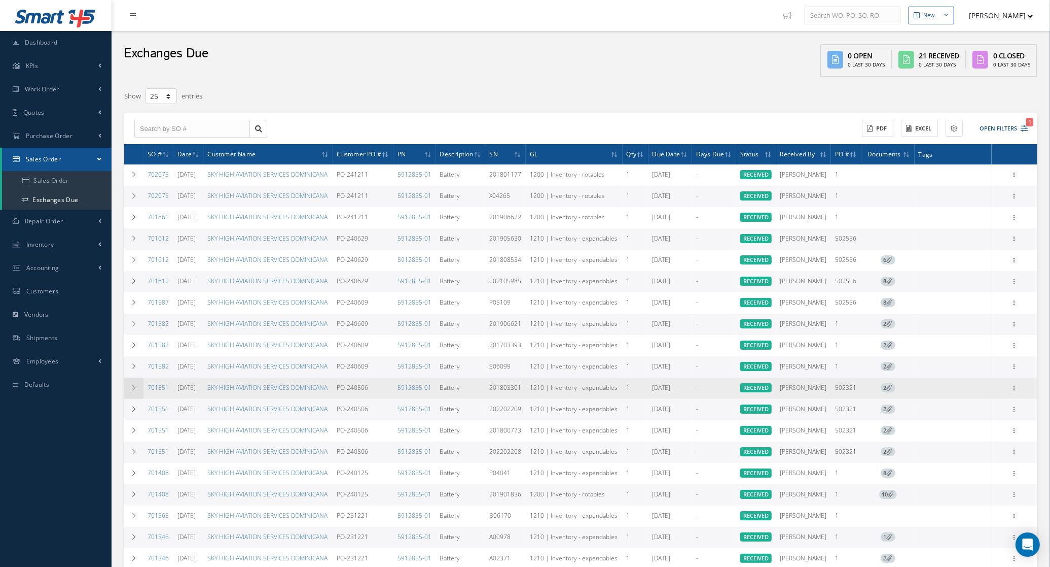
click at [130, 391] on icon at bounding box center [133, 387] width 7 height 6
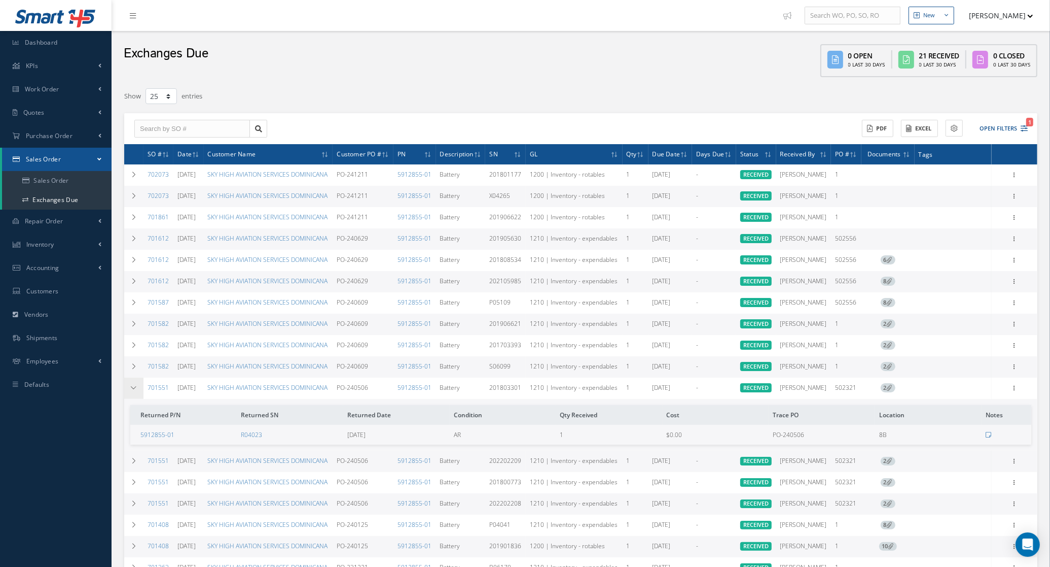
click at [130, 391] on icon at bounding box center [133, 387] width 7 height 6
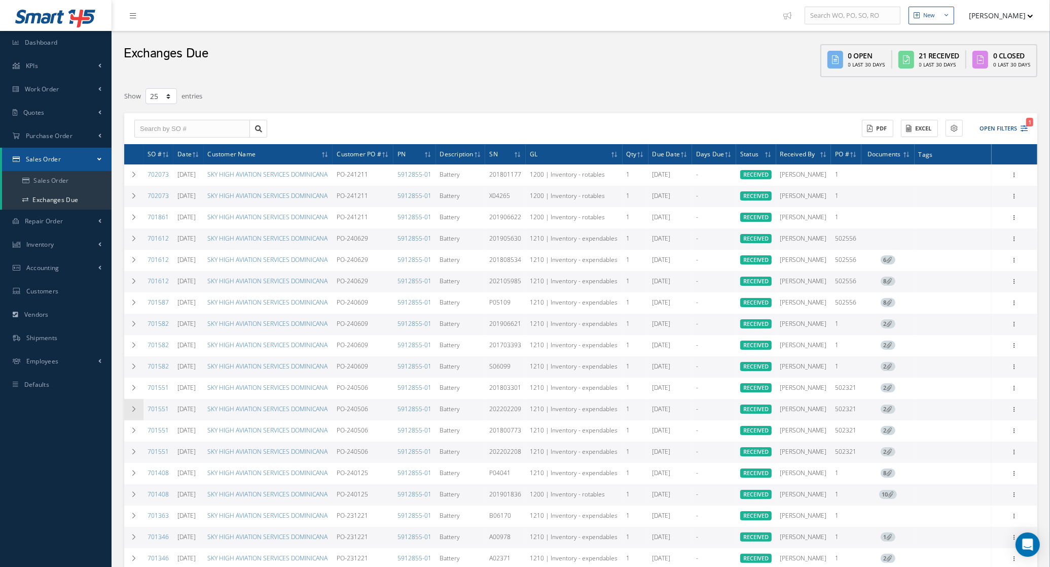
click at [134, 420] on td at bounding box center [133, 409] width 19 height 21
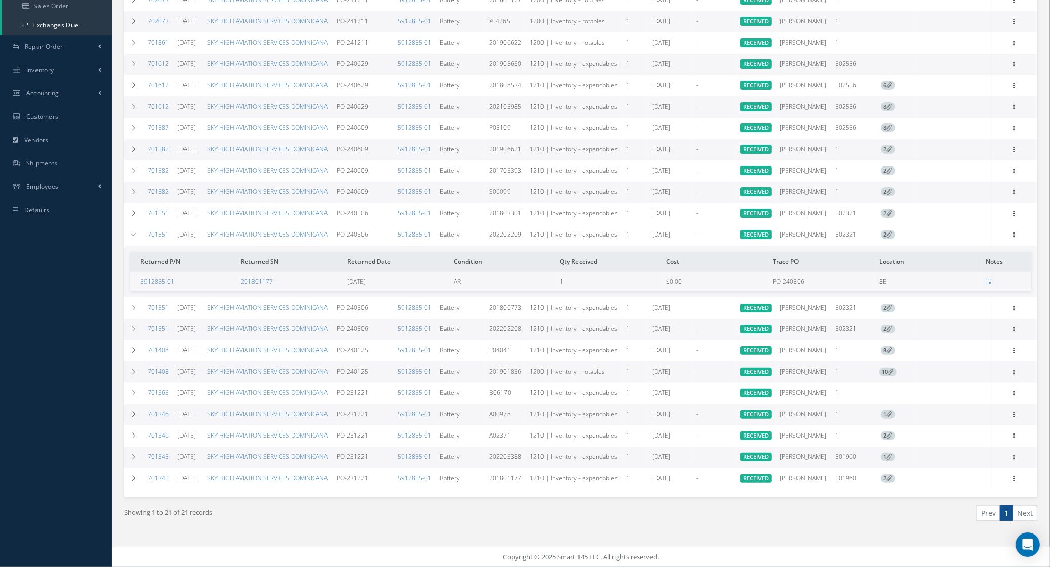
scroll to position [317, 0]
click at [131, 224] on td at bounding box center [133, 234] width 19 height 21
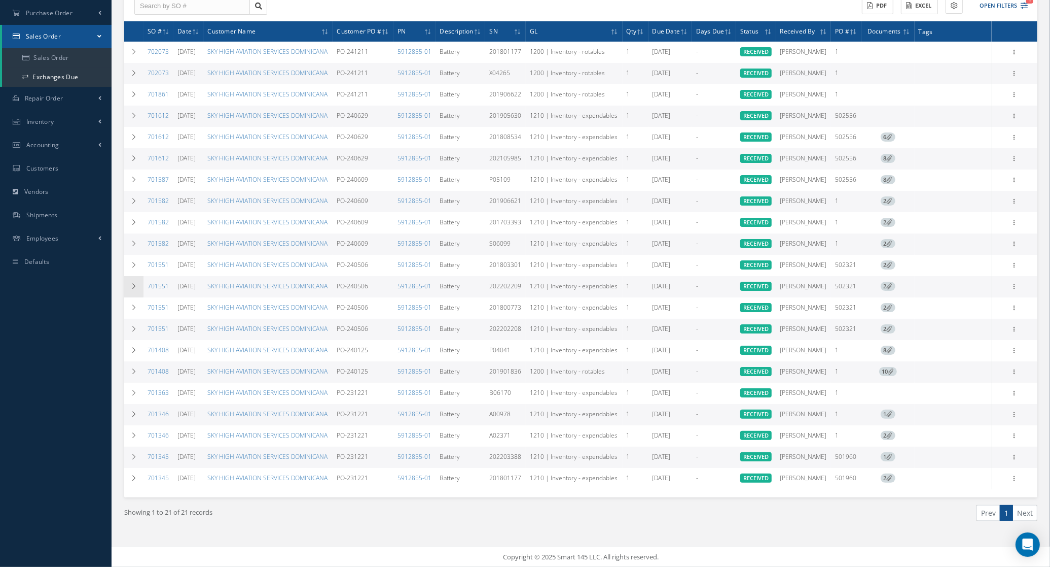
click at [131, 276] on td at bounding box center [133, 286] width 19 height 21
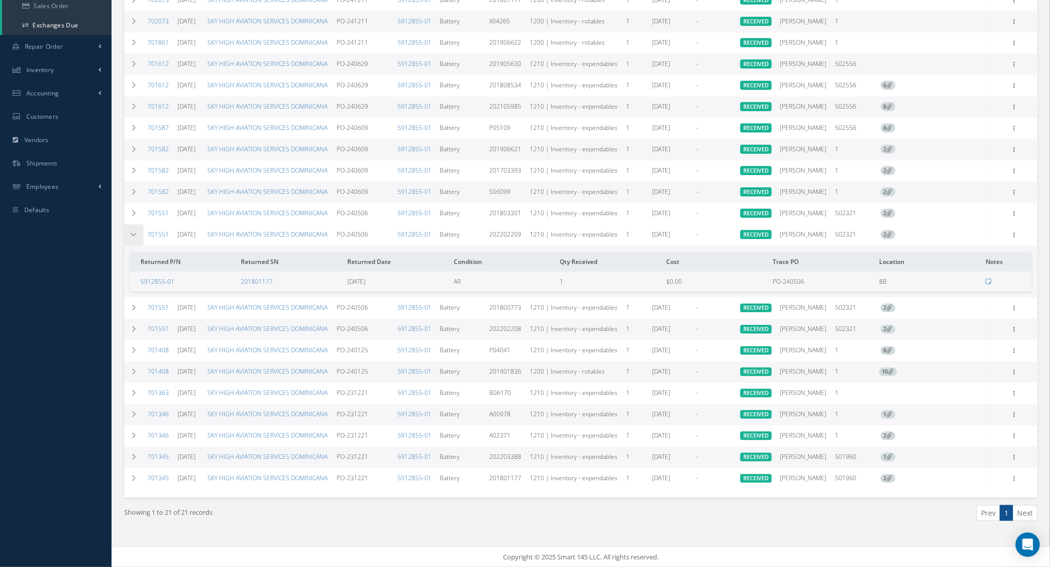
click at [131, 252] on th "Returned P/N" at bounding box center [183, 262] width 107 height 20
click at [135, 231] on icon at bounding box center [133, 234] width 7 height 6
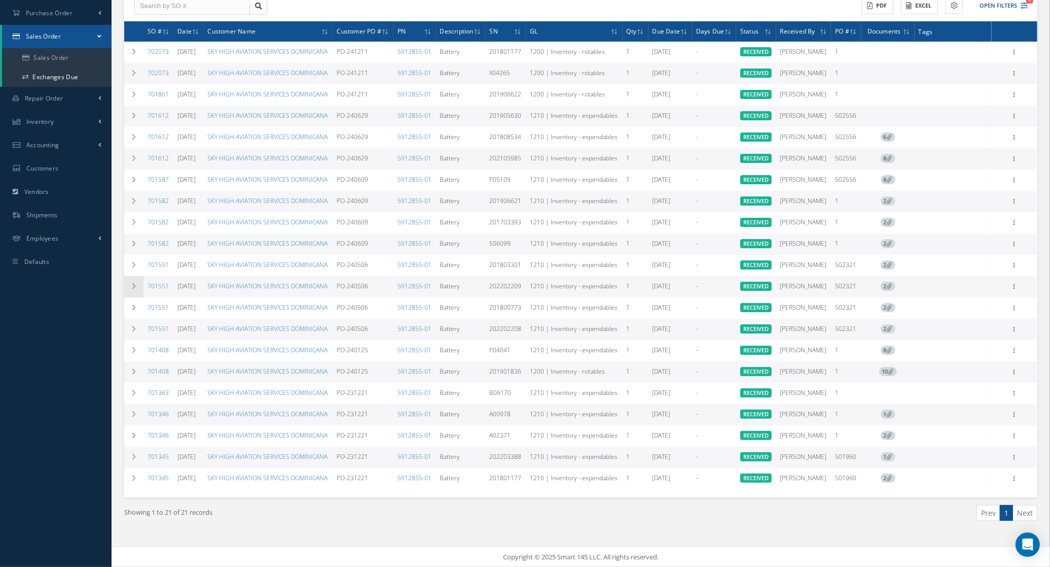
click at [135, 276] on td at bounding box center [133, 286] width 19 height 21
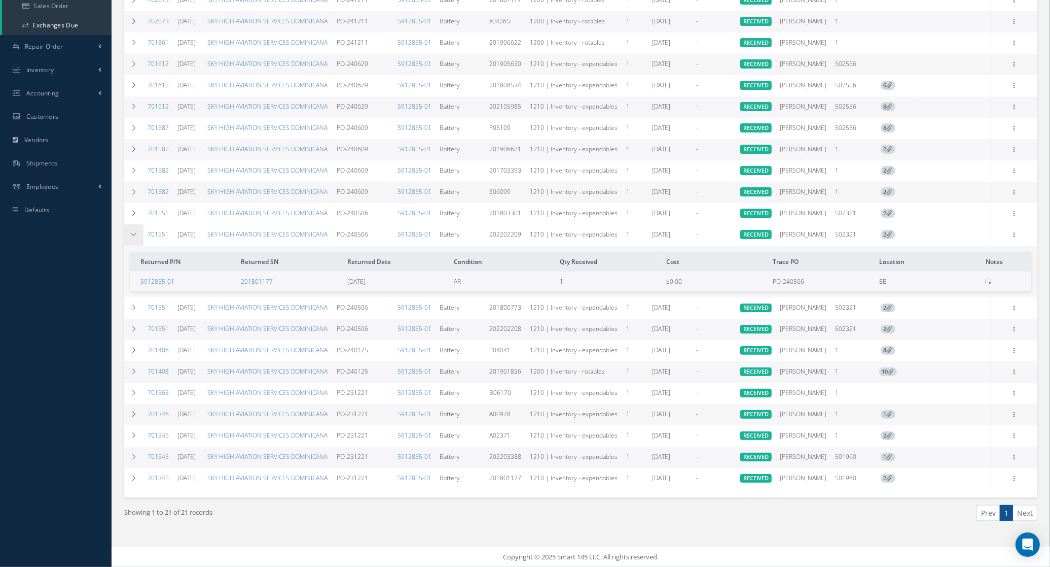
click at [135, 231] on icon at bounding box center [133, 234] width 7 height 6
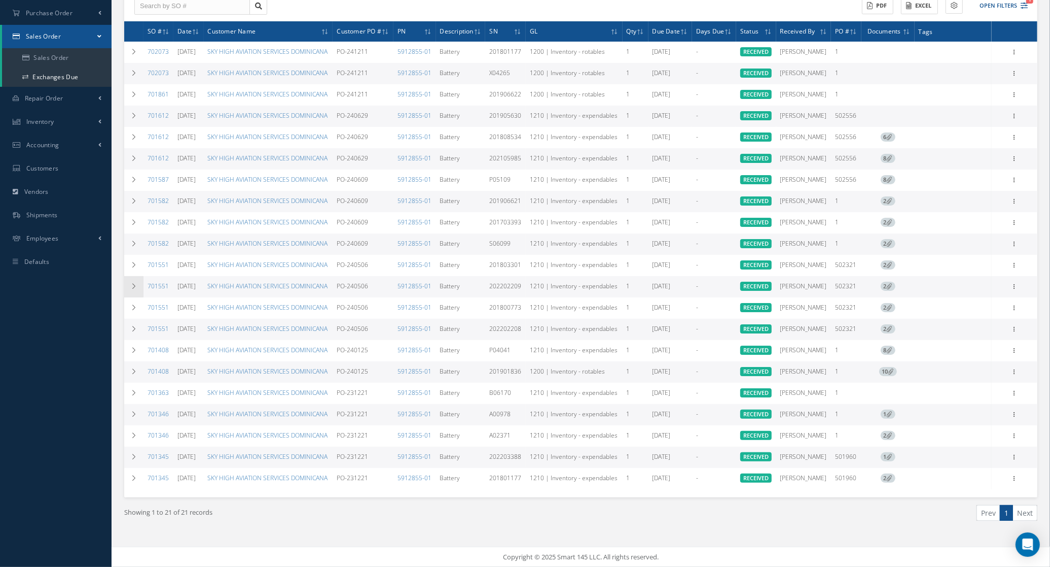
click at [135, 276] on td at bounding box center [133, 286] width 19 height 21
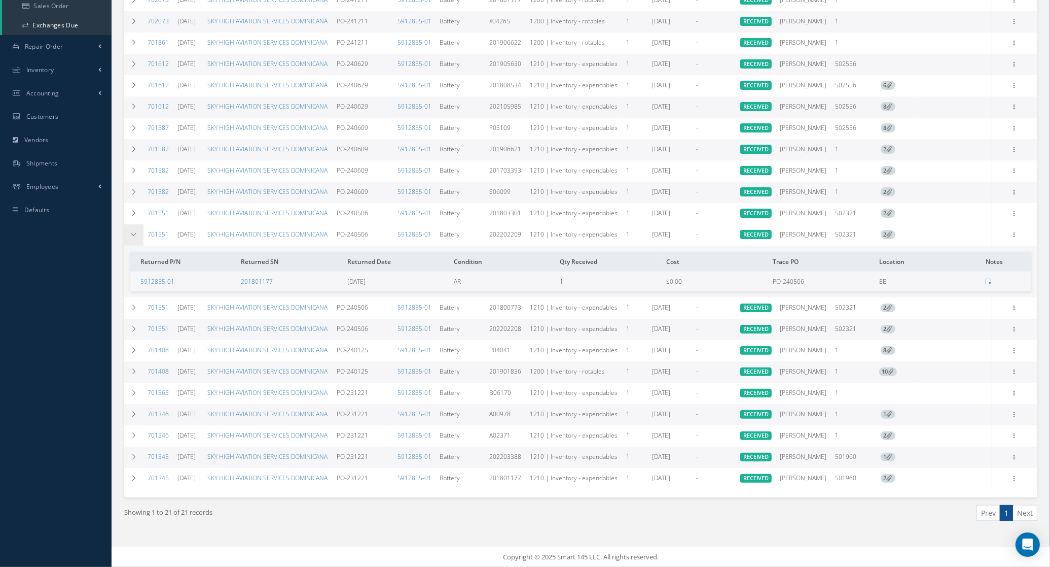
click at [133, 231] on icon at bounding box center [133, 234] width 7 height 6
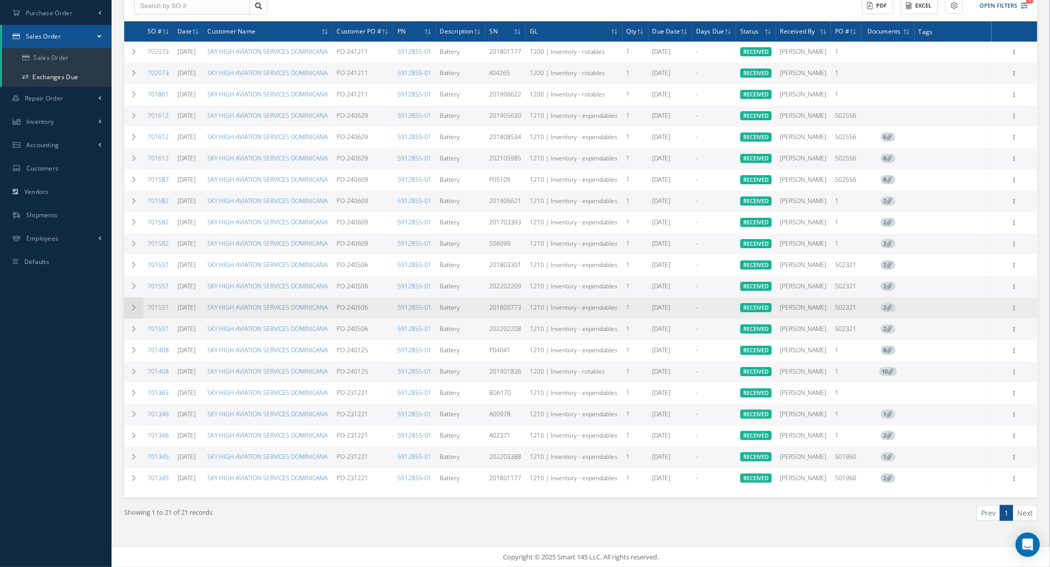
click at [132, 304] on icon at bounding box center [133, 307] width 7 height 6
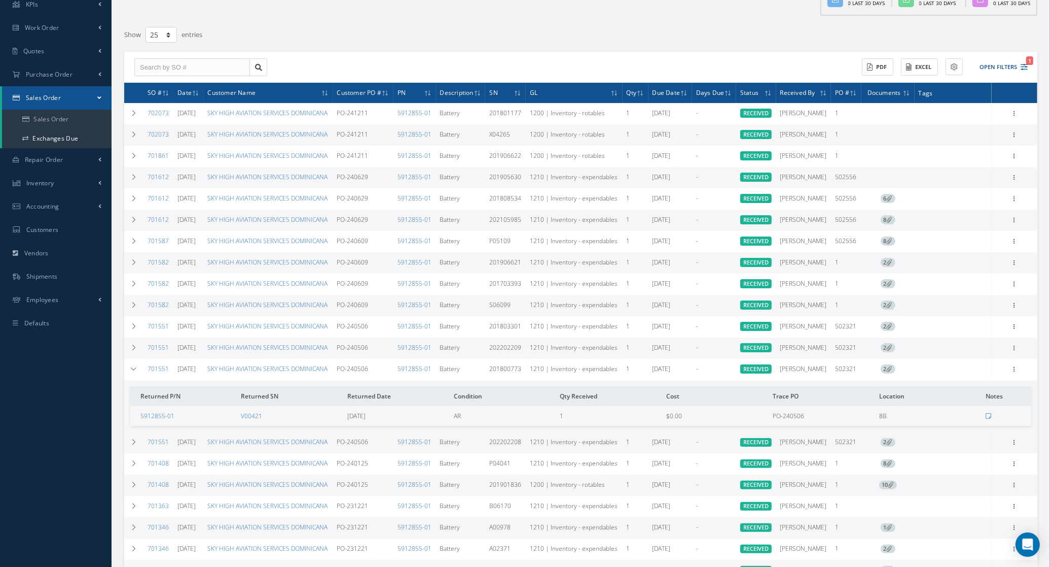
scroll to position [0, 0]
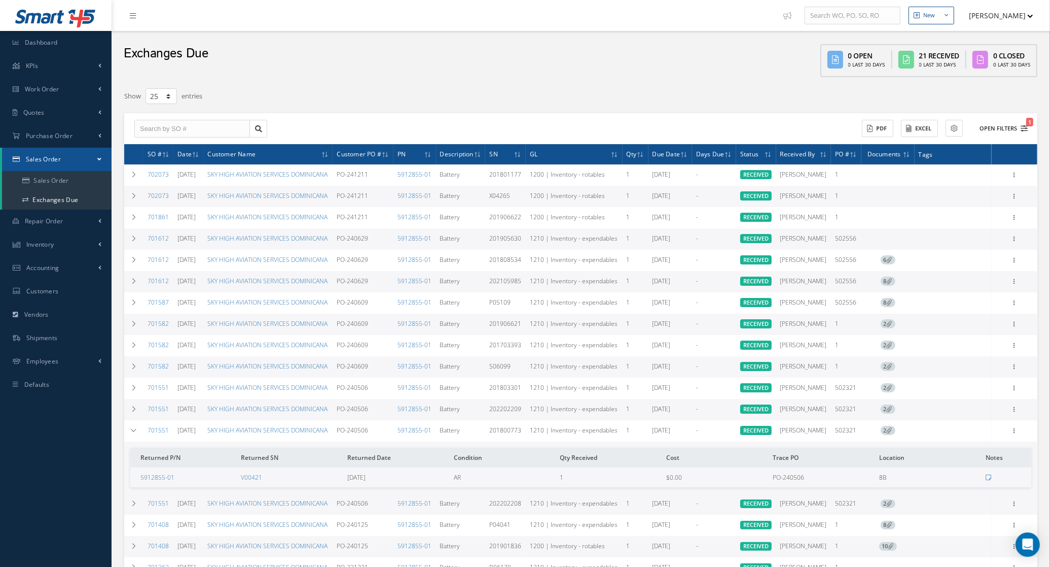
click at [994, 124] on button "Open Filters 1" at bounding box center [999, 128] width 57 height 17
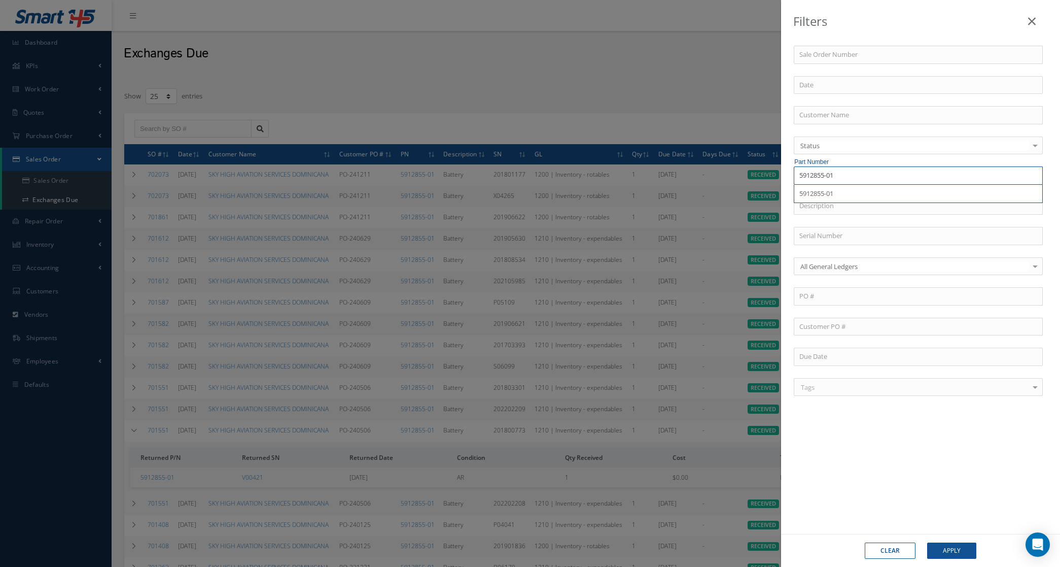
drag, startPoint x: 904, startPoint y: 172, endPoint x: 682, endPoint y: 172, distance: 221.7
click at [682, 172] on div "Filters Sale Order Number Customer Name Status Status OPEN RECEIVED PARTIALLY/R…" at bounding box center [530, 283] width 1060 height 567
paste input "01-1228-04"
type input "501-1228-04"
click at [927, 542] on button "Apply" at bounding box center [951, 550] width 49 height 16
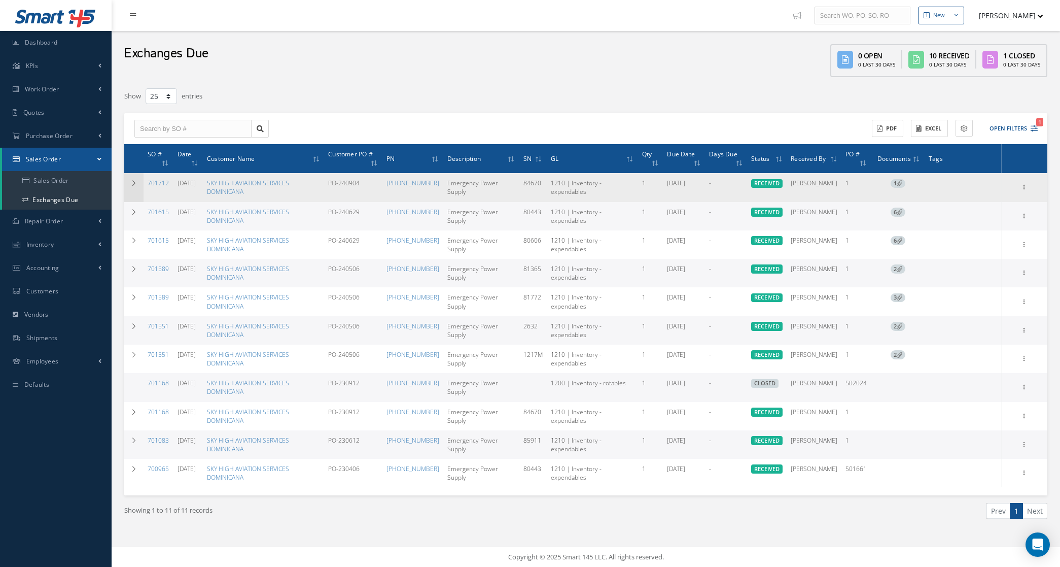
click at [138, 175] on td at bounding box center [133, 187] width 19 height 28
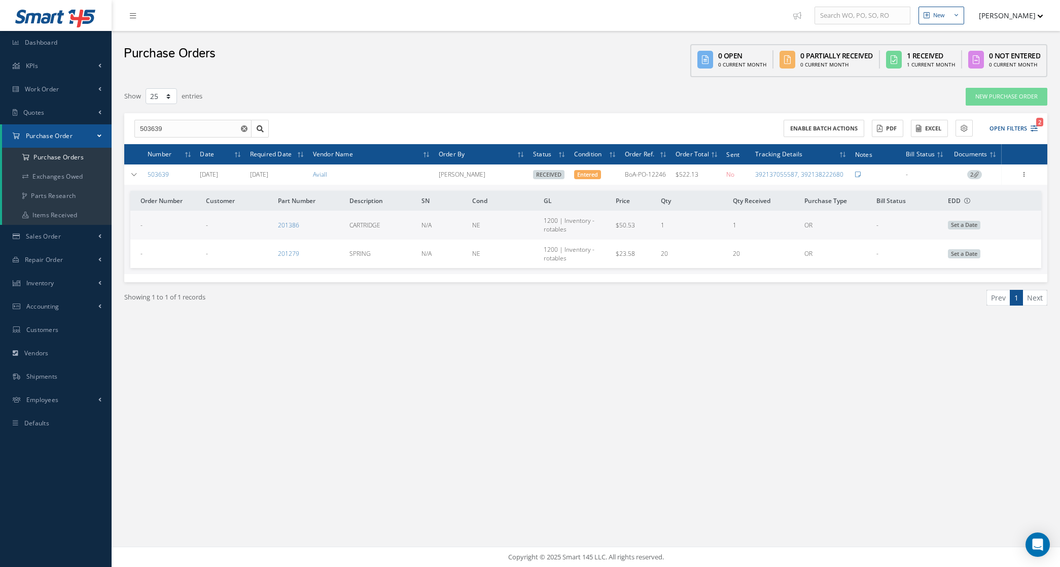
select select "25"
click at [69, 152] on a=1&status_id=2&status_id=3&status_id=5&collapsedFilters"] "Purchase Orders" at bounding box center [57, 157] width 110 height 19
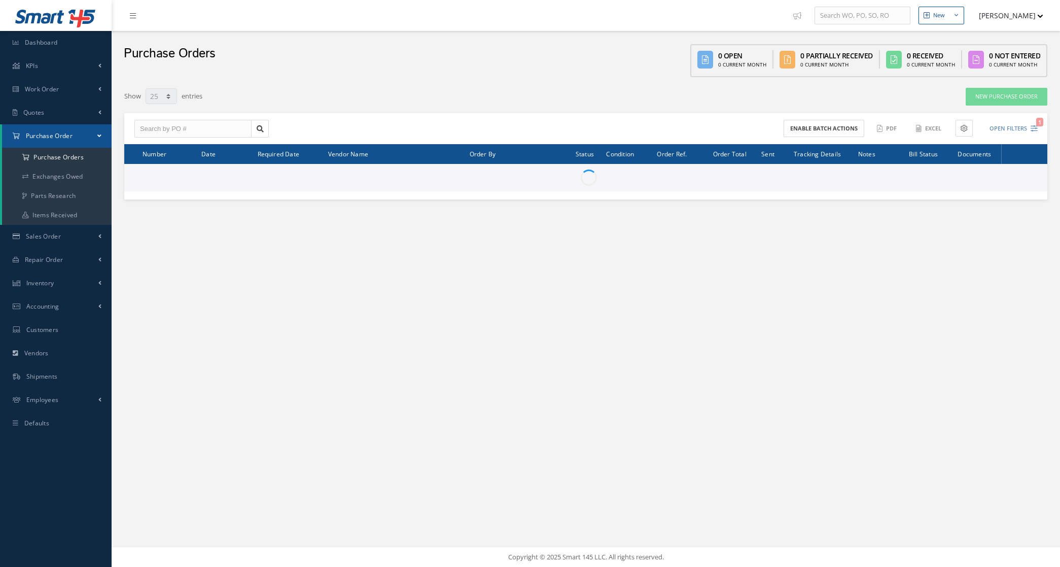
select select "25"
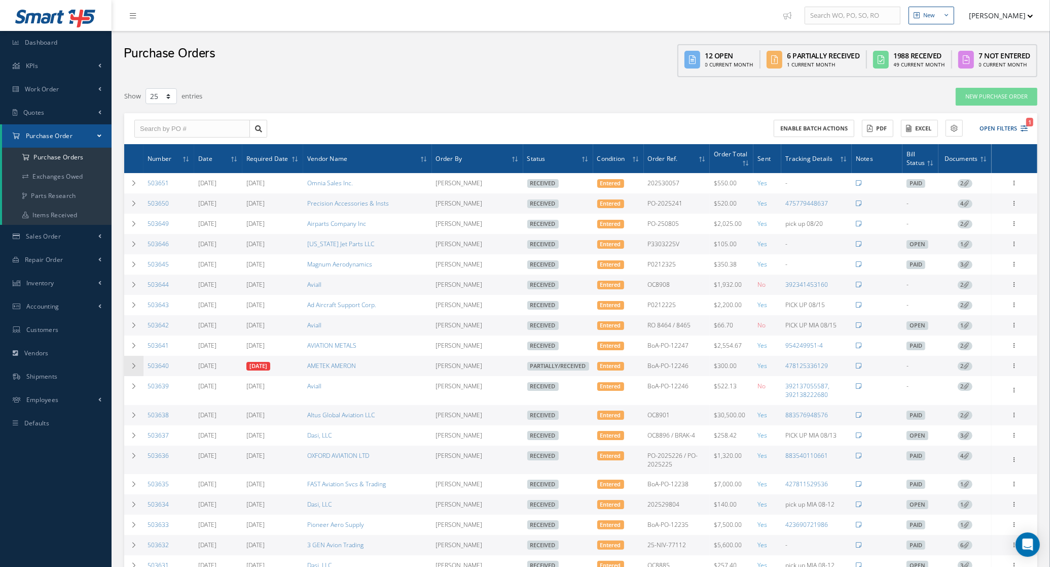
click at [142, 366] on td at bounding box center [133, 366] width 19 height 20
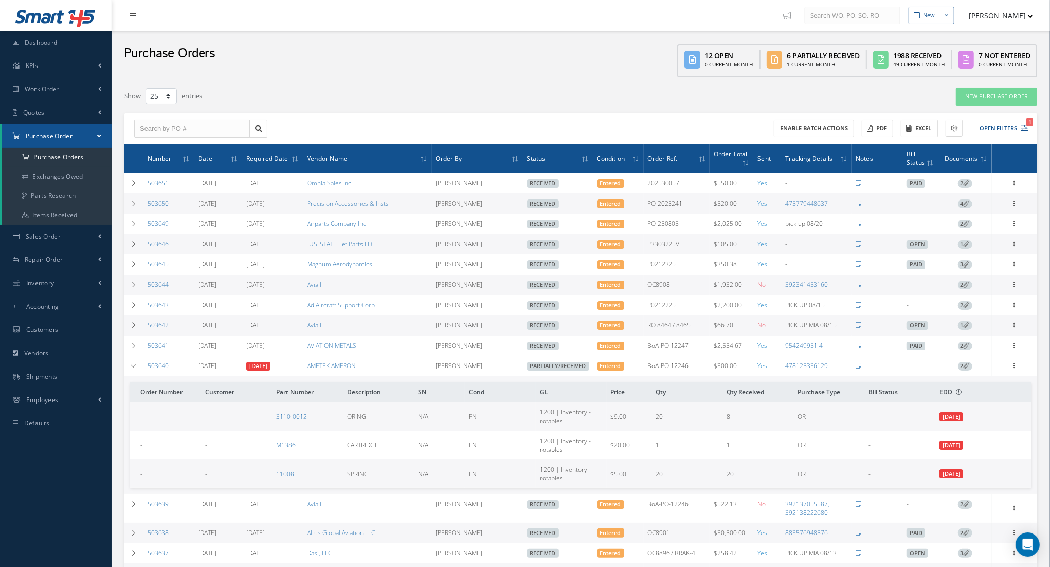
click at [970, 371] on span "2" at bounding box center [965, 366] width 15 height 9
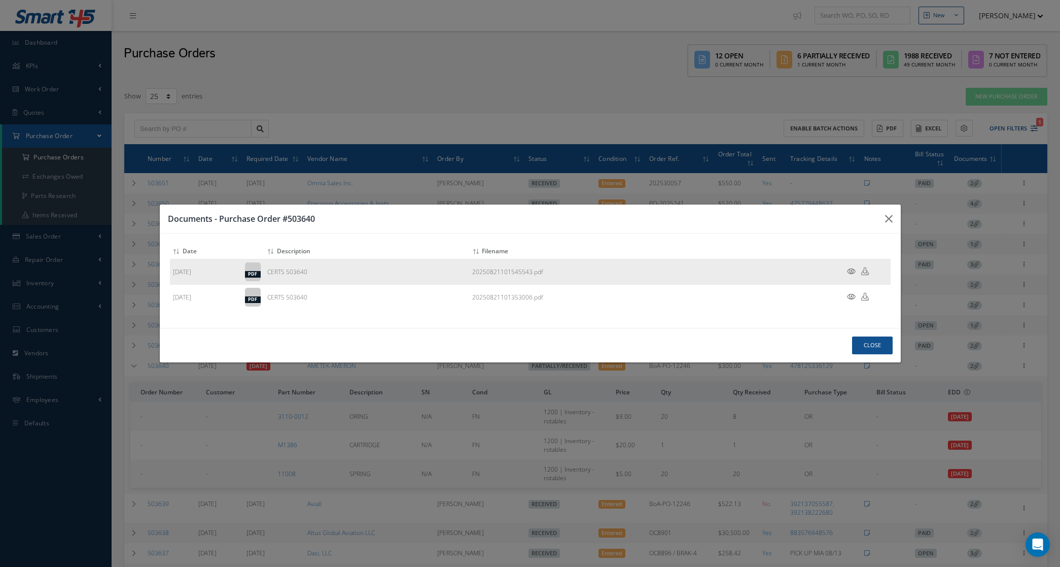
click at [850, 271] on icon at bounding box center [851, 271] width 9 height 8
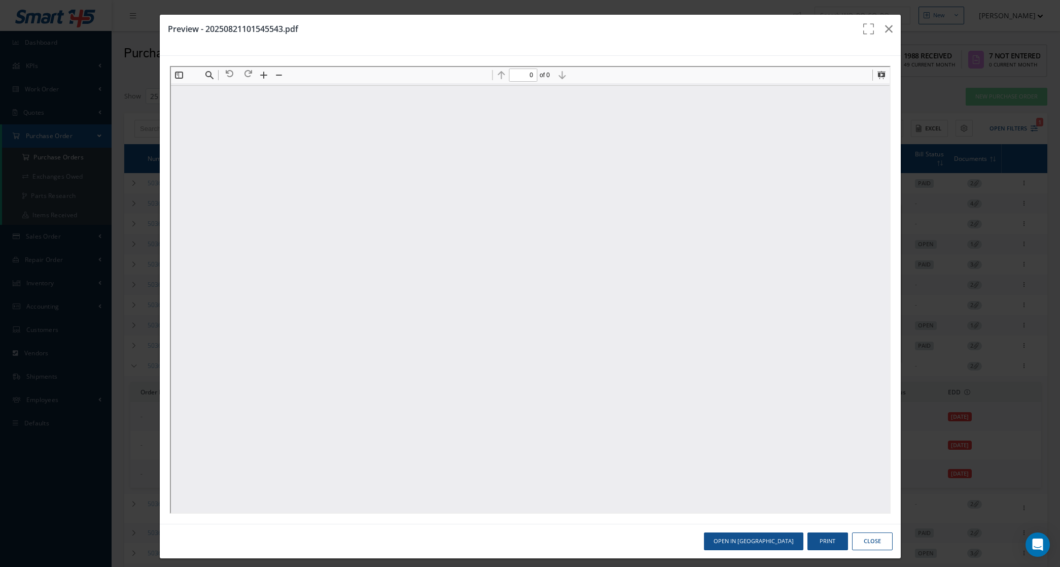
type input "1"
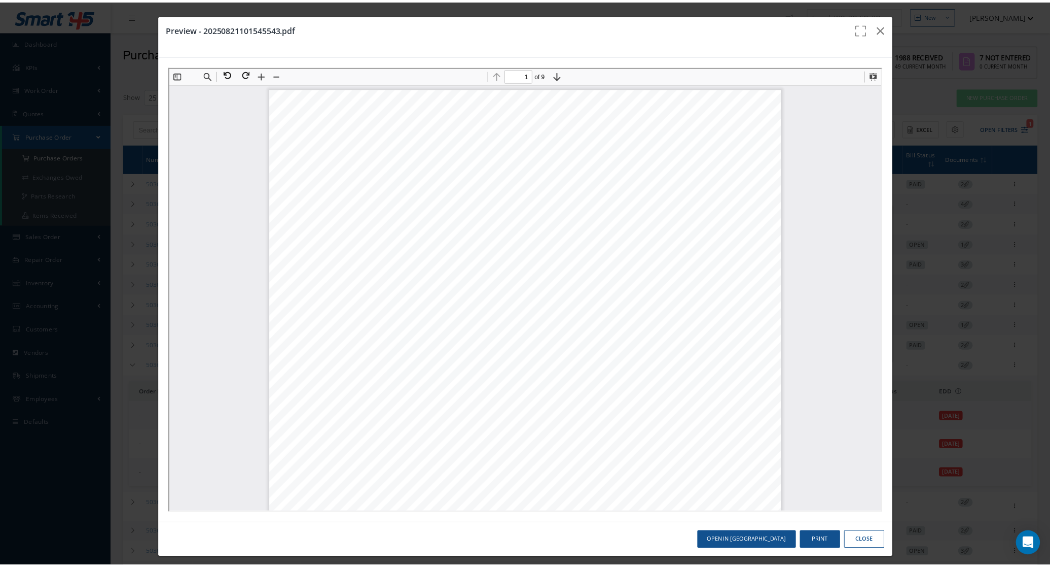
scroll to position [5, 0]
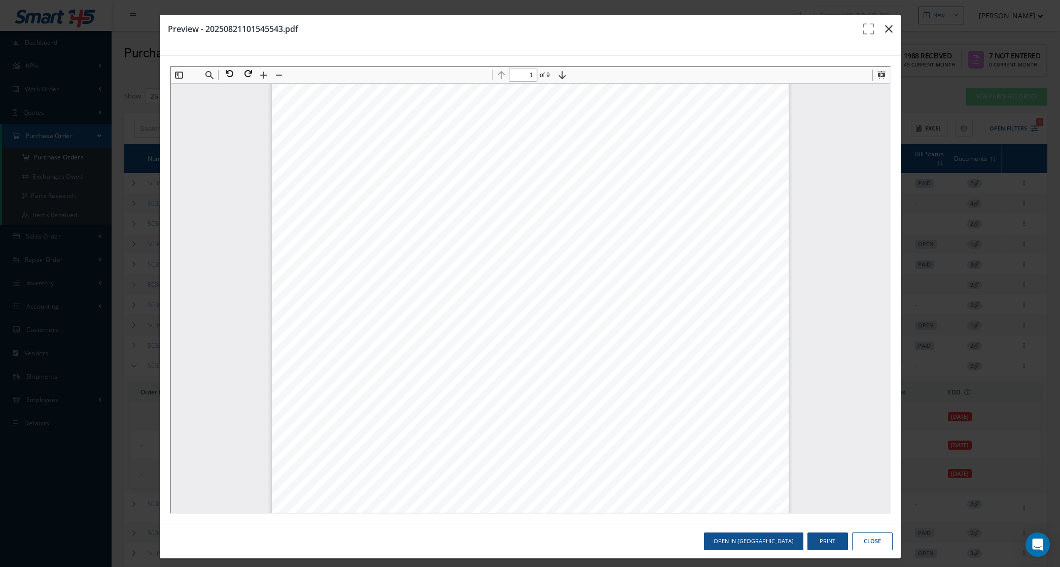
click at [885, 23] on button "button" at bounding box center [889, 29] width 24 height 28
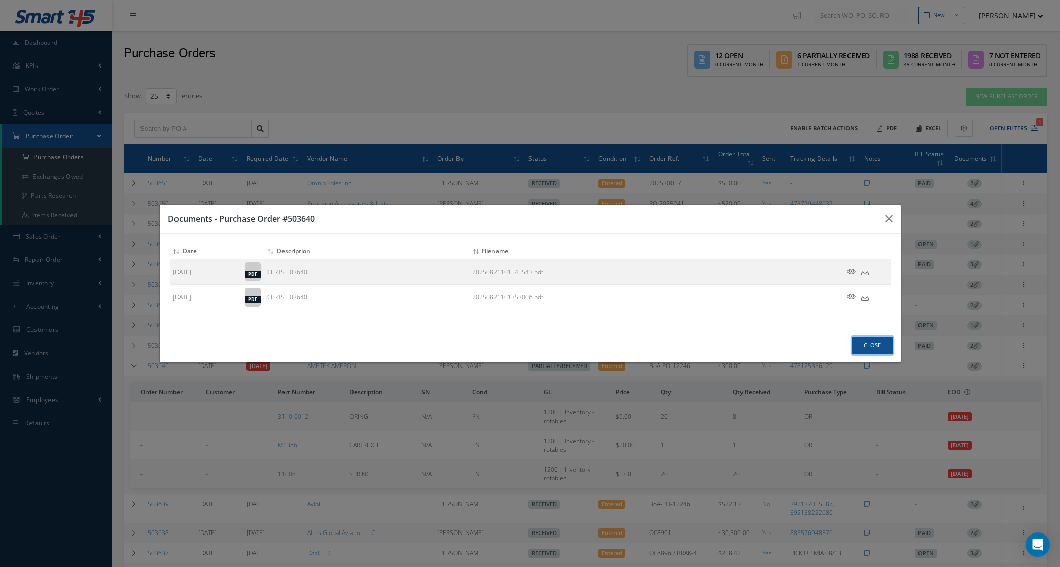
click at [870, 342] on button "Close" at bounding box center [872, 345] width 41 height 18
